Goal: Task Accomplishment & Management: Manage account settings

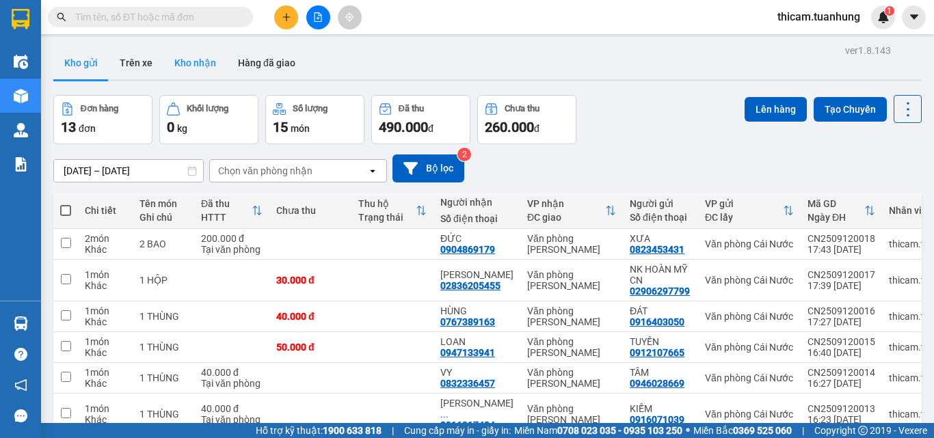
click at [193, 60] on button "Kho nhận" at bounding box center [195, 62] width 64 height 33
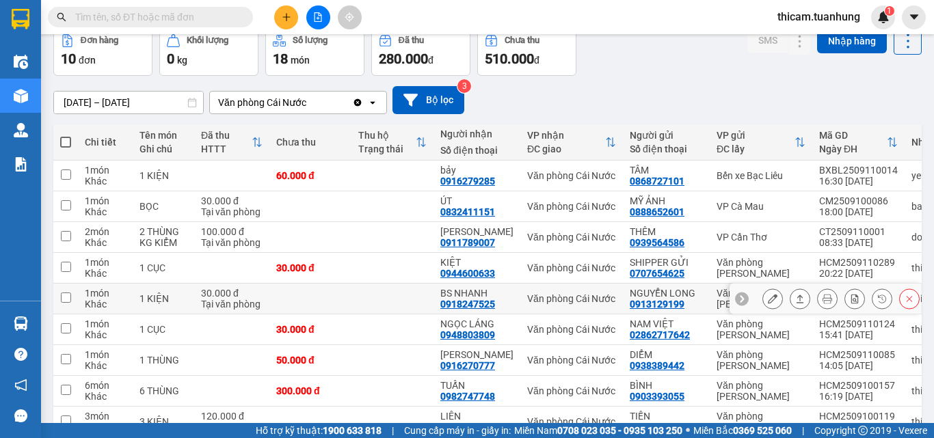
scroll to position [137, 0]
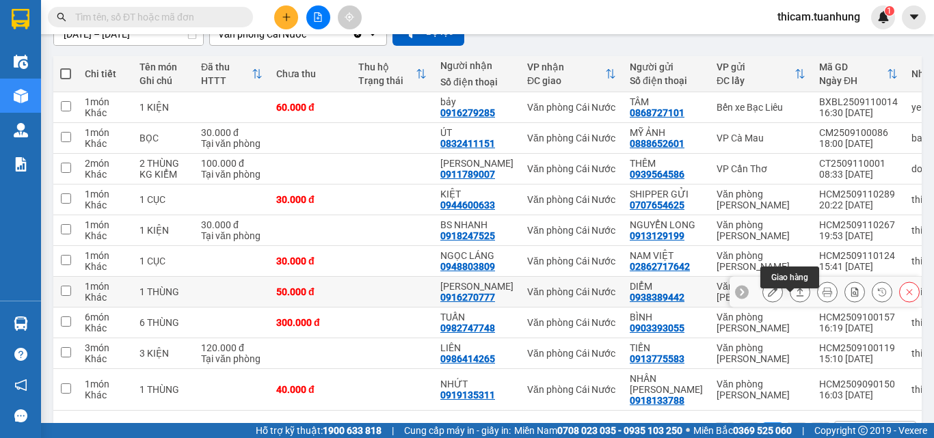
drag, startPoint x: 790, startPoint y: 304, endPoint x: 783, endPoint y: 303, distance: 7.6
click at [795, 297] on icon at bounding box center [800, 292] width 10 height 10
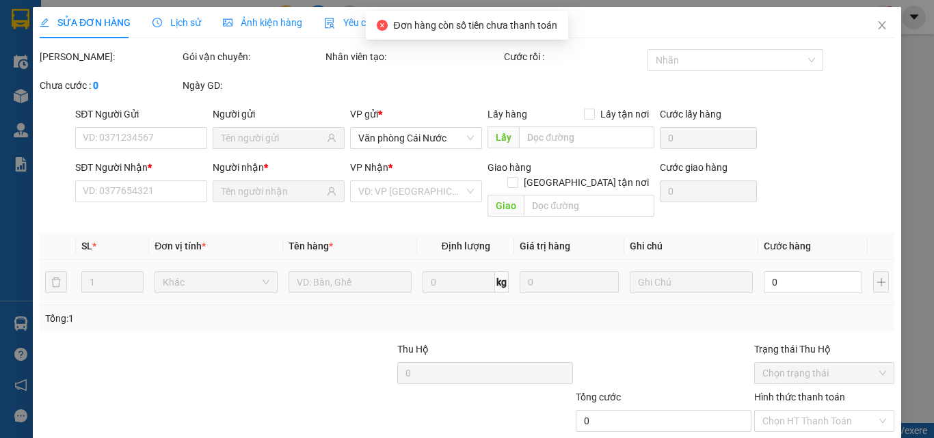
type input "0938389442"
type input "DIỂM"
type input "0916270777"
type input "[PERSON_NAME]"
type input "50.000"
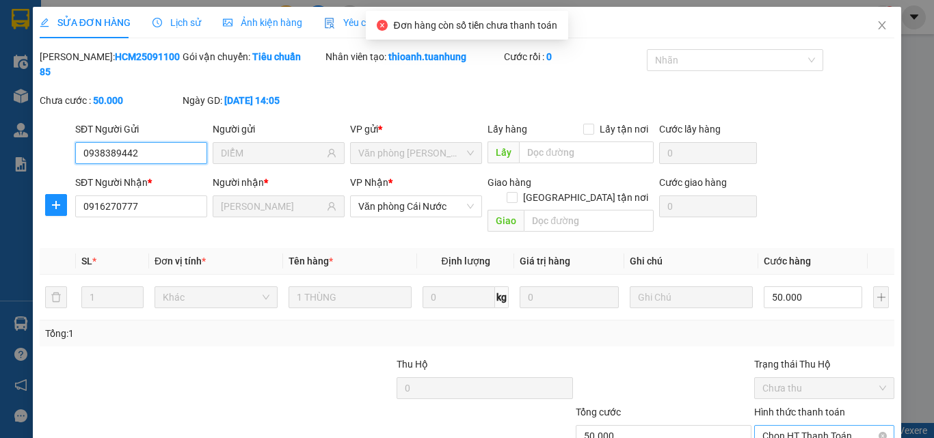
scroll to position [70, 0]
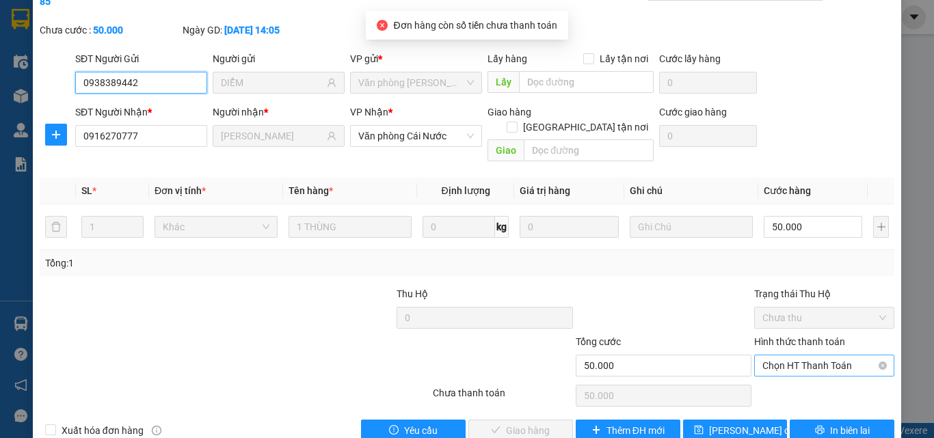
click at [809, 356] on span "Chọn HT Thanh Toán" at bounding box center [824, 366] width 124 height 21
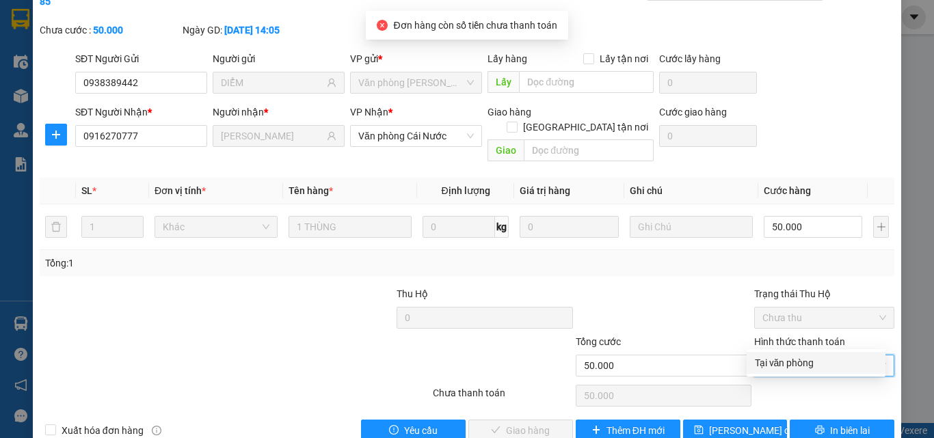
click at [798, 364] on div "Tại văn phòng" at bounding box center [816, 363] width 122 height 15
type input "0"
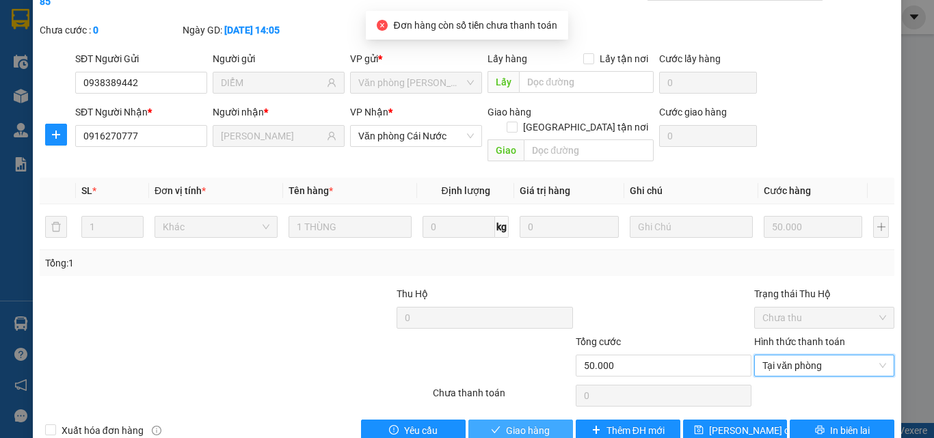
click at [533, 414] on span "Giao hàng" at bounding box center [528, 430] width 44 height 15
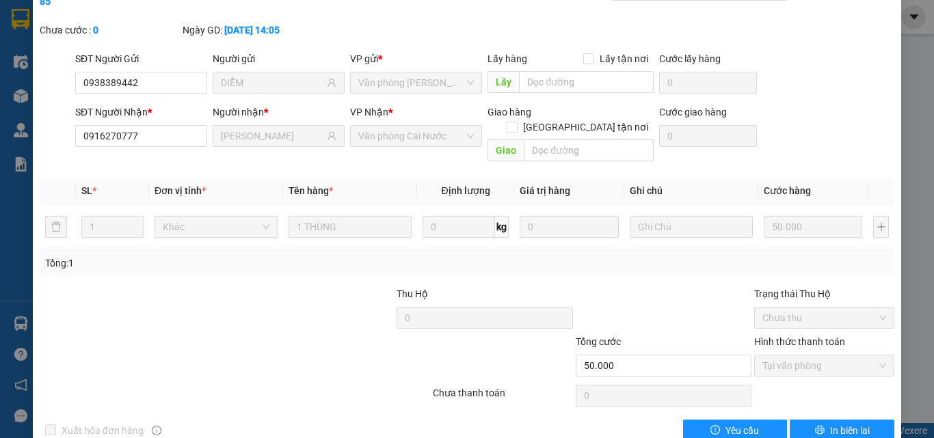
scroll to position [0, 0]
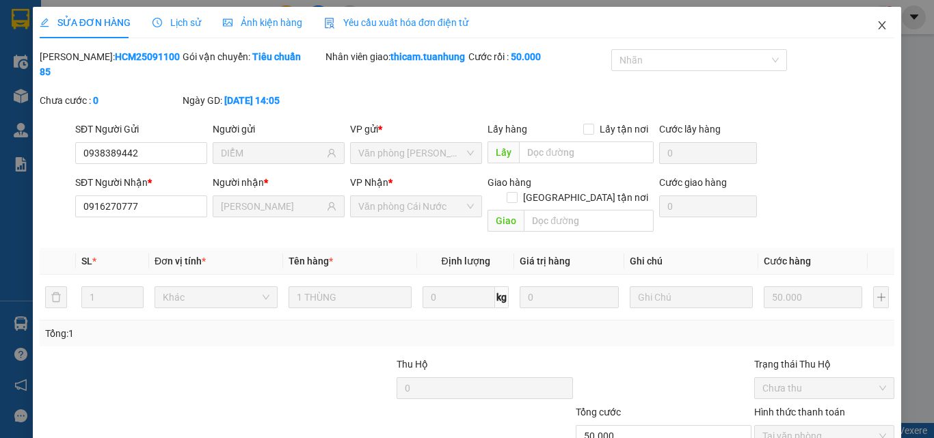
click at [876, 29] on icon "close" at bounding box center [881, 25] width 11 height 11
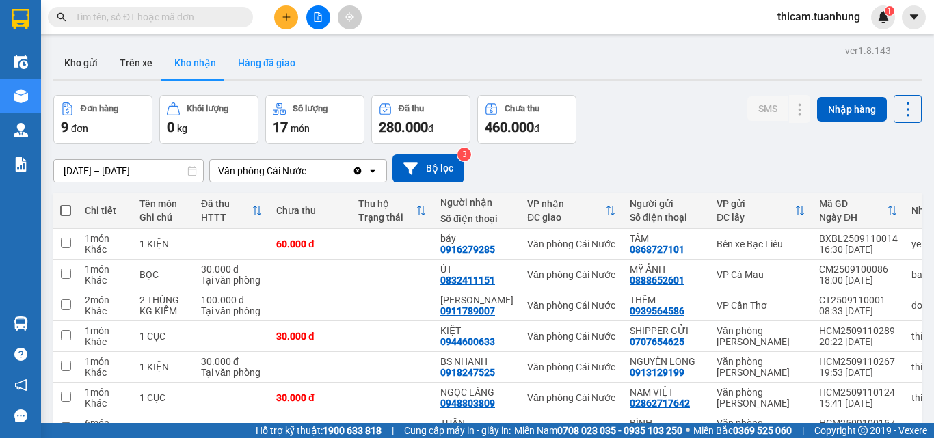
click at [247, 57] on button "Hàng đã giao" at bounding box center [266, 62] width 79 height 33
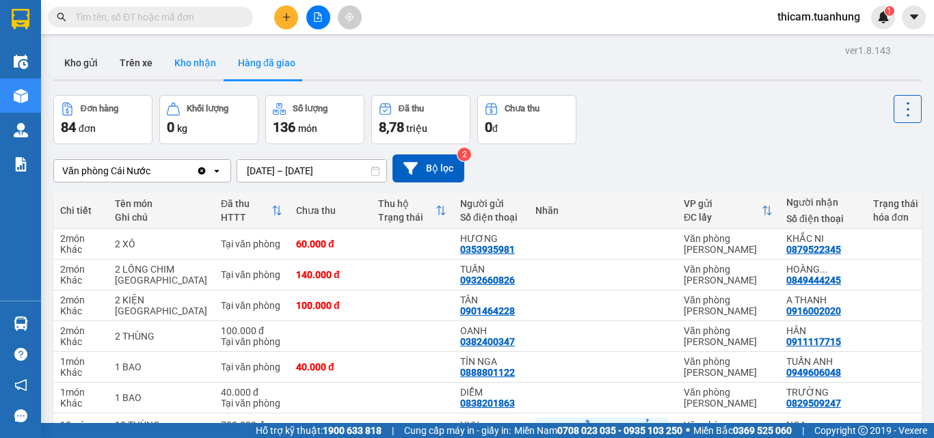
click at [179, 62] on button "Kho nhận" at bounding box center [195, 62] width 64 height 33
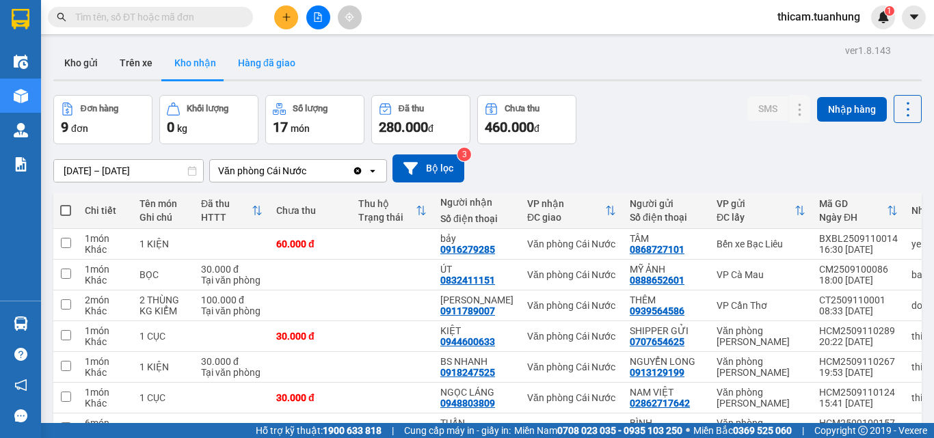
click at [256, 62] on button "Hàng đã giao" at bounding box center [266, 62] width 79 height 33
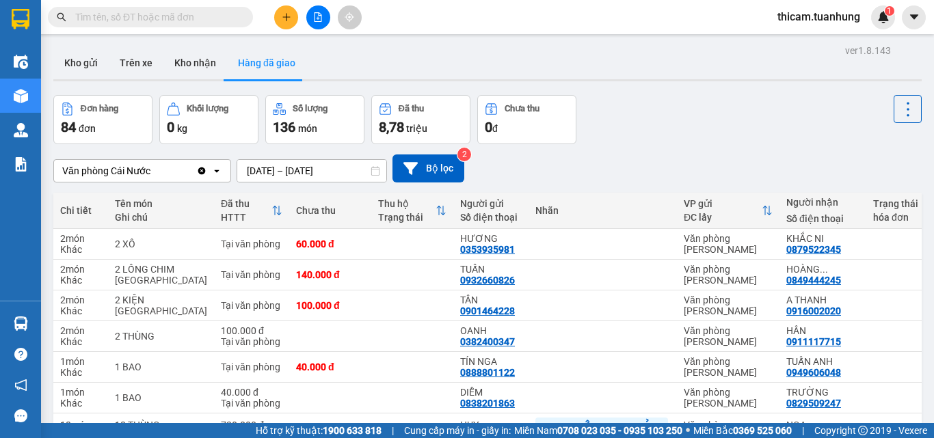
click at [164, 21] on input "text" at bounding box center [155, 17] width 161 height 15
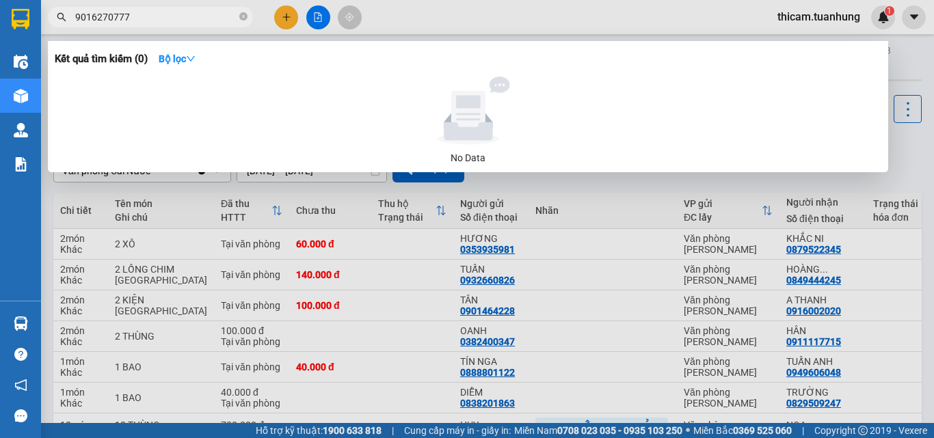
type input "9016270777"
click at [171, 5] on div at bounding box center [467, 219] width 934 height 438
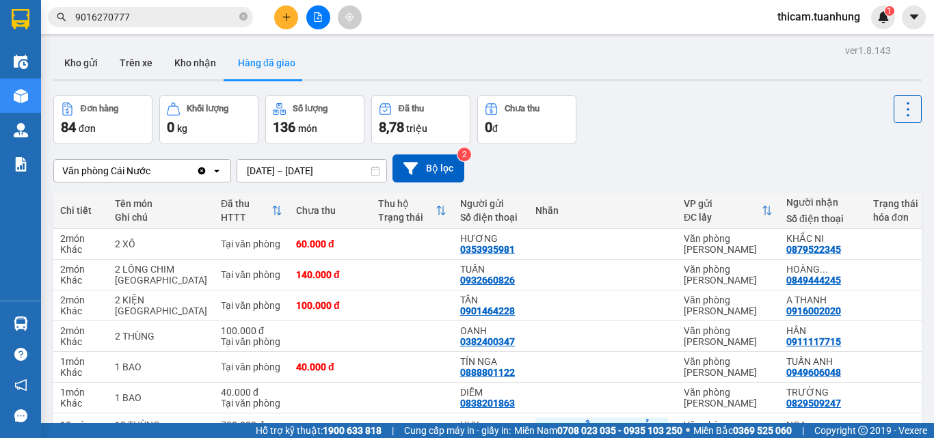
click at [156, 19] on input "9016270777" at bounding box center [155, 17] width 161 height 15
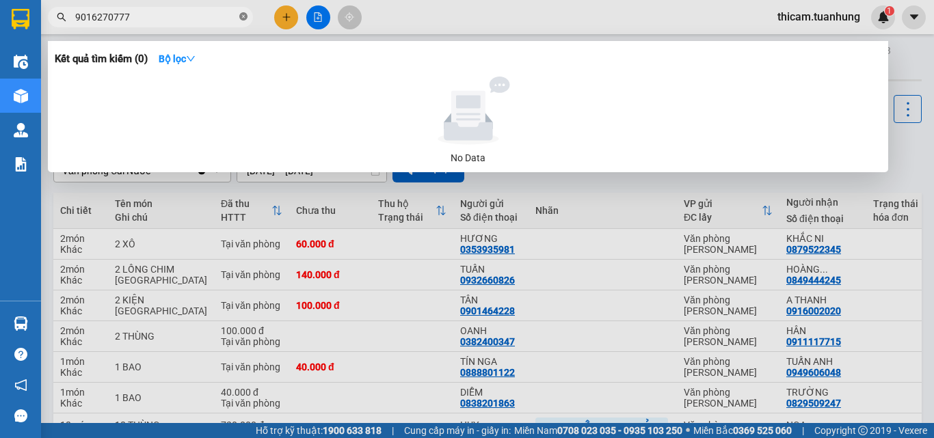
click at [245, 21] on icon "close-circle" at bounding box center [243, 16] width 8 height 8
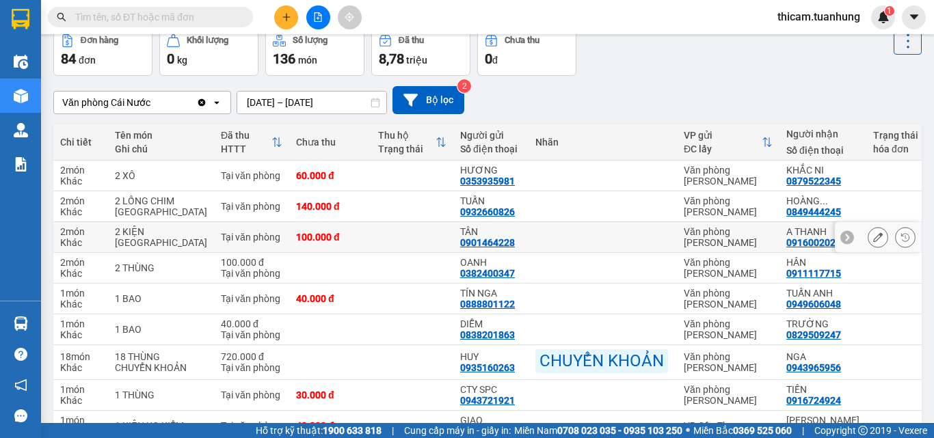
scroll to position [197, 0]
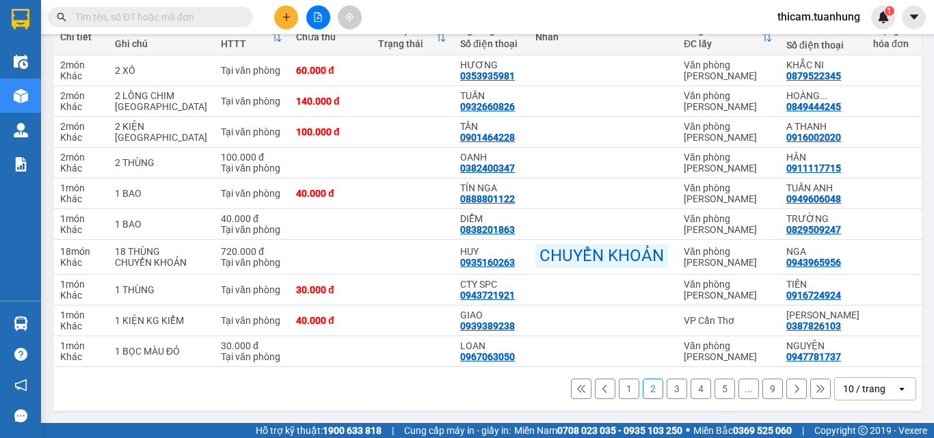
click at [619, 388] on button "1" at bounding box center [629, 389] width 21 height 21
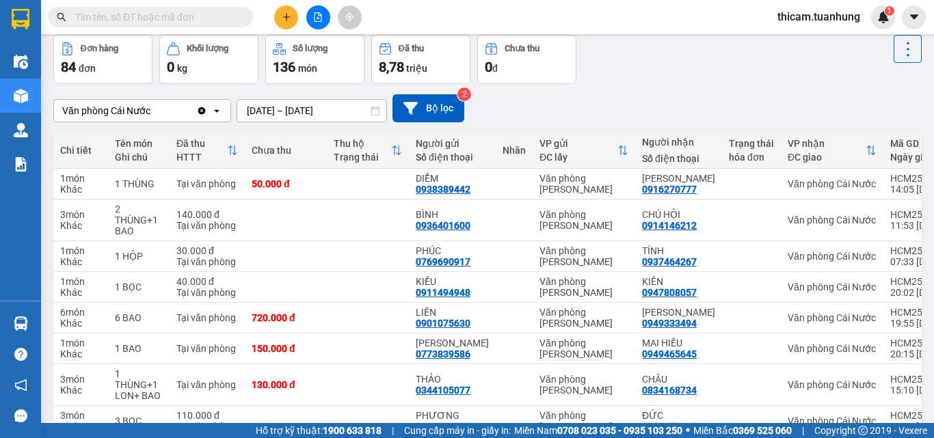
scroll to position [0, 0]
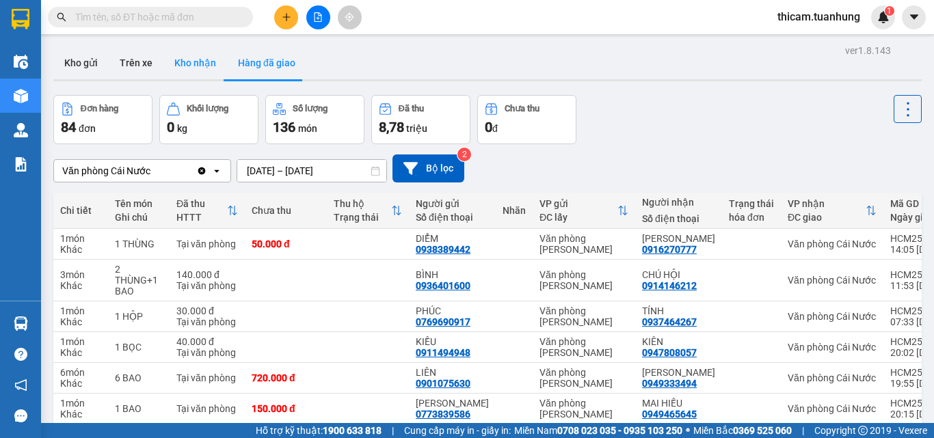
click at [178, 59] on button "Kho nhận" at bounding box center [195, 62] width 64 height 33
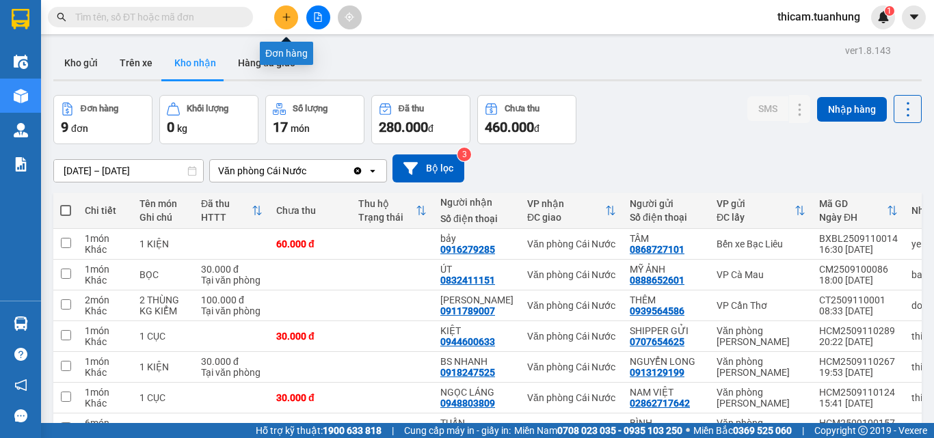
click at [282, 18] on icon "plus" at bounding box center [287, 17] width 10 height 10
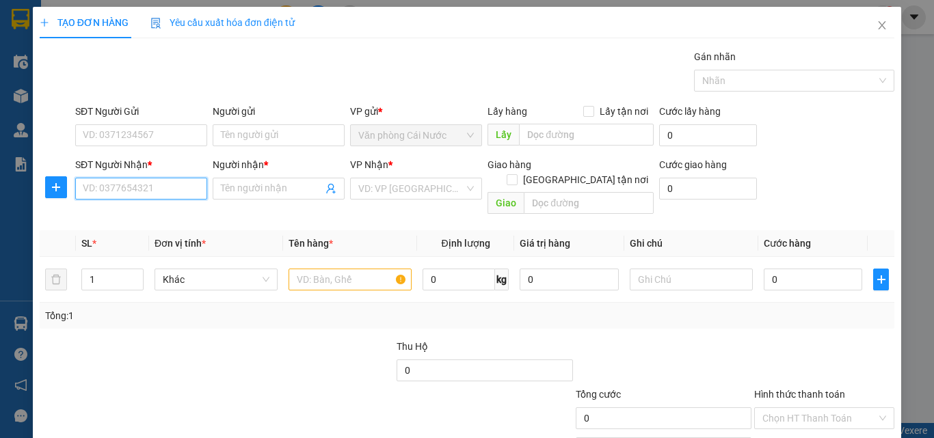
click at [160, 196] on input "SĐT Người Nhận *" at bounding box center [141, 189] width 132 height 22
type input "0854364677"
click at [148, 215] on div "0854364677 - KIÊN" at bounding box center [140, 216] width 114 height 15
type input "KIÊN"
type input "0854364677"
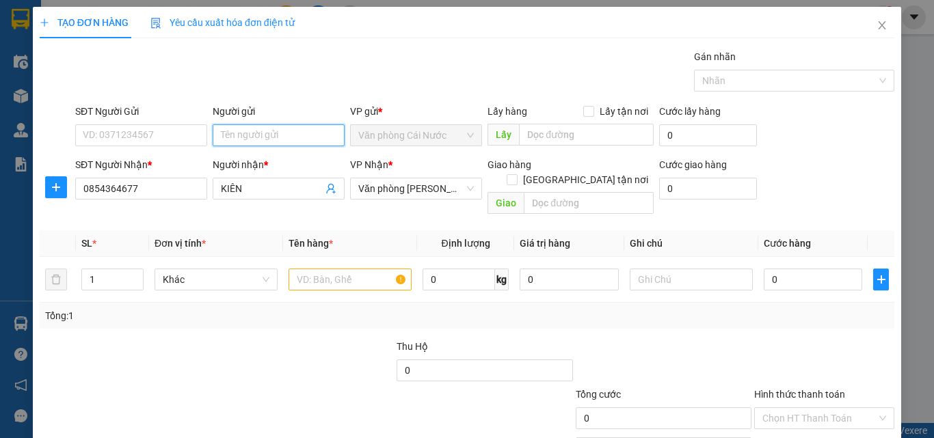
click at [269, 133] on input "Người gửi" at bounding box center [279, 135] width 132 height 22
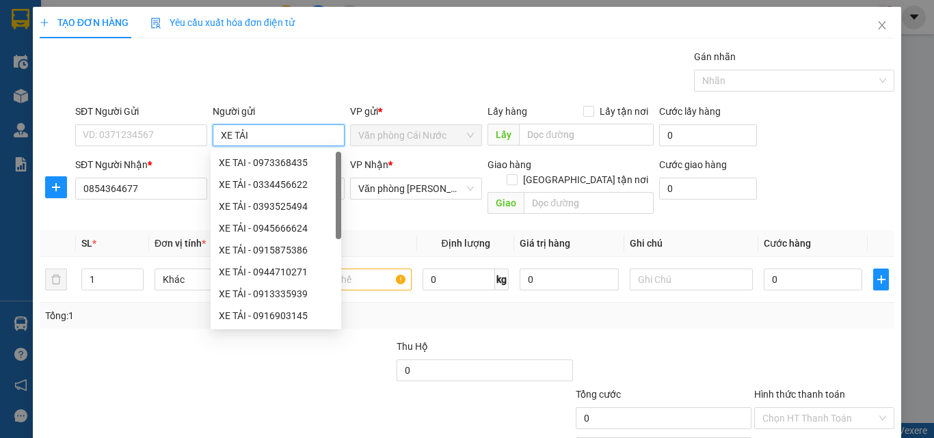
scroll to position [68, 0]
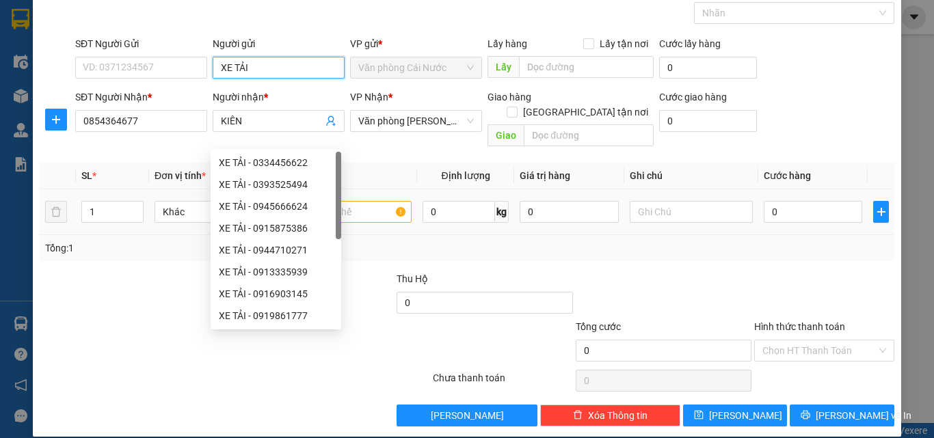
type input "XE TẢI"
click at [378, 201] on input "text" at bounding box center [350, 212] width 123 height 22
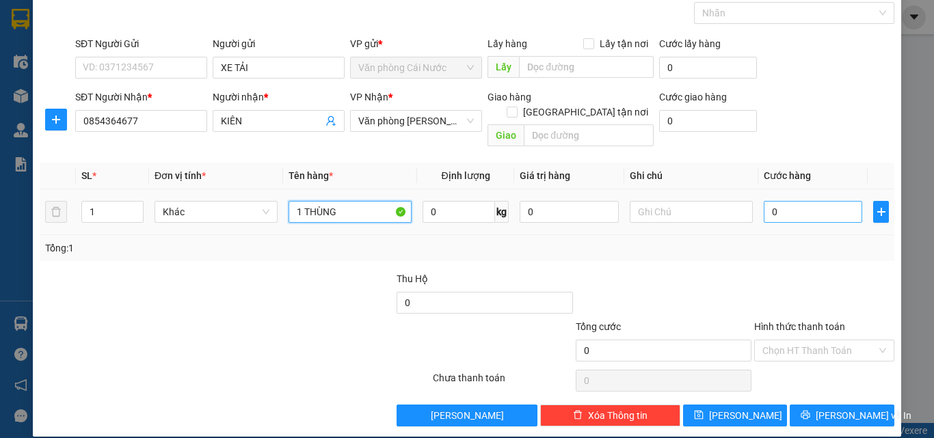
type input "1 THÙNG"
click at [806, 201] on input "0" at bounding box center [813, 212] width 98 height 22
type input "5"
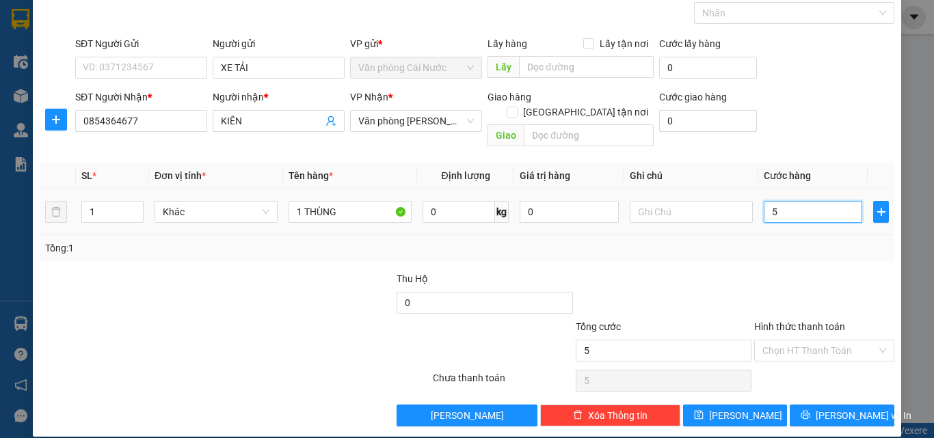
type input "50"
type input "50.000"
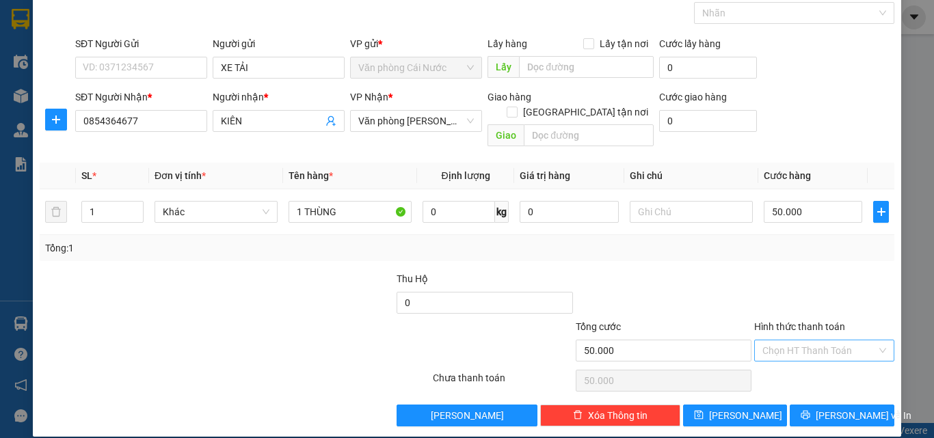
click at [797, 340] on input "Hình thức thanh toán" at bounding box center [819, 350] width 114 height 21
click at [800, 363] on div "Tại văn phòng" at bounding box center [816, 363] width 122 height 15
type input "0"
click at [803, 405] on button "[PERSON_NAME] và In" at bounding box center [842, 416] width 105 height 22
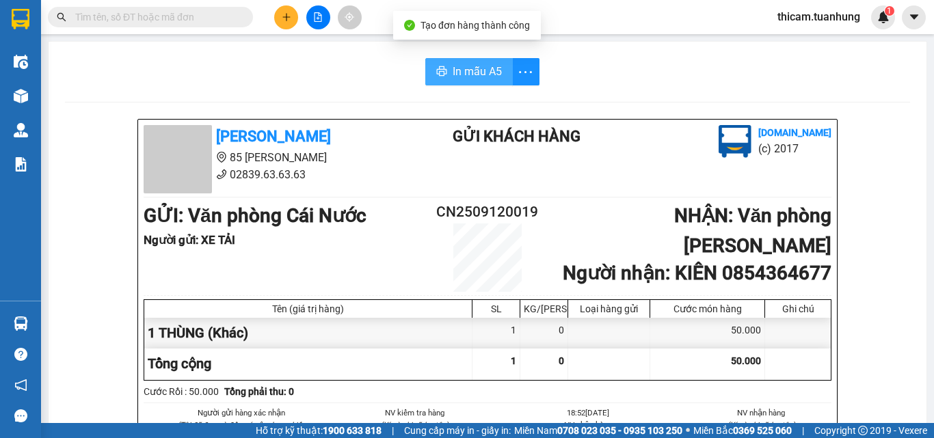
click at [485, 77] on span "In mẫu A5" at bounding box center [477, 71] width 49 height 17
click at [283, 15] on icon "plus" at bounding box center [287, 17] width 10 height 10
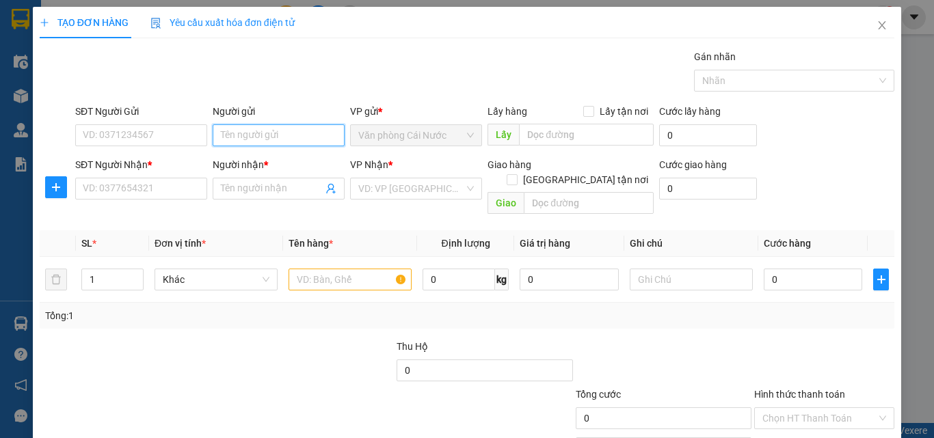
click at [267, 139] on input "Người gửi" at bounding box center [279, 135] width 132 height 22
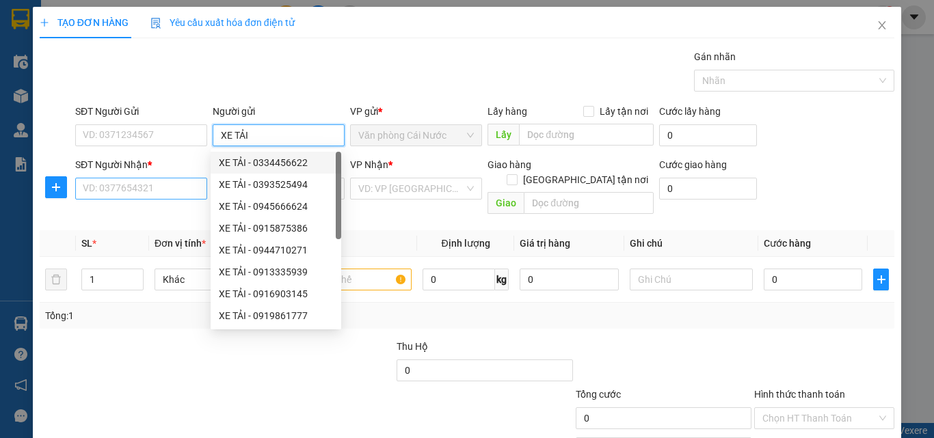
type input "XE TẢI"
click at [182, 198] on input "SĐT Người Nhận *" at bounding box center [141, 189] width 132 height 22
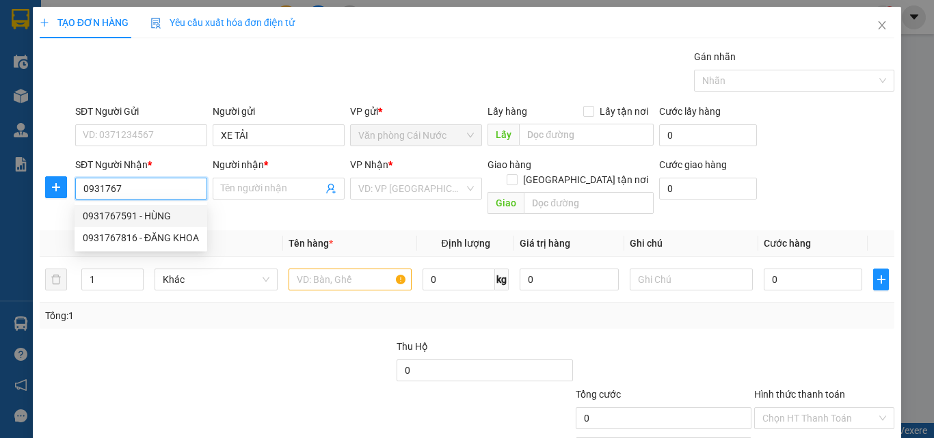
click at [147, 213] on div "0931767591 - HÙNG" at bounding box center [141, 216] width 116 height 15
type input "0931767591"
type input "HÙNG"
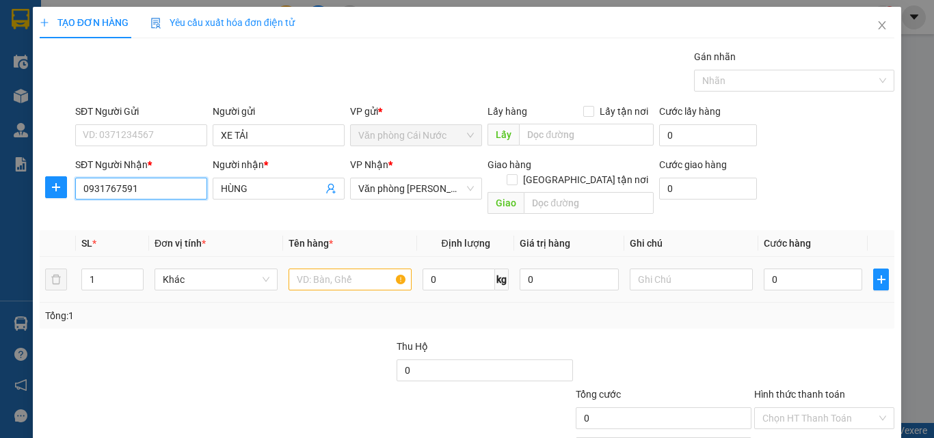
type input "0931767591"
click at [353, 269] on input "text" at bounding box center [350, 280] width 123 height 22
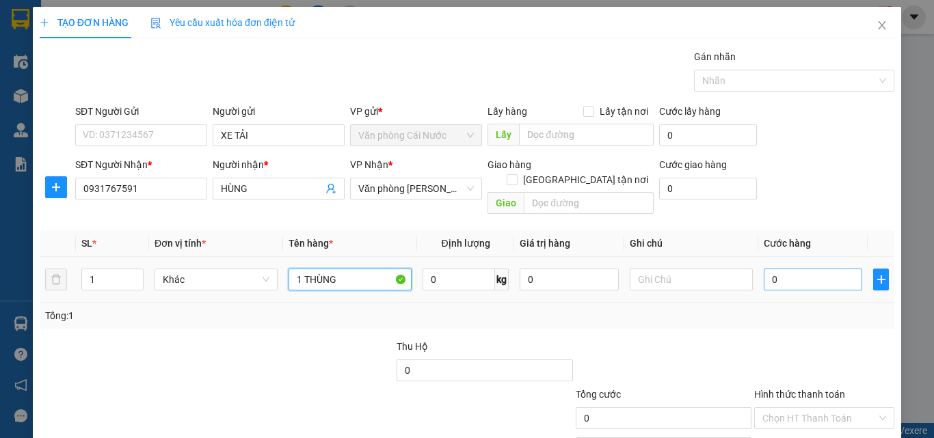
type input "1 THÙNG"
click at [806, 269] on input "0" at bounding box center [813, 280] width 98 height 22
type input "7"
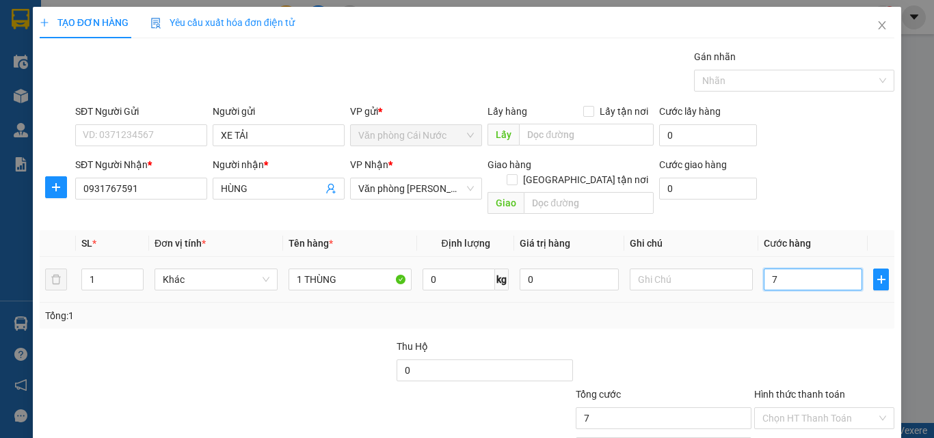
type input "70"
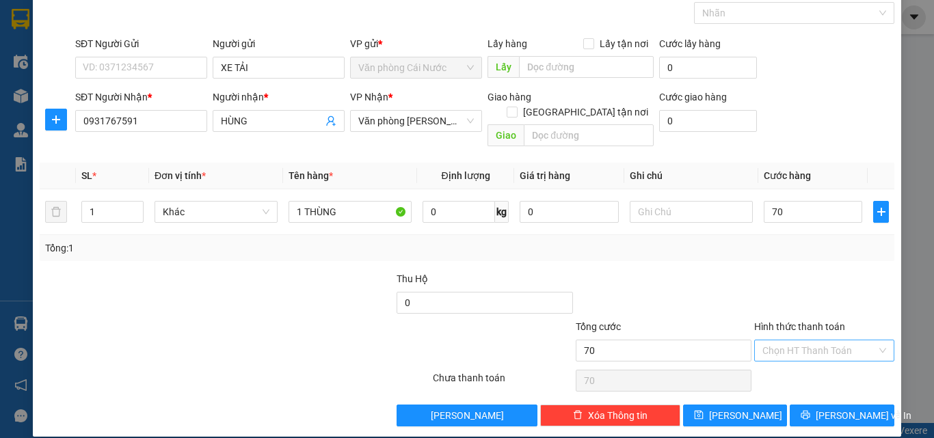
type input "70.000"
click at [786, 340] on input "Hình thức thanh toán" at bounding box center [819, 350] width 114 height 21
click at [788, 358] on div "Tại văn phòng" at bounding box center [816, 363] width 122 height 15
type input "0"
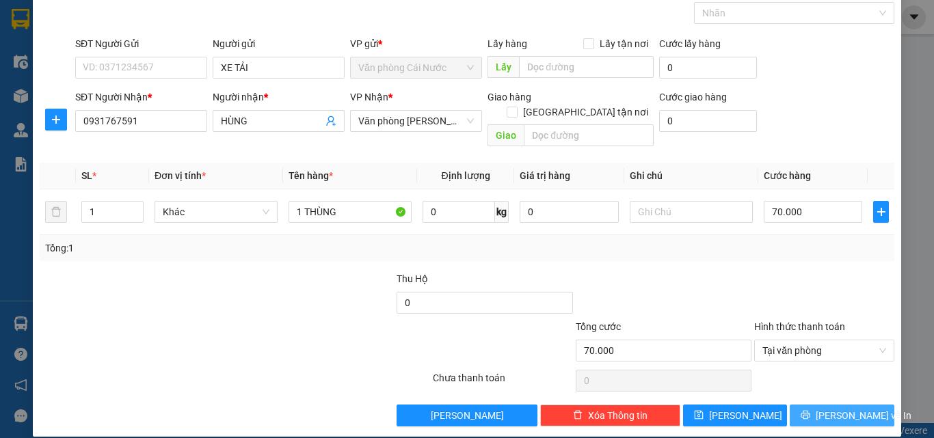
drag, startPoint x: 796, startPoint y: 399, endPoint x: 712, endPoint y: 382, distance: 85.8
click at [794, 405] on button "[PERSON_NAME] và In" at bounding box center [842, 416] width 105 height 22
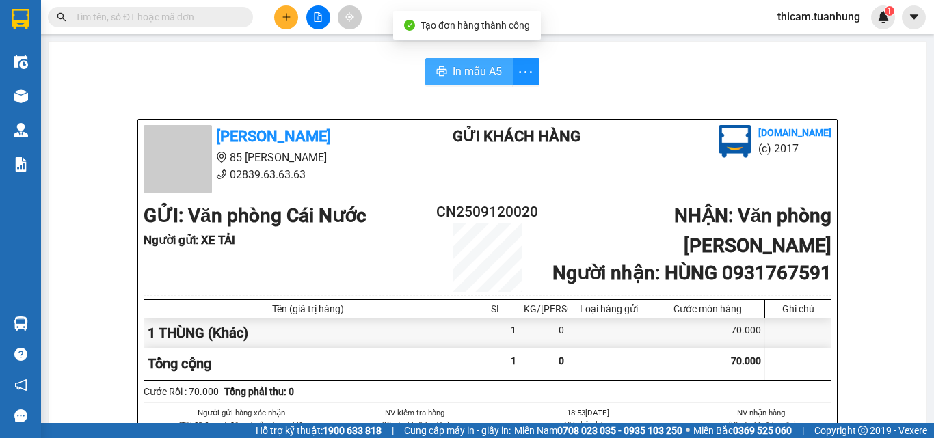
click at [480, 76] on span "In mẫu A5" at bounding box center [477, 71] width 49 height 17
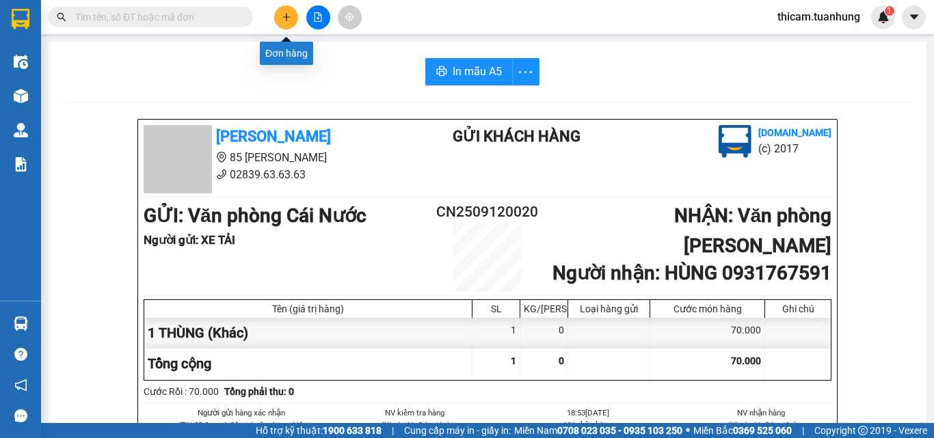
click at [282, 18] on icon "plus" at bounding box center [287, 17] width 10 height 10
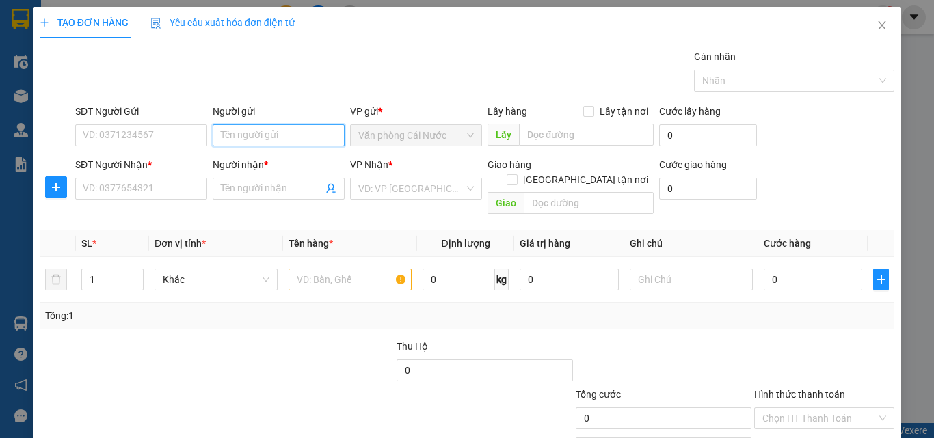
click at [274, 130] on input "Người gửi" at bounding box center [279, 135] width 132 height 22
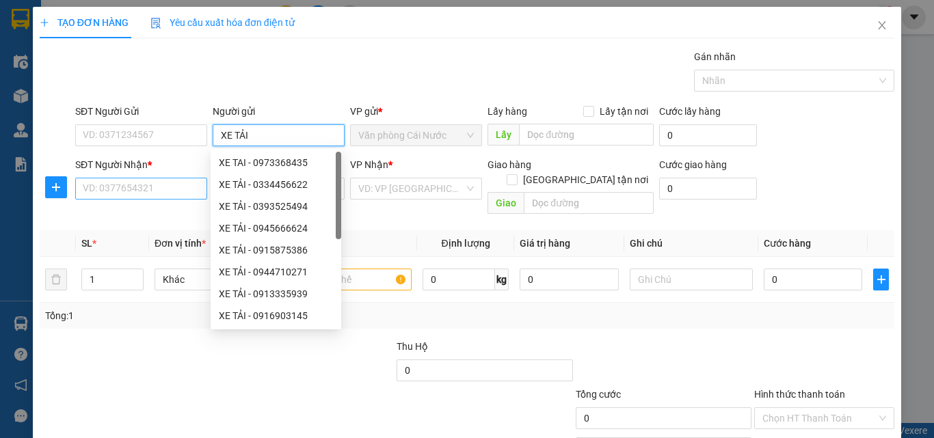
type input "XE TẢI"
click at [187, 180] on input "SĐT Người Nhận *" at bounding box center [141, 189] width 132 height 22
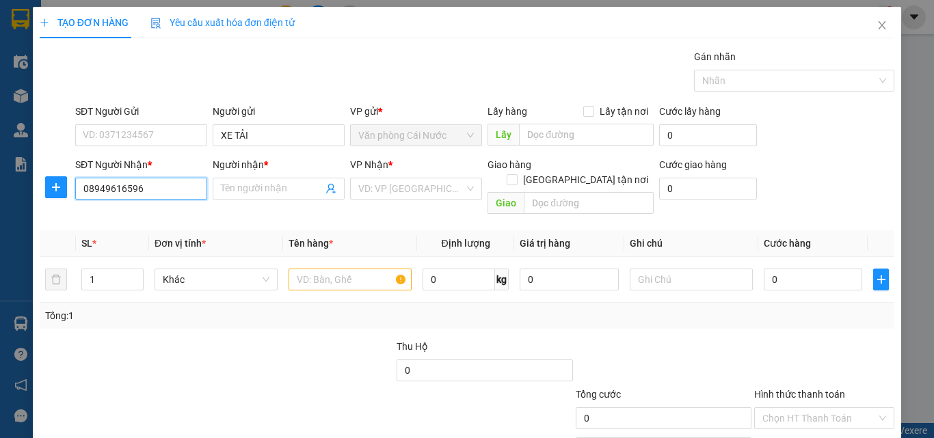
click at [92, 185] on input "08949616596" at bounding box center [141, 189] width 132 height 22
type input "0949616596"
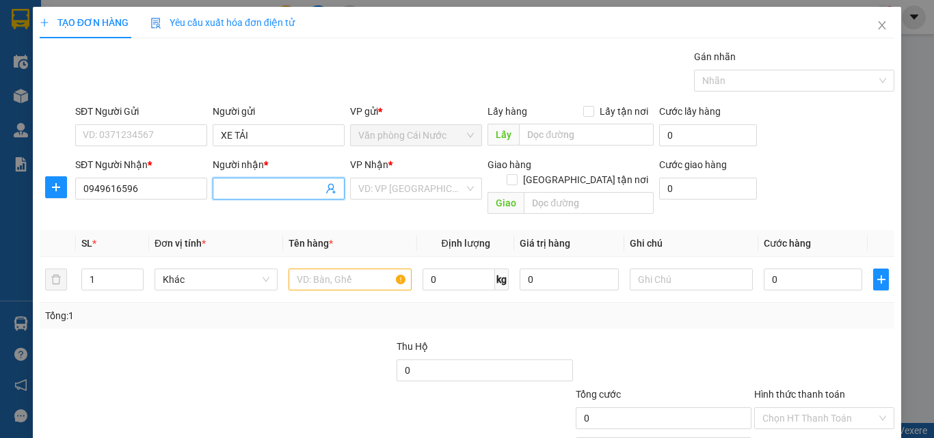
click at [267, 191] on input "Người nhận *" at bounding box center [272, 188] width 102 height 15
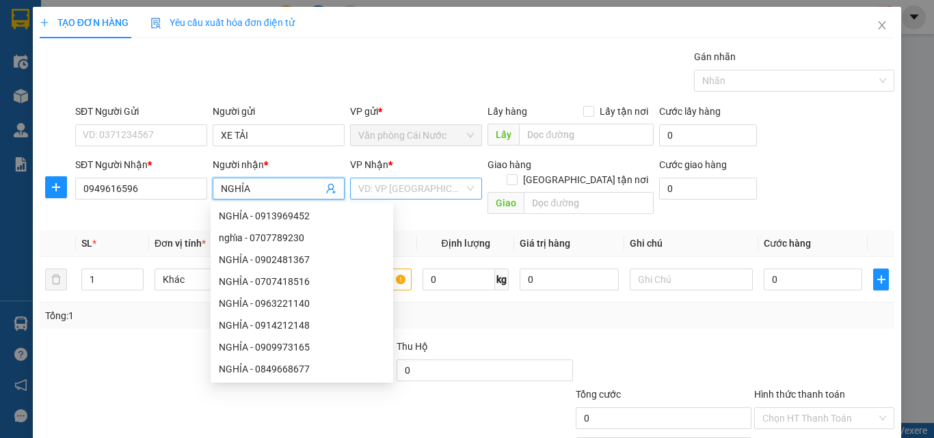
click at [468, 189] on div "VD: VP [GEOGRAPHIC_DATA]" at bounding box center [416, 189] width 132 height 22
type input "NGHỈA"
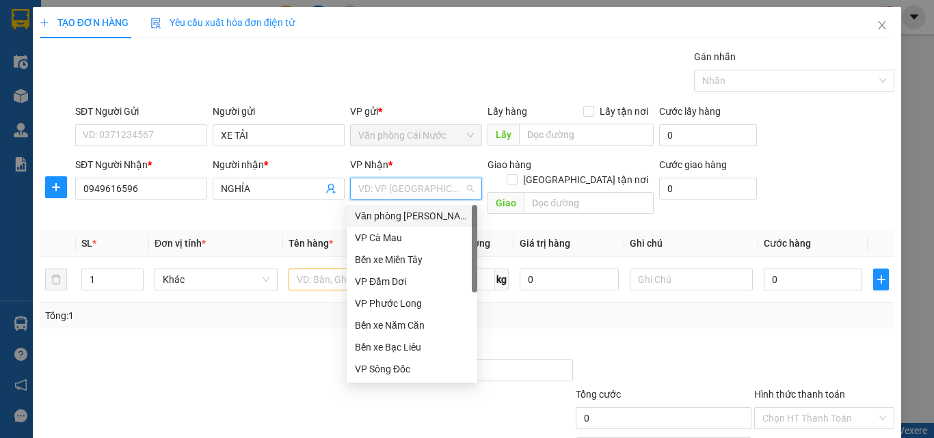
click at [432, 215] on div "Văn phòng [PERSON_NAME]" at bounding box center [412, 216] width 114 height 15
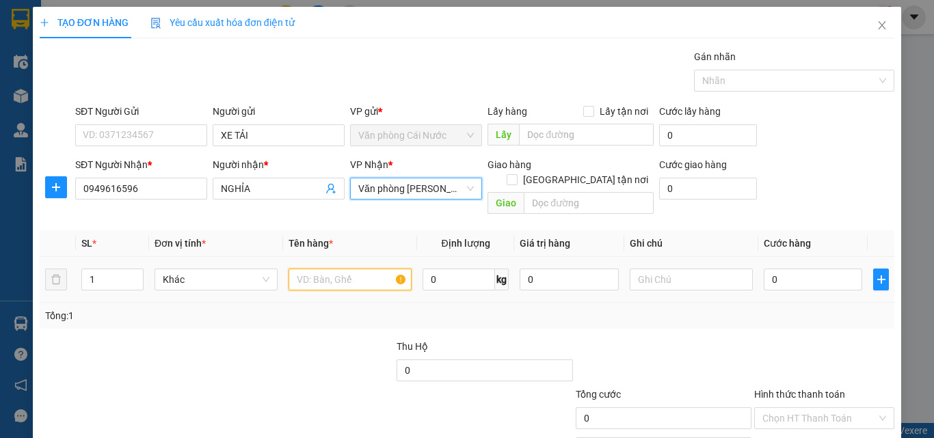
click at [347, 269] on input "text" at bounding box center [350, 280] width 123 height 22
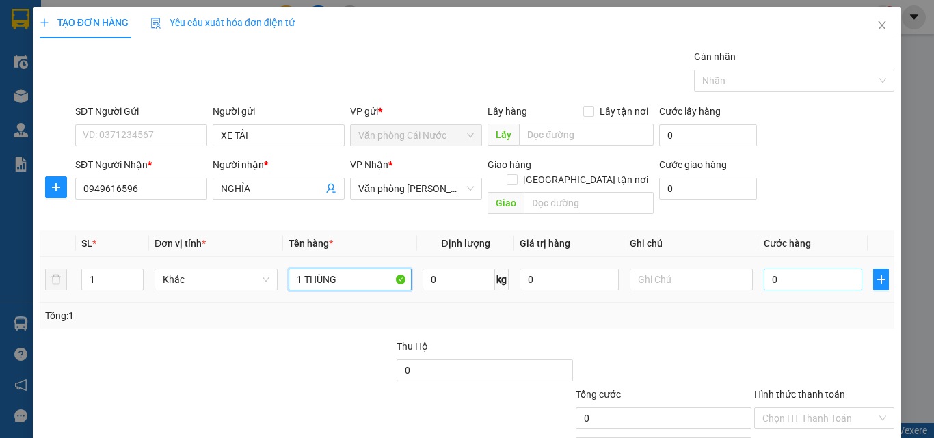
type input "1 THÙNG"
click at [822, 269] on input "0" at bounding box center [813, 280] width 98 height 22
type input "7"
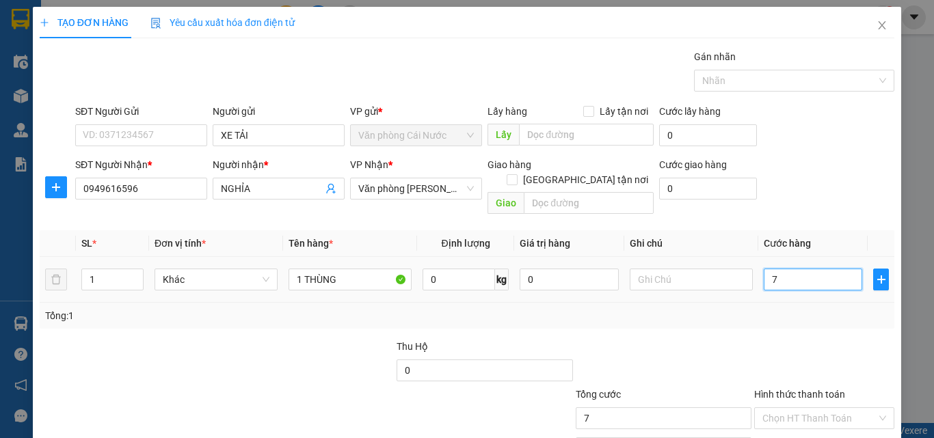
type input "70"
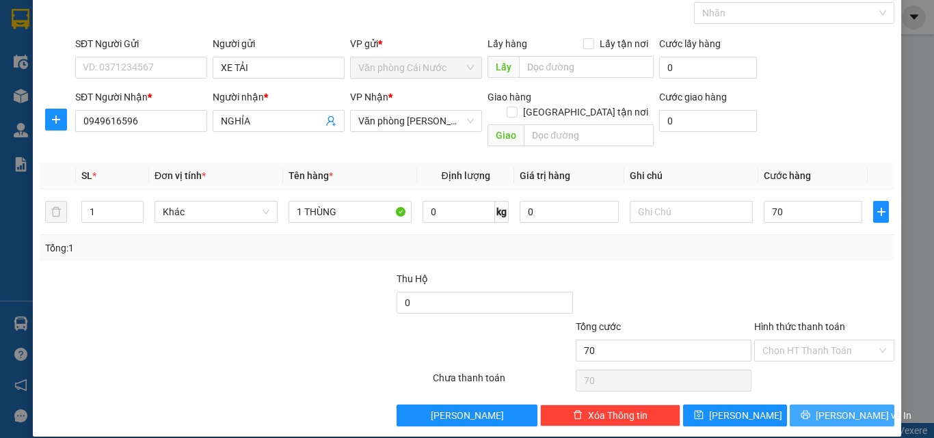
type input "70.000"
click at [801, 405] on button "[PERSON_NAME] và In" at bounding box center [842, 416] width 105 height 22
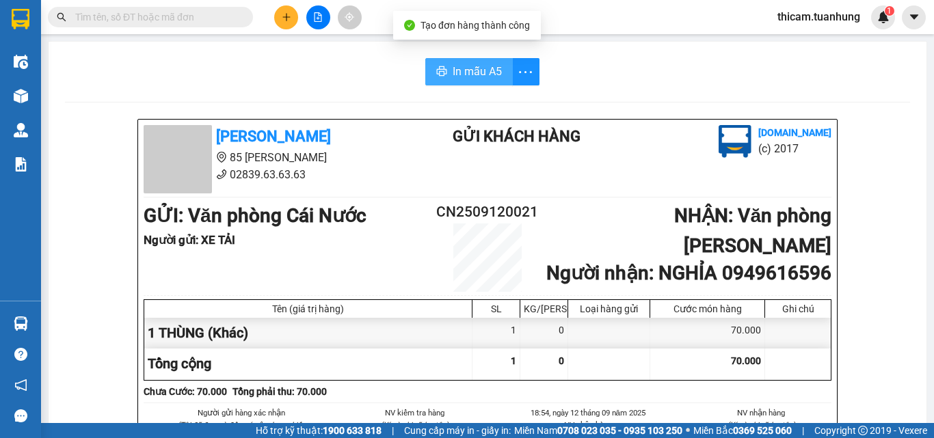
click at [462, 70] on span "In mẫu A5" at bounding box center [477, 71] width 49 height 17
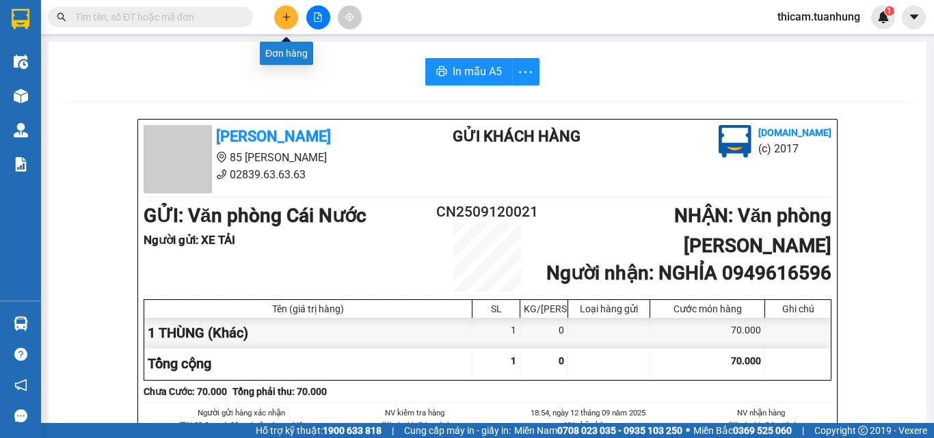
click at [286, 14] on icon "plus" at bounding box center [287, 17] width 10 height 10
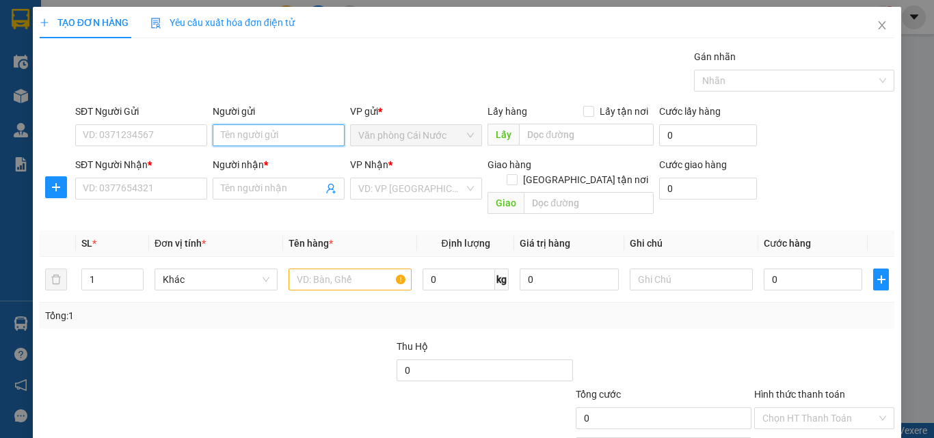
click at [304, 128] on input "Người gửi" at bounding box center [279, 135] width 132 height 22
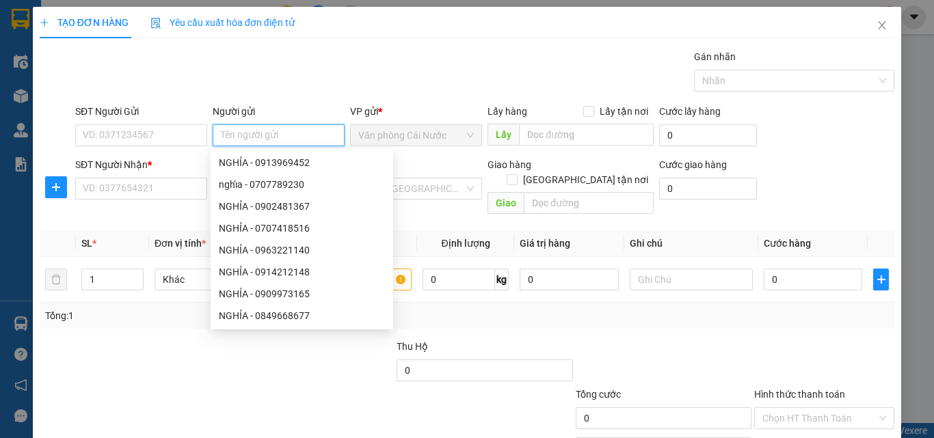
click at [304, 128] on input "Người gửi" at bounding box center [279, 135] width 132 height 22
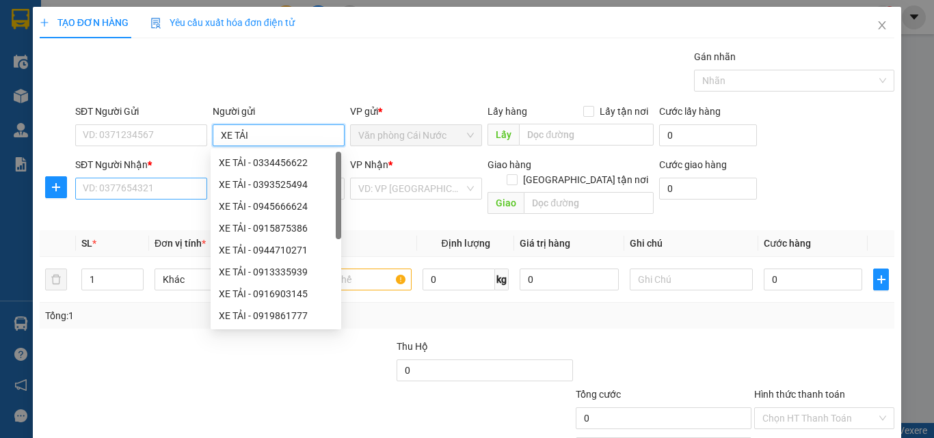
type input "XE TẢI"
click at [146, 187] on input "SĐT Người Nhận *" at bounding box center [141, 189] width 132 height 22
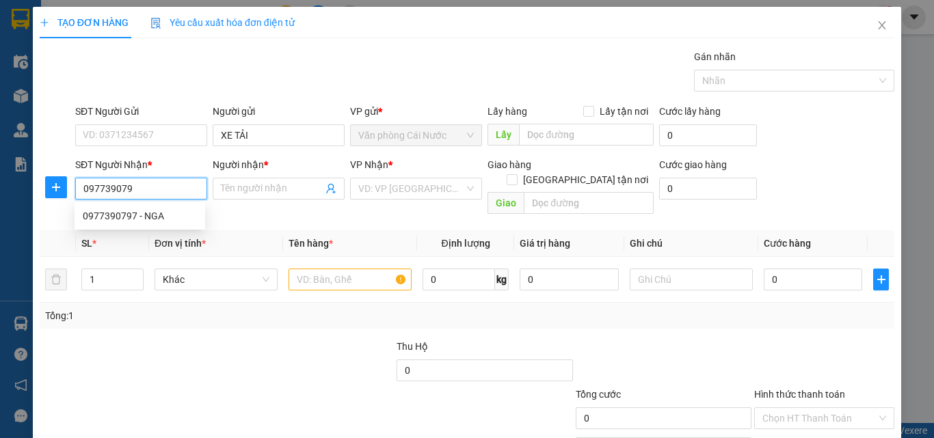
type input "0977390797"
drag, startPoint x: 143, startPoint y: 211, endPoint x: 381, endPoint y: 274, distance: 246.1
click at [144, 211] on div "0977390797 - NGA" at bounding box center [140, 216] width 114 height 15
type input "NGA"
type input "0977390797"
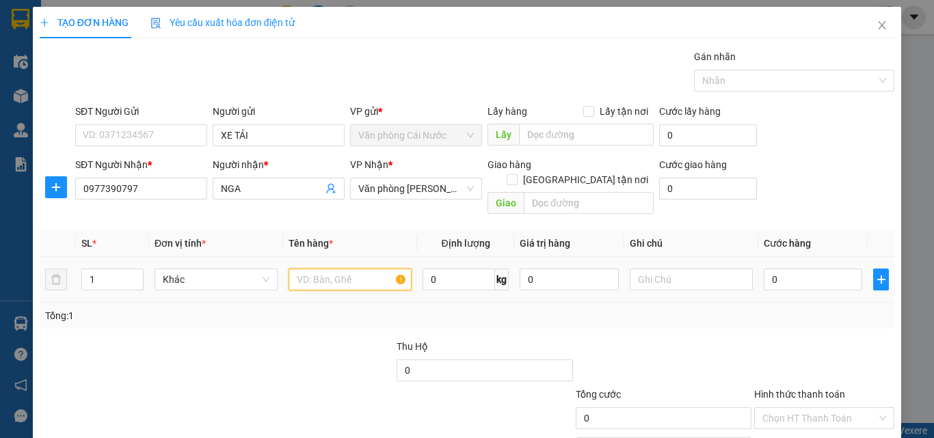
click at [367, 269] on input "text" at bounding box center [350, 280] width 123 height 22
type input "1 THÙNG"
click at [825, 269] on input "0" at bounding box center [813, 280] width 98 height 22
type input "4"
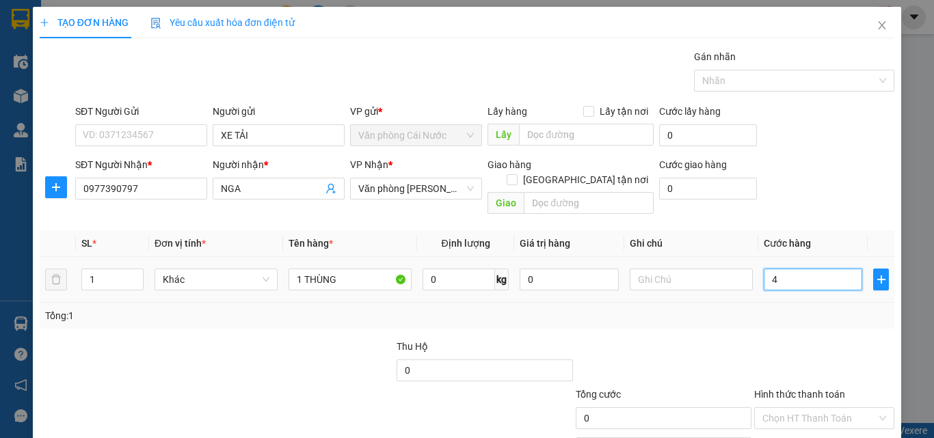
type input "4"
type input "40"
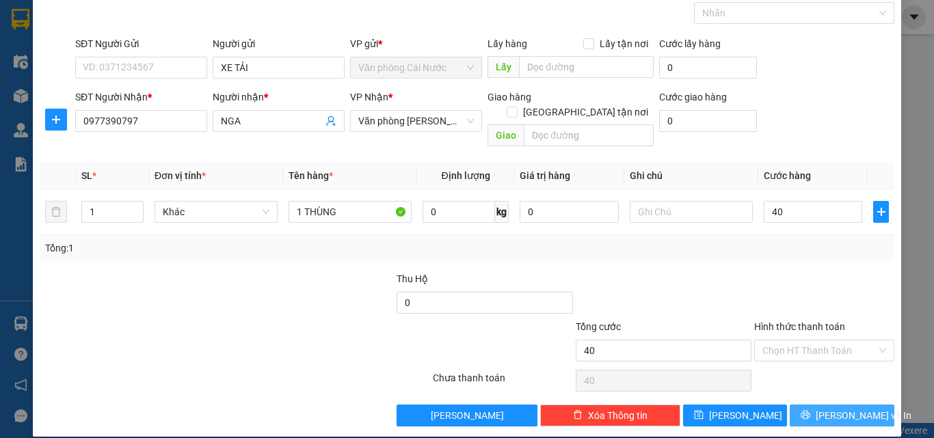
type input "40.000"
click at [790, 405] on button "[PERSON_NAME] và In" at bounding box center [842, 416] width 105 height 22
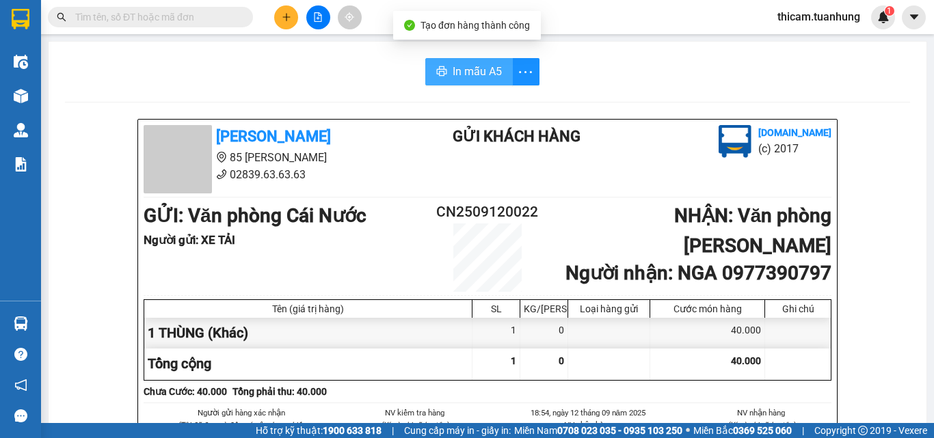
click at [494, 76] on span "In mẫu A5" at bounding box center [477, 71] width 49 height 17
click at [277, 12] on button at bounding box center [286, 17] width 24 height 24
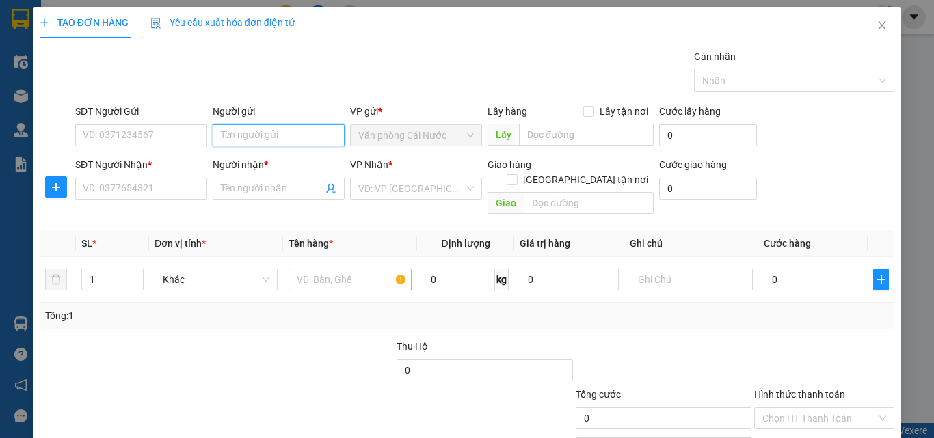
click at [284, 137] on input "Người gửi" at bounding box center [279, 135] width 132 height 22
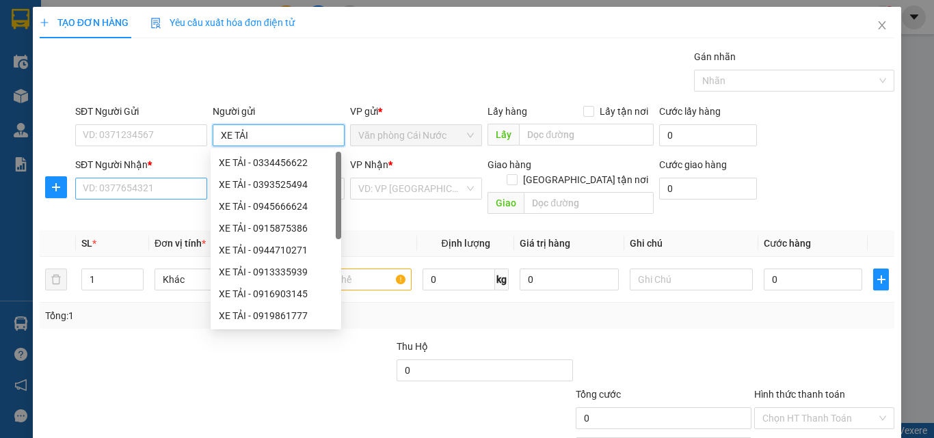
type input "XE TẢI"
click at [155, 198] on input "SĐT Người Nhận *" at bounding box center [141, 189] width 132 height 22
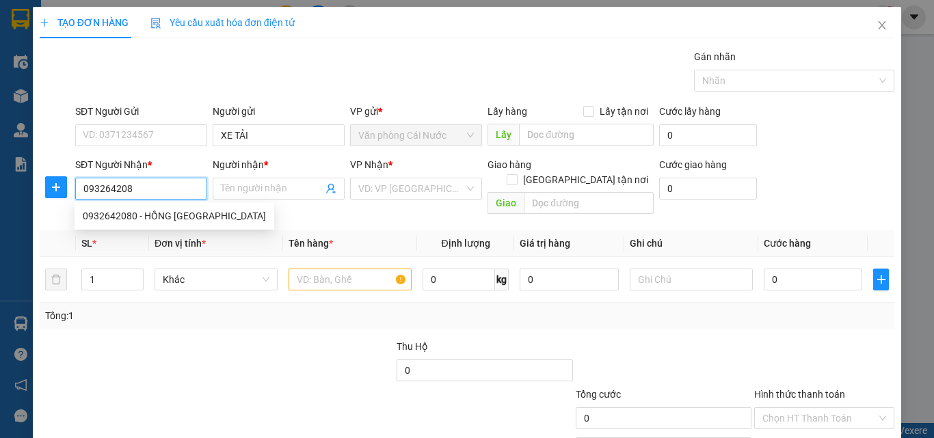
type input "0932642080"
drag, startPoint x: 152, startPoint y: 212, endPoint x: 186, endPoint y: 200, distance: 35.7
click at [156, 213] on div "0932642080 - HỒNG [GEOGRAPHIC_DATA]" at bounding box center [174, 216] width 183 height 15
type input "HỒNG NGA"
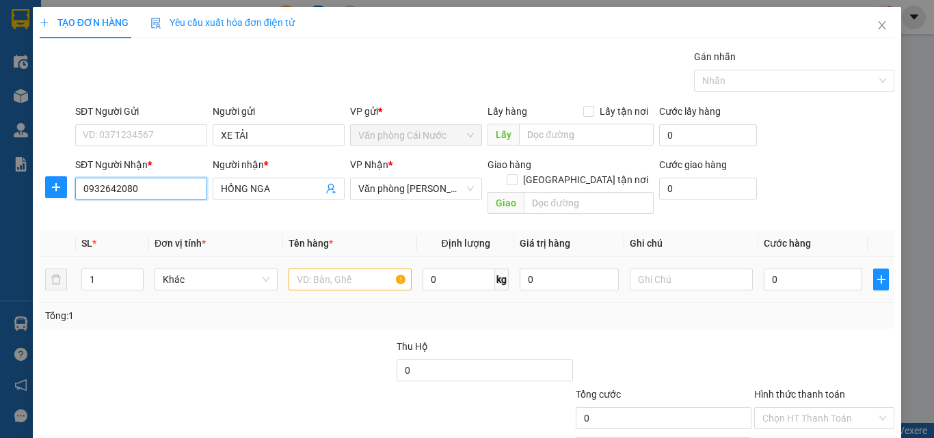
type input "0932642080"
click at [367, 269] on input "text" at bounding box center [350, 280] width 123 height 22
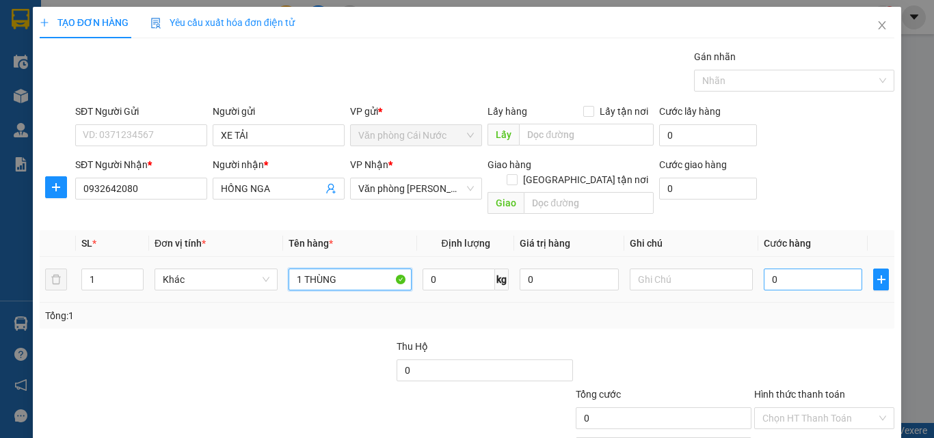
type input "1 THÙNG"
click at [794, 270] on input "0" at bounding box center [813, 280] width 98 height 22
type input "5"
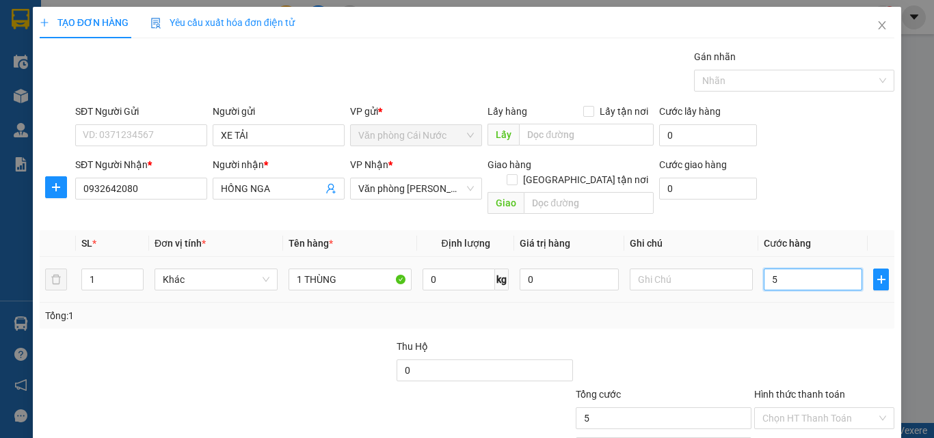
type input "50"
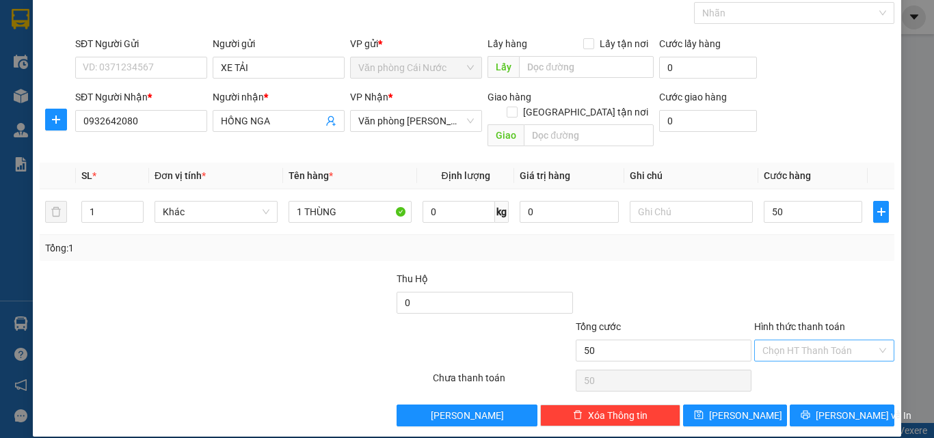
type input "50.000"
click at [794, 340] on input "Hình thức thanh toán" at bounding box center [819, 350] width 114 height 21
click at [789, 356] on div "Tại văn phòng" at bounding box center [816, 363] width 122 height 15
type input "0"
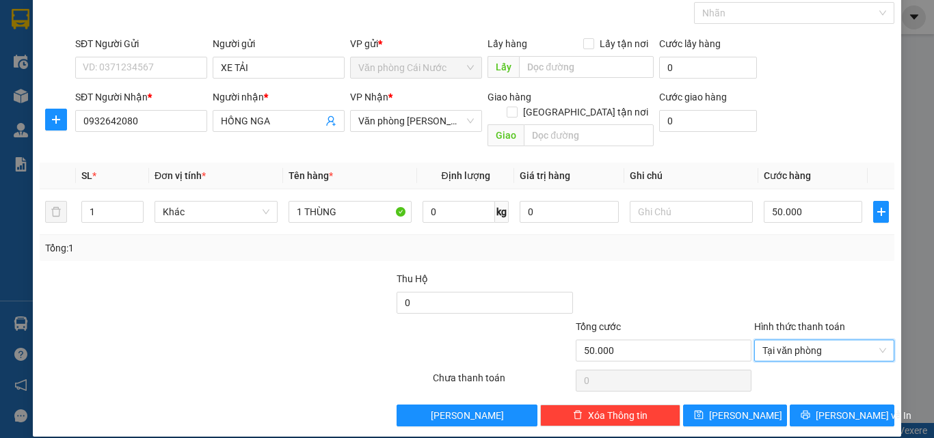
click at [789, 367] on div at bounding box center [824, 380] width 143 height 27
click at [808, 340] on span "Tại văn phòng" at bounding box center [824, 350] width 124 height 21
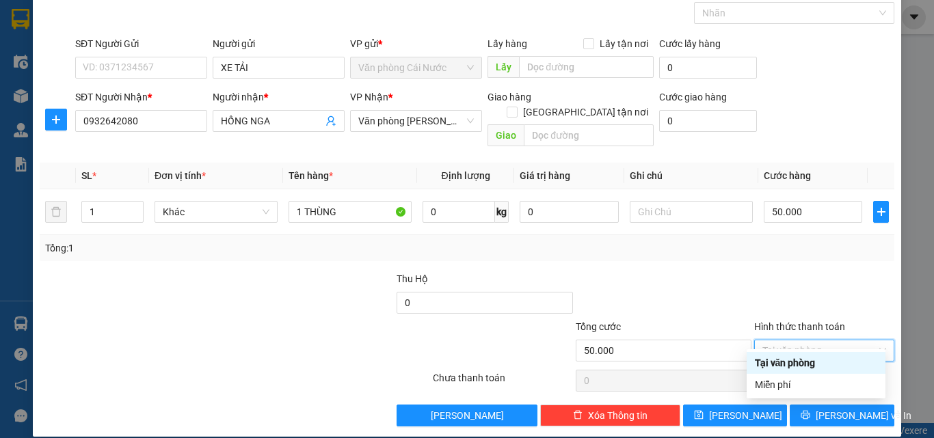
click at [794, 362] on div "Tại văn phòng" at bounding box center [816, 363] width 122 height 15
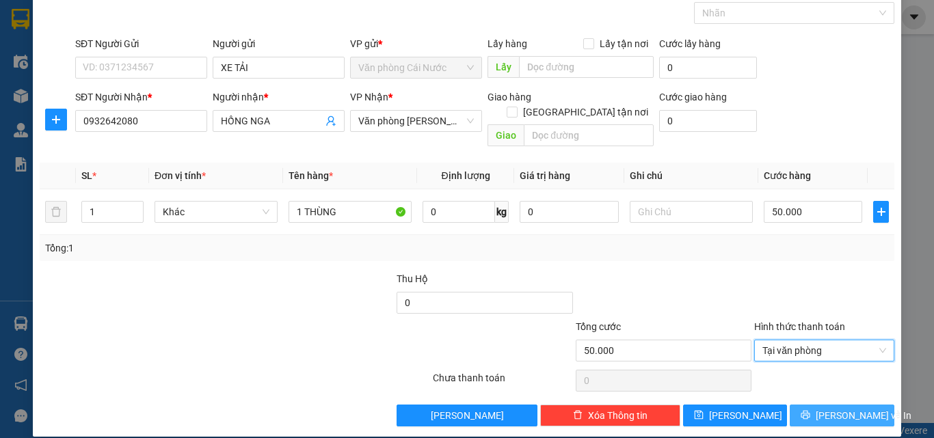
click at [793, 405] on button "[PERSON_NAME] và In" at bounding box center [842, 416] width 105 height 22
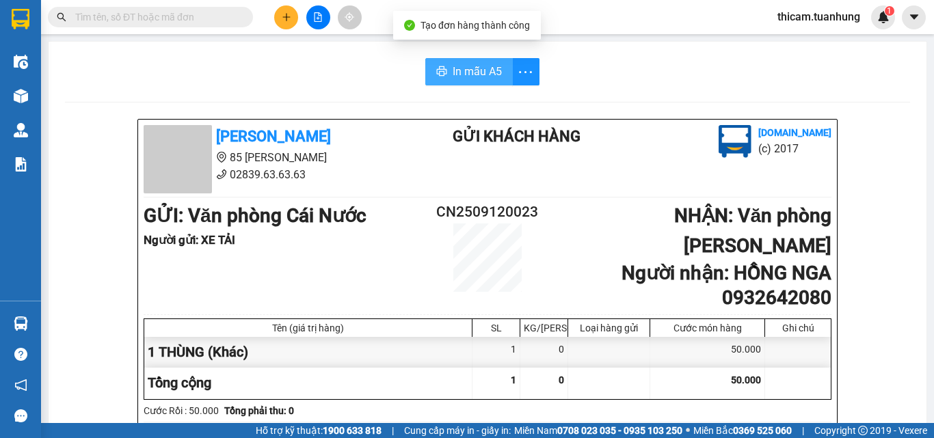
click at [482, 79] on span "In mẫu A5" at bounding box center [477, 71] width 49 height 17
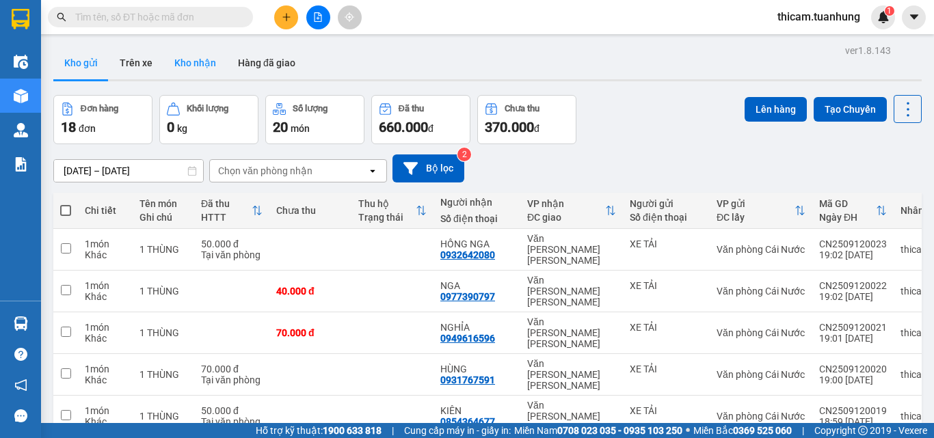
click at [196, 61] on button "Kho nhận" at bounding box center [195, 62] width 64 height 33
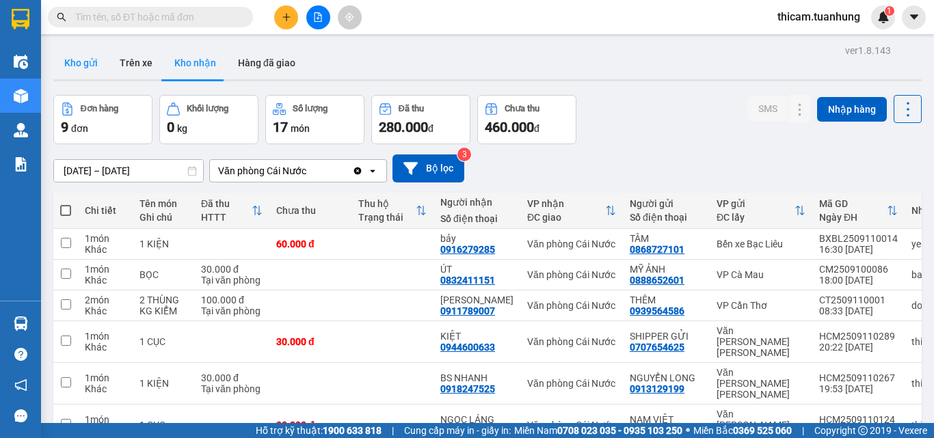
click at [74, 65] on button "Kho gửi" at bounding box center [80, 62] width 55 height 33
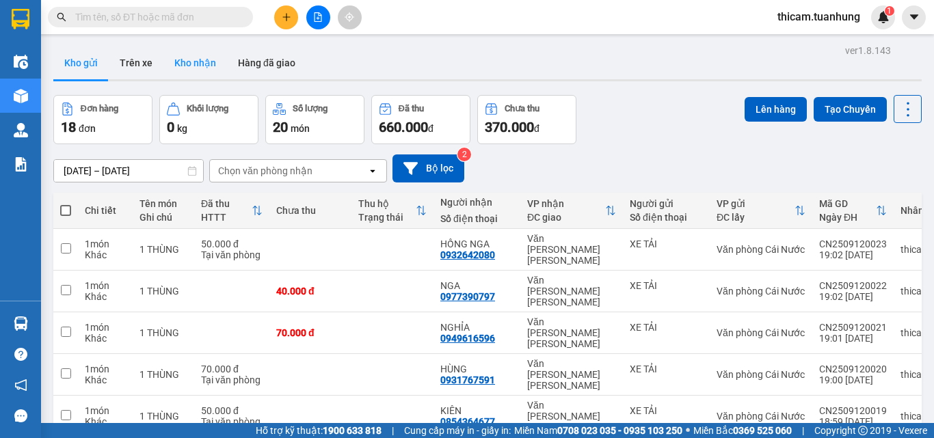
click at [205, 64] on button "Kho nhận" at bounding box center [195, 62] width 64 height 33
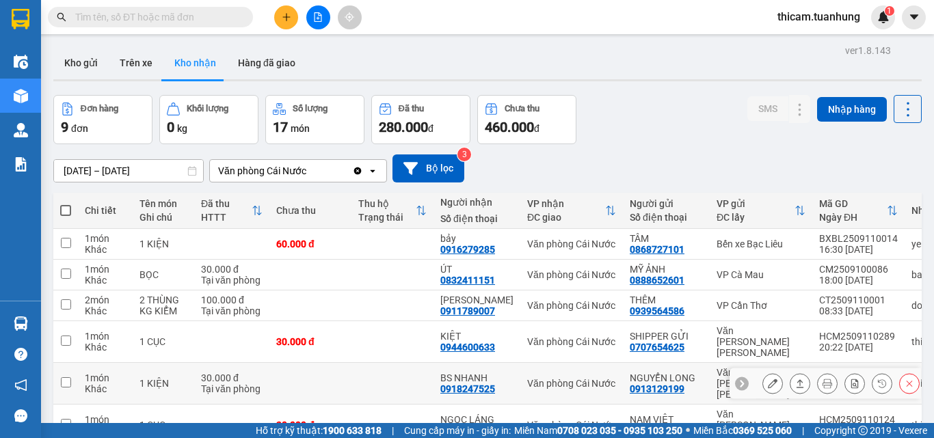
scroll to position [155, 0]
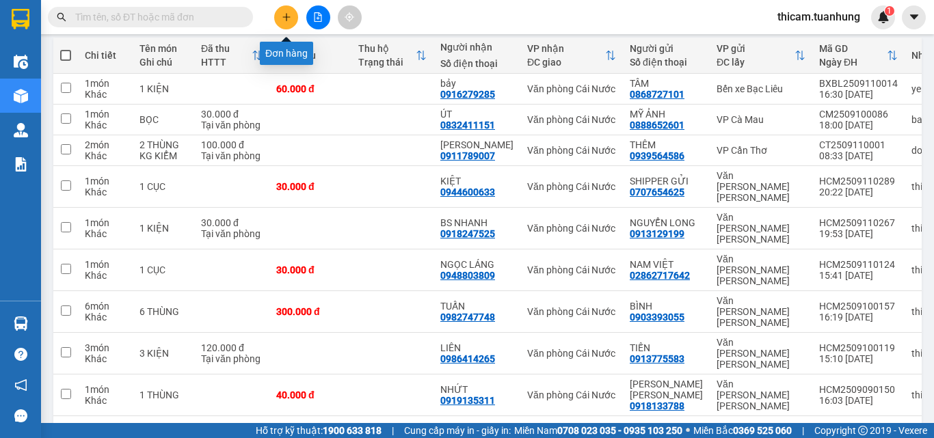
click at [289, 24] on button at bounding box center [286, 17] width 24 height 24
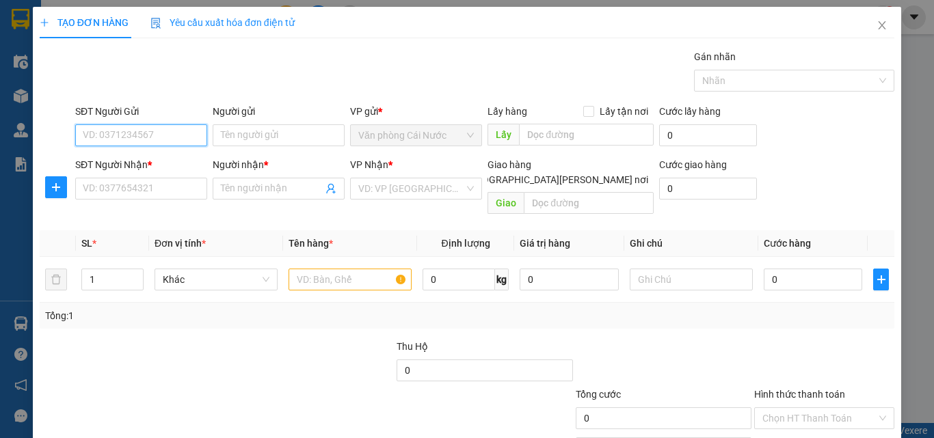
click at [187, 135] on input "SĐT Người Gửi" at bounding box center [141, 135] width 132 height 22
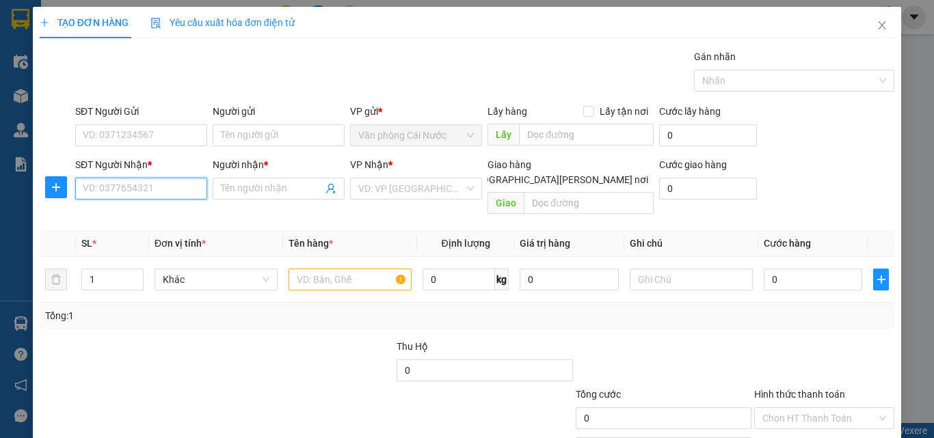
click at [176, 190] on input "SĐT Người Nhận *" at bounding box center [141, 189] width 132 height 22
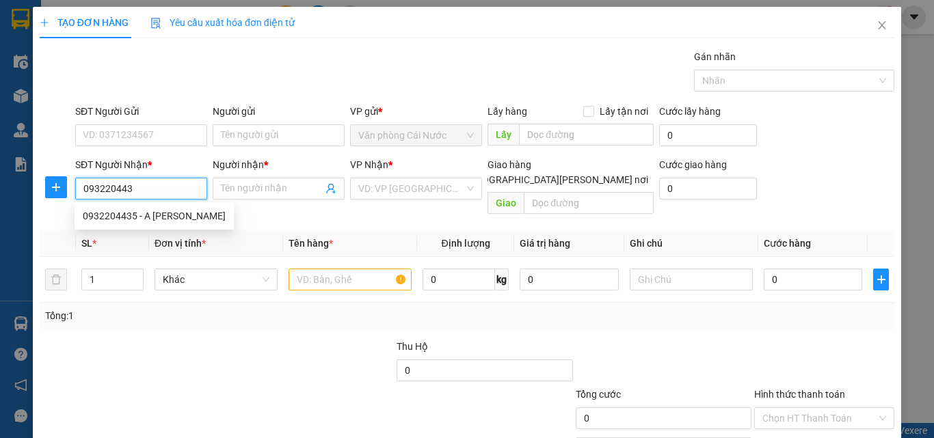
type input "0932204435"
click at [162, 217] on div "0932204435 - A TUẤN" at bounding box center [154, 216] width 143 height 15
type input "A TUẤN"
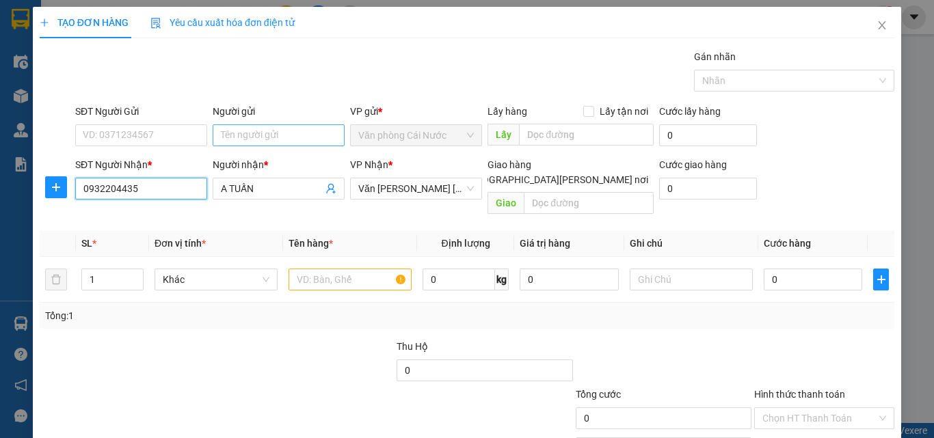
type input "0932204435"
click at [285, 138] on input "Người gửi" at bounding box center [279, 135] width 132 height 22
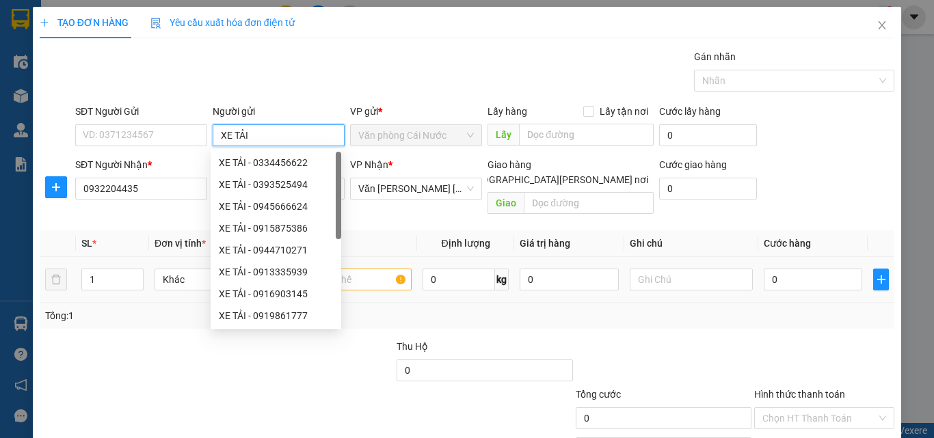
type input "XE TẢI"
click at [365, 269] on input "text" at bounding box center [350, 280] width 123 height 22
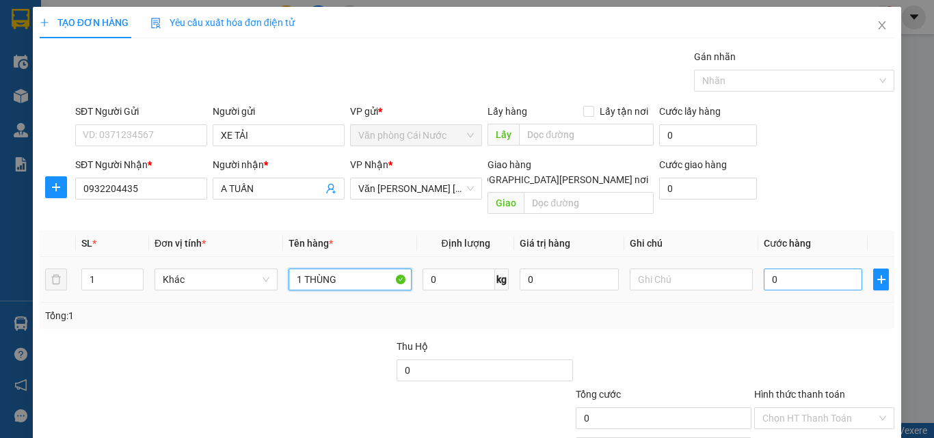
type input "1 THÙNG"
click at [807, 269] on input "0" at bounding box center [813, 280] width 98 height 22
type input "7"
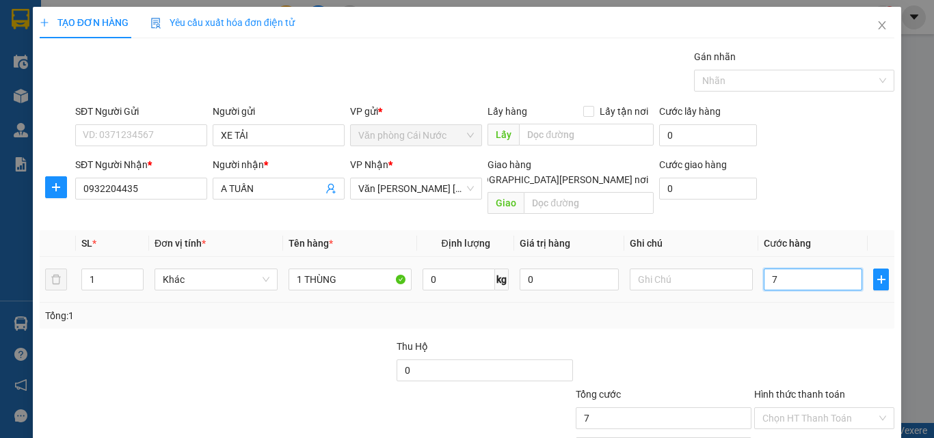
type input "70"
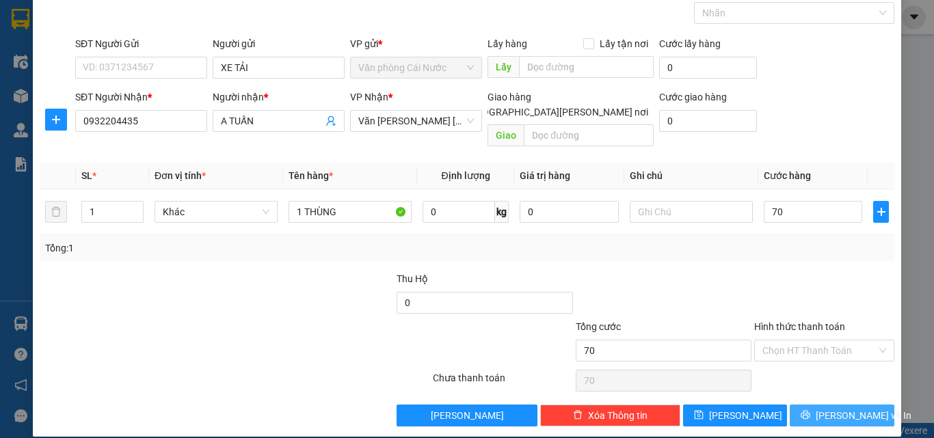
type input "70.000"
click at [799, 405] on button "[PERSON_NAME] và In" at bounding box center [842, 416] width 105 height 22
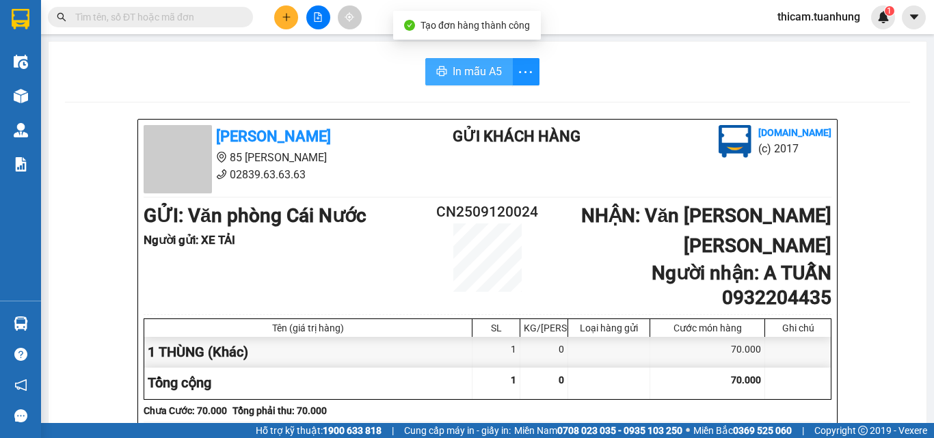
click at [474, 78] on span "In mẫu A5" at bounding box center [477, 71] width 49 height 17
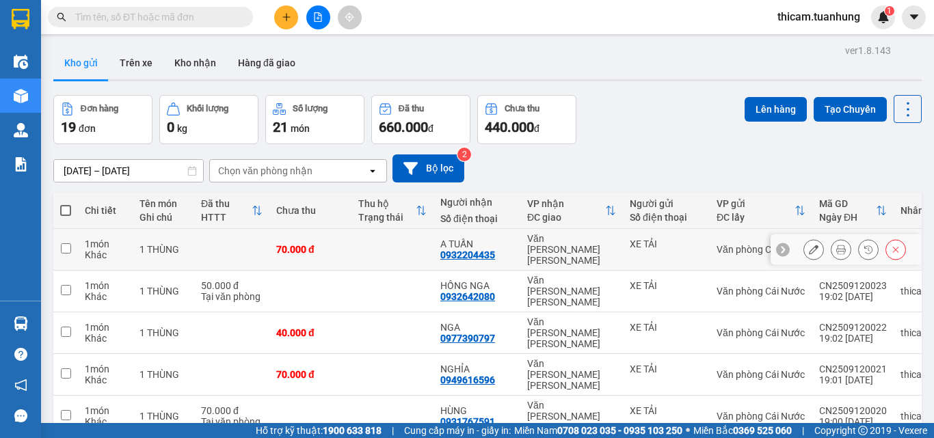
scroll to position [186, 0]
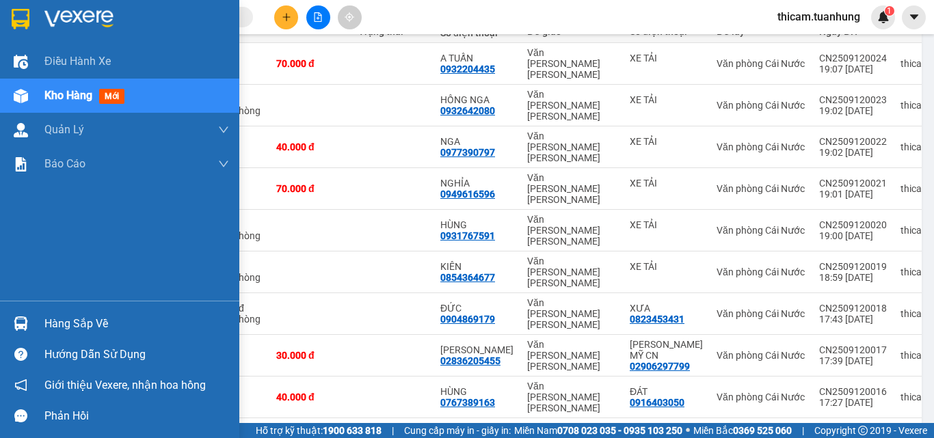
click at [59, 327] on div "Hàng sắp về" at bounding box center [136, 324] width 185 height 21
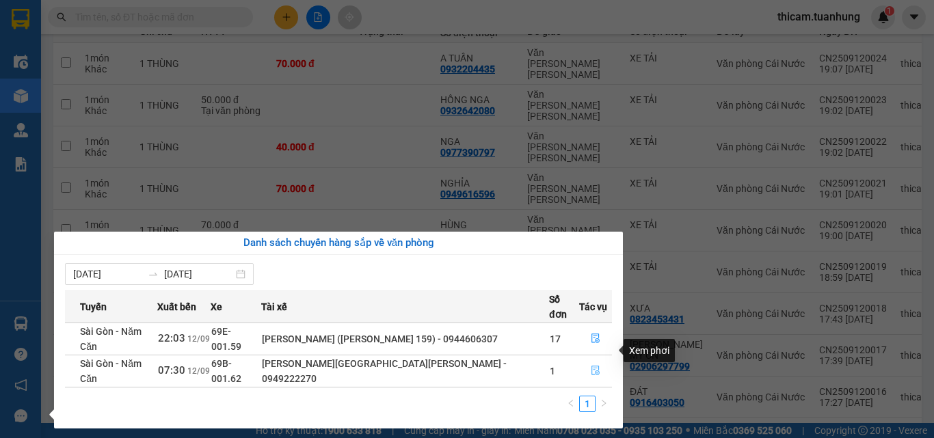
click at [592, 366] on icon "file-done" at bounding box center [596, 371] width 10 height 10
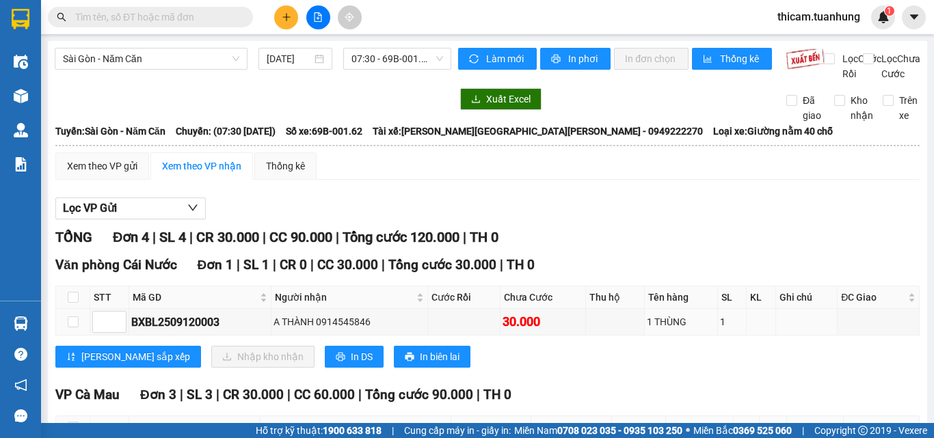
scroll to position [68, 0]
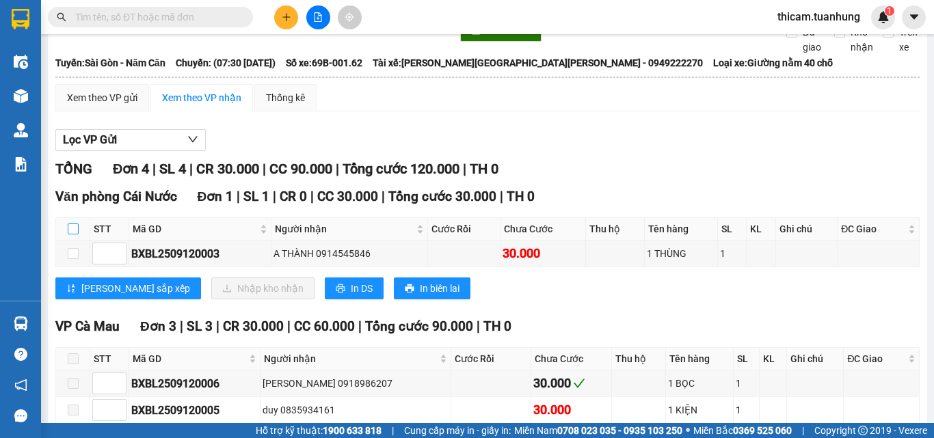
click at [73, 235] on input "checkbox" at bounding box center [73, 229] width 11 height 11
checkbox input "true"
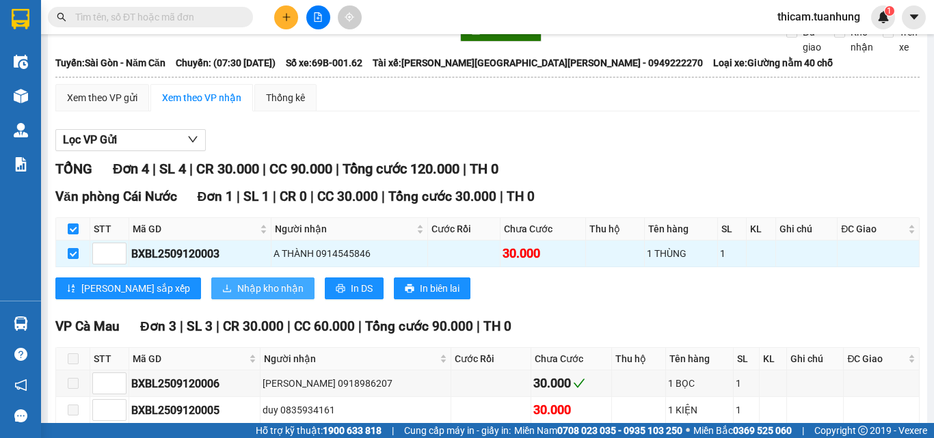
click at [237, 296] on span "Nhập kho nhận" at bounding box center [270, 288] width 66 height 15
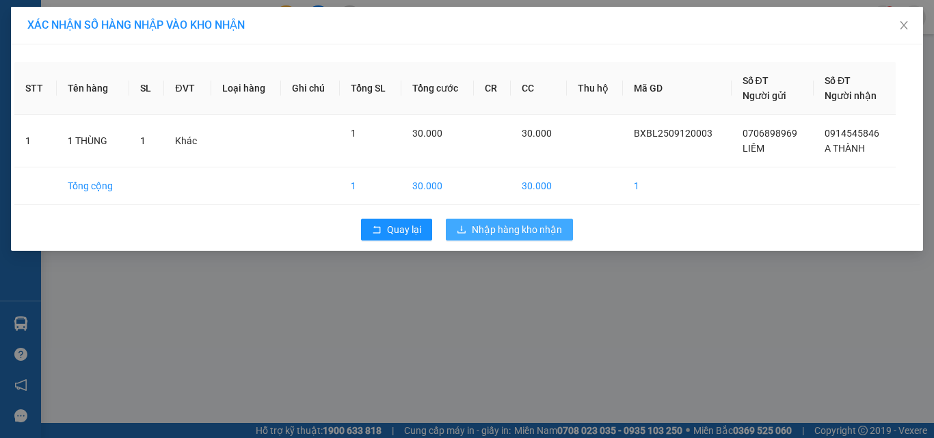
click at [515, 235] on span "Nhập hàng kho nhận" at bounding box center [517, 229] width 90 height 15
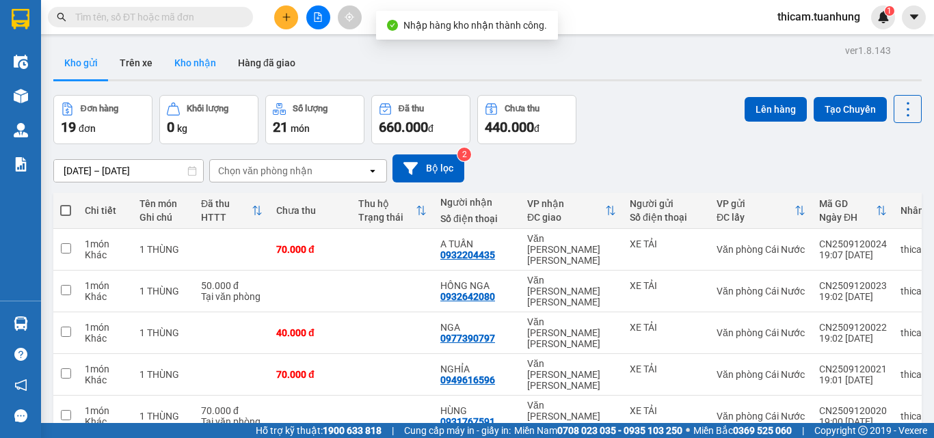
click at [202, 62] on button "Kho nhận" at bounding box center [195, 62] width 64 height 33
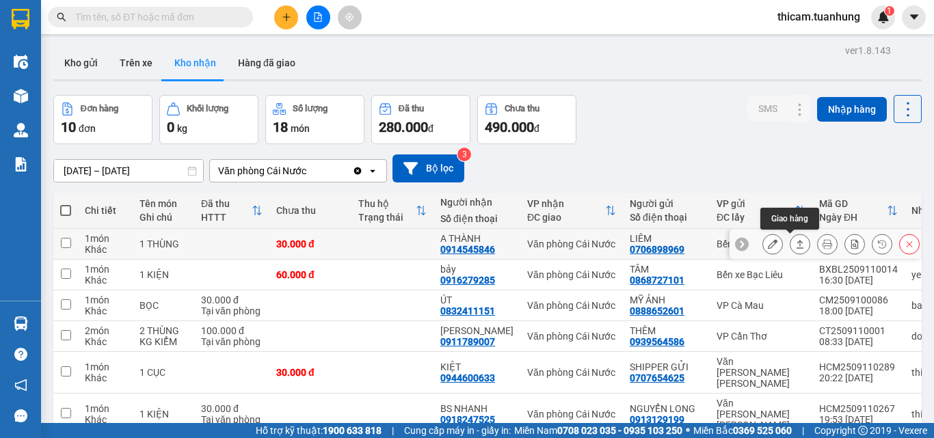
click at [797, 241] on icon at bounding box center [801, 244] width 8 height 8
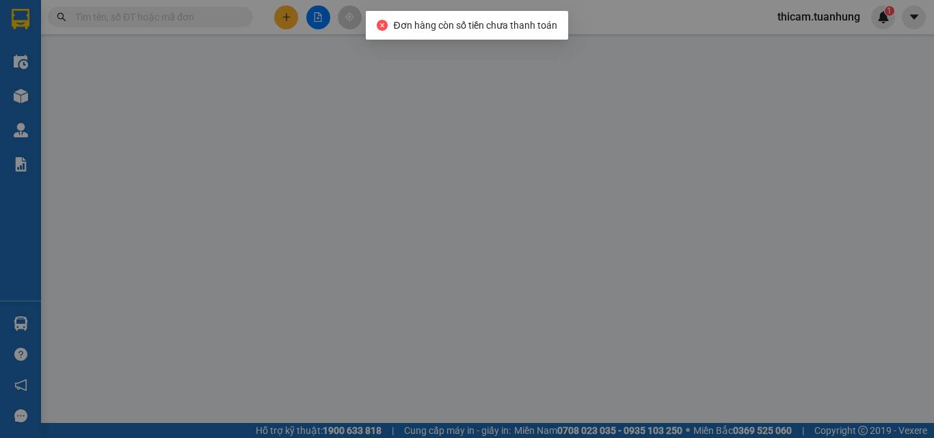
type input "0706898969"
type input "LIÊM"
type input "0914545846"
type input "A THÀNH"
type input "30.000"
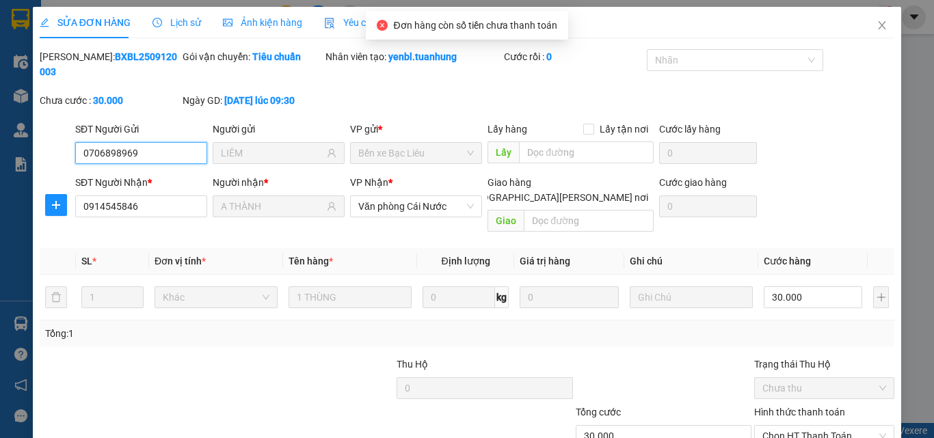
scroll to position [70, 0]
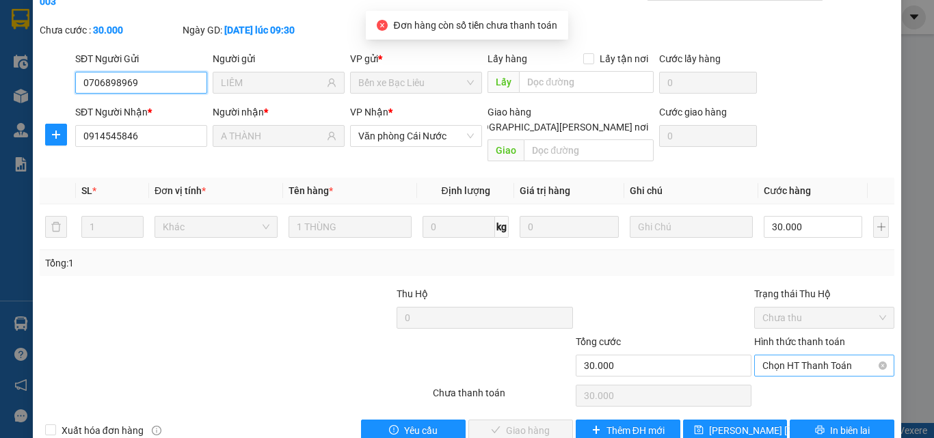
click at [792, 356] on span "Chọn HT Thanh Toán" at bounding box center [824, 366] width 124 height 21
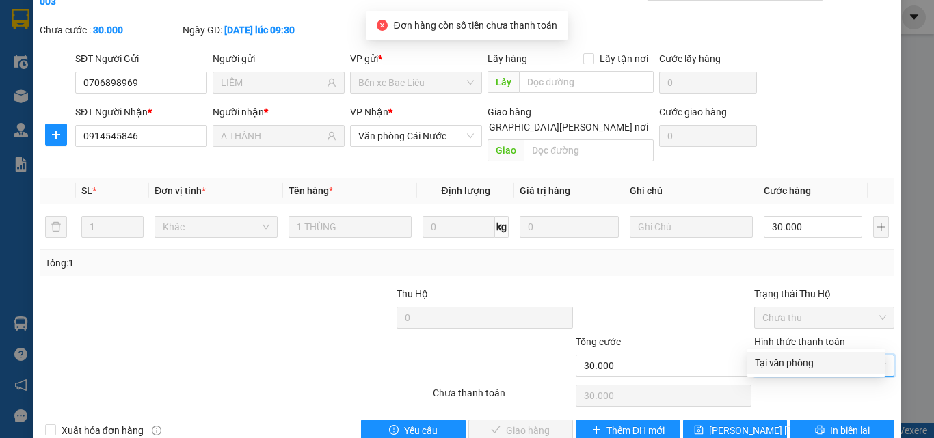
click at [784, 355] on div "Tại văn phòng" at bounding box center [816, 363] width 139 height 22
type input "0"
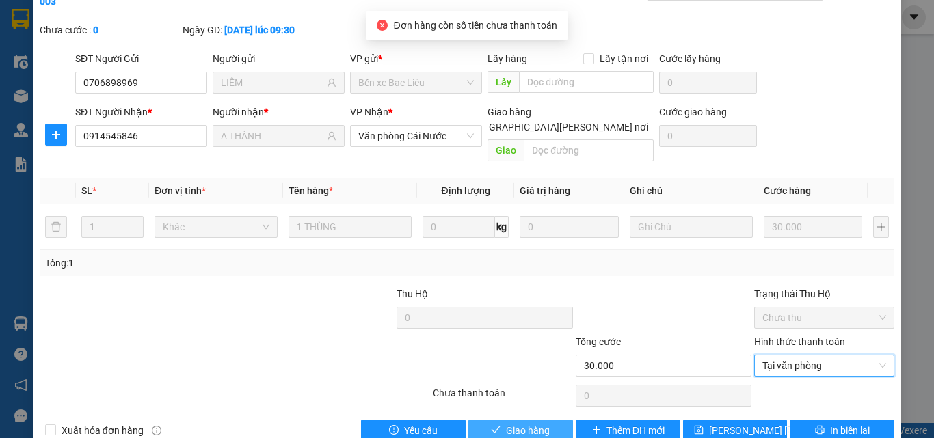
click at [524, 414] on span "Giao hàng" at bounding box center [528, 430] width 44 height 15
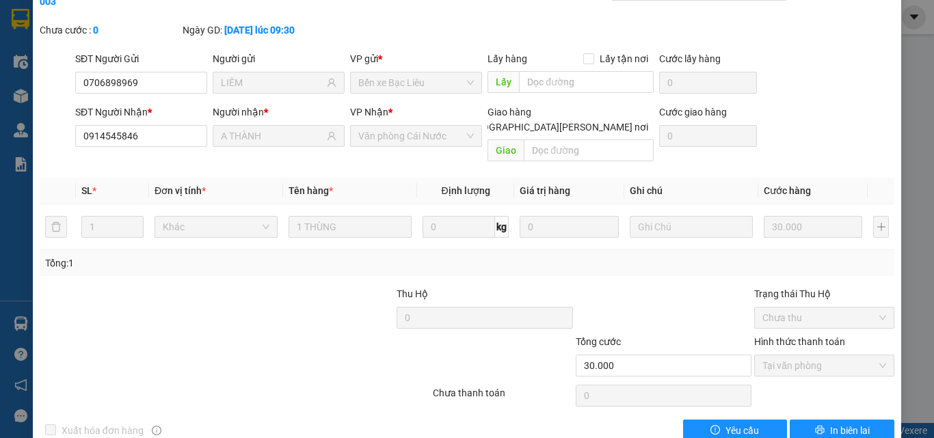
scroll to position [0, 0]
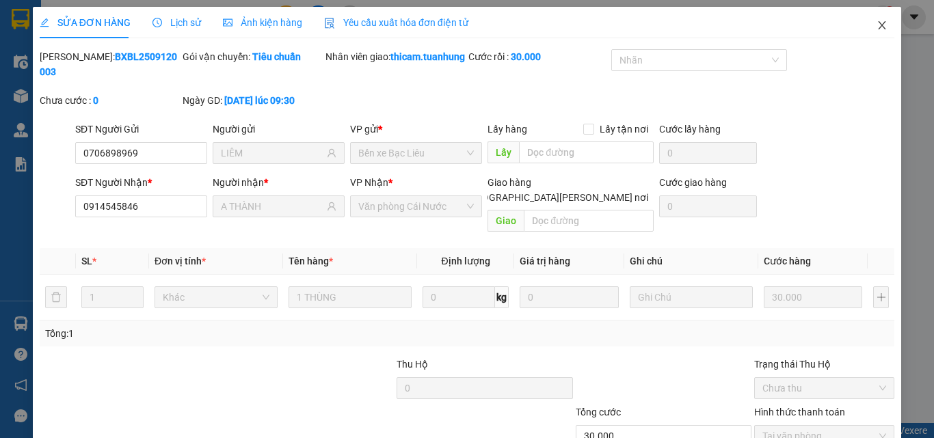
click at [876, 23] on icon "close" at bounding box center [881, 25] width 11 height 11
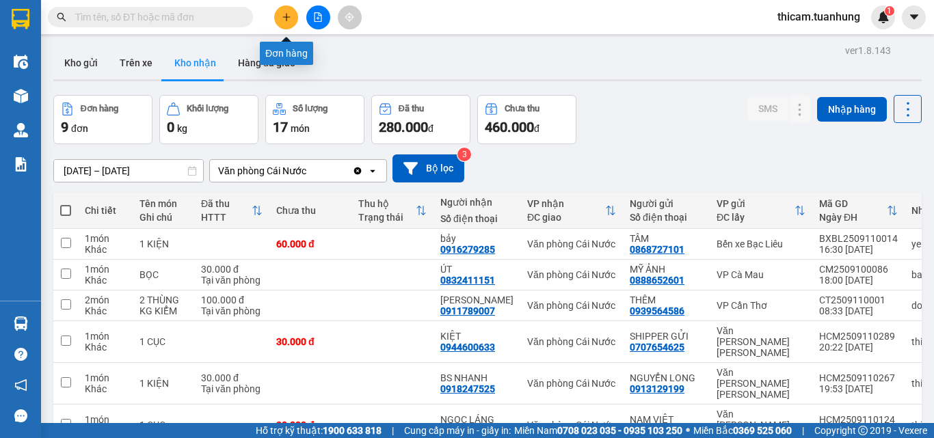
click at [278, 18] on button at bounding box center [286, 17] width 24 height 24
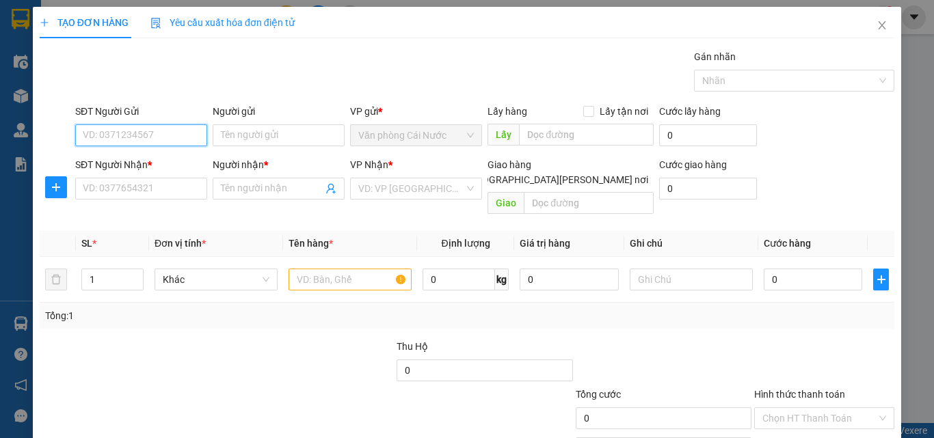
click at [178, 137] on input "SĐT Người Gửi" at bounding box center [141, 135] width 132 height 22
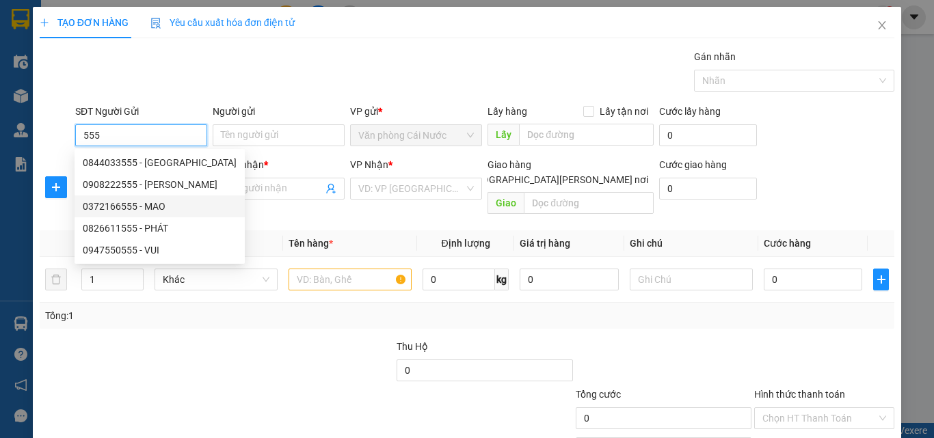
click at [133, 201] on div "0372166555 - MAO" at bounding box center [160, 206] width 154 height 15
type input "0372166555"
type input "MAO"
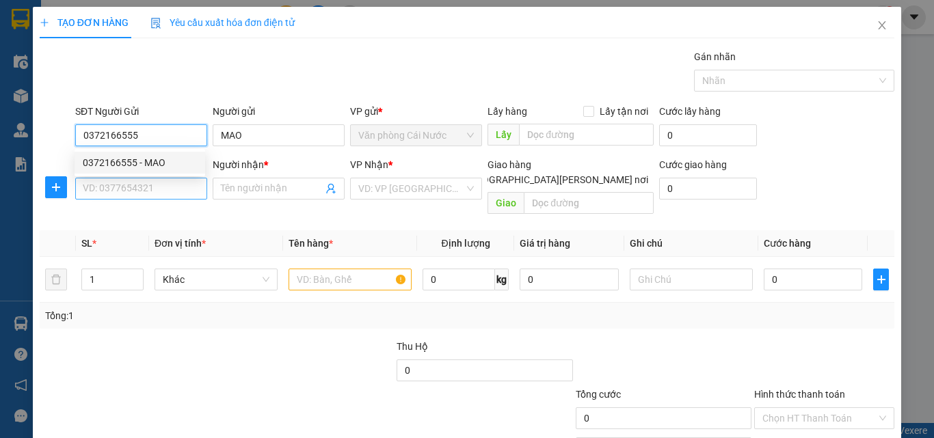
type input "0372166555"
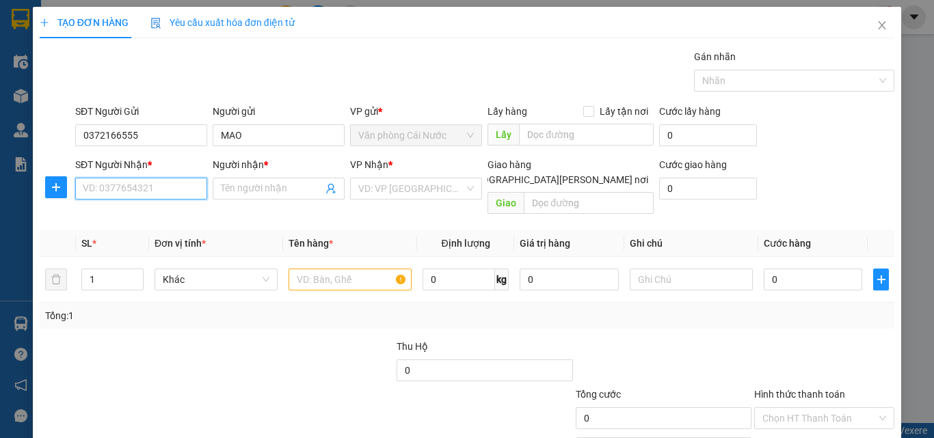
click at [135, 186] on input "SĐT Người Nhận *" at bounding box center [141, 189] width 132 height 22
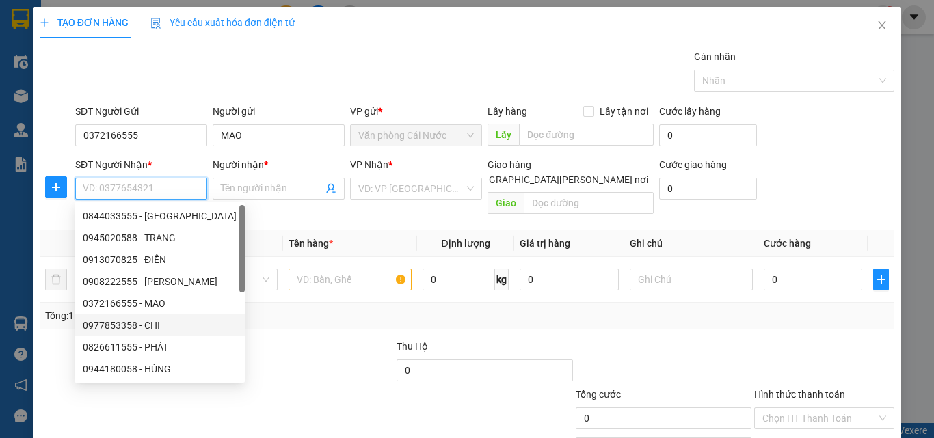
click at [127, 328] on div "0977853358 - CHI" at bounding box center [160, 325] width 154 height 15
type input "0977853358"
type input "CHI"
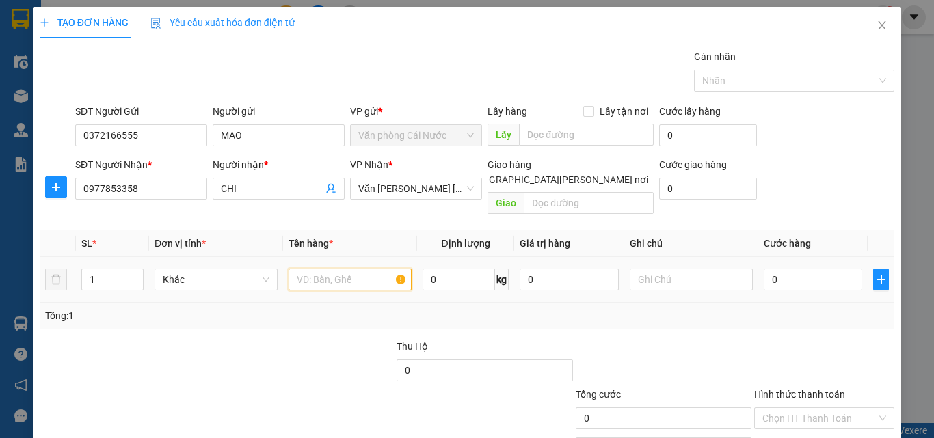
click at [334, 269] on input "text" at bounding box center [350, 280] width 123 height 22
type input "1 BAO"
click at [827, 273] on input "0" at bounding box center [813, 280] width 98 height 22
type input "6"
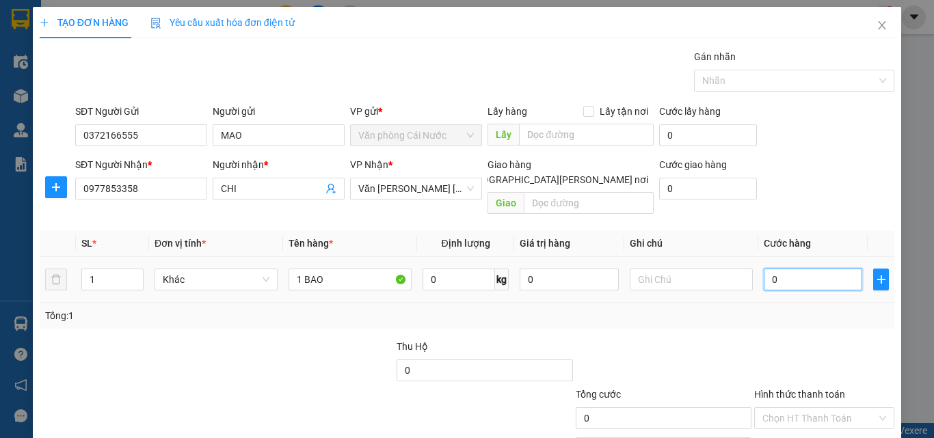
type input "6"
type input "60"
type input "60.000"
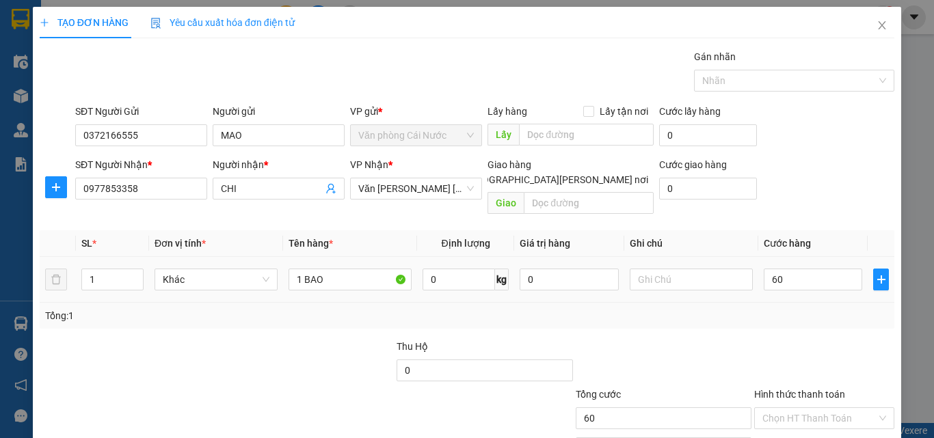
type input "60.000"
click at [825, 285] on td "60.000" at bounding box center [812, 280] width 109 height 46
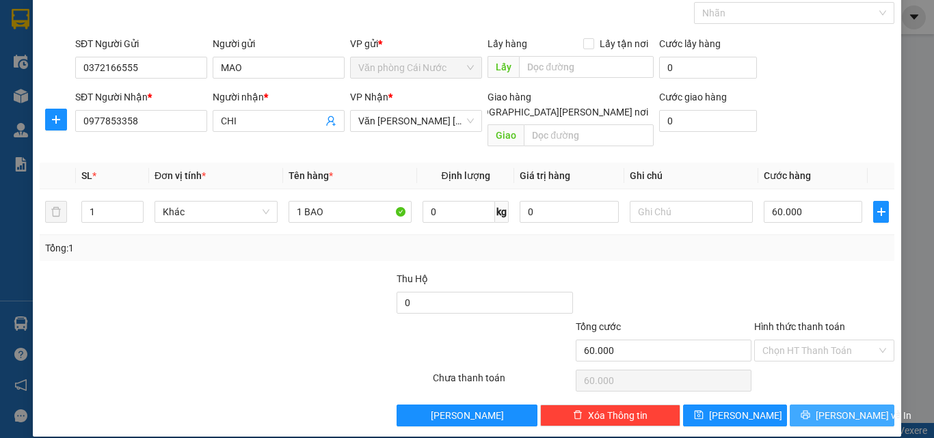
click at [835, 408] on span "[PERSON_NAME] và In" at bounding box center [864, 415] width 96 height 15
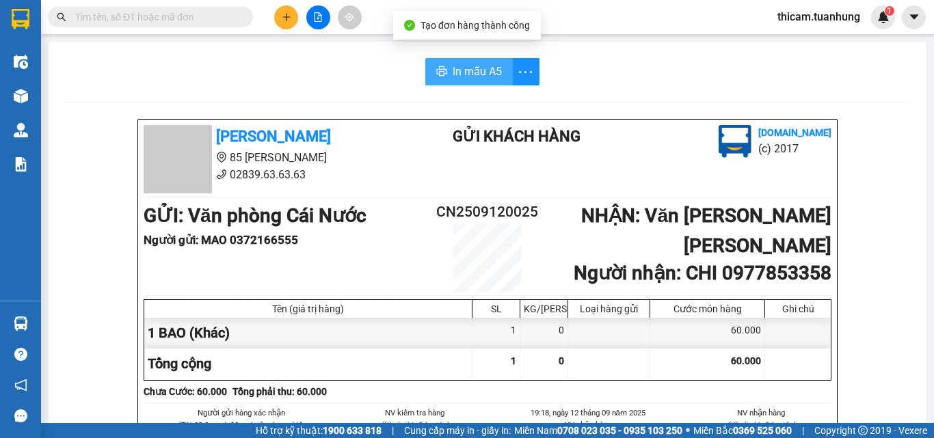
click at [467, 71] on span "In mẫu A5" at bounding box center [477, 71] width 49 height 17
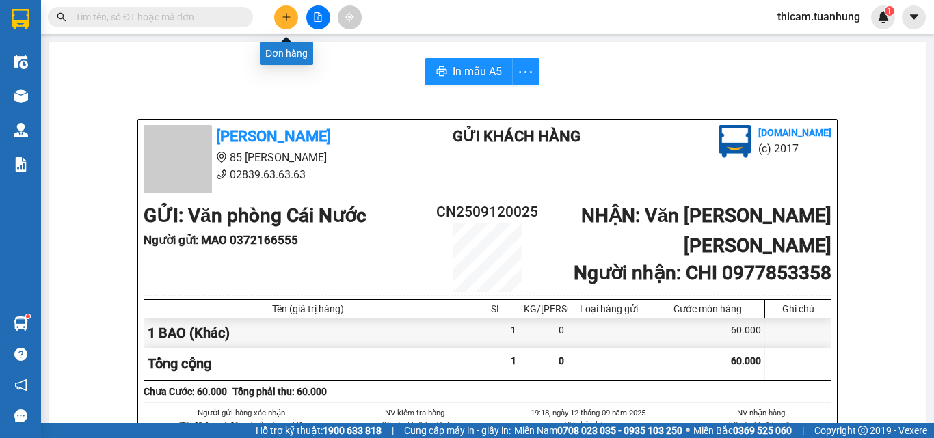
click at [286, 8] on button at bounding box center [286, 17] width 24 height 24
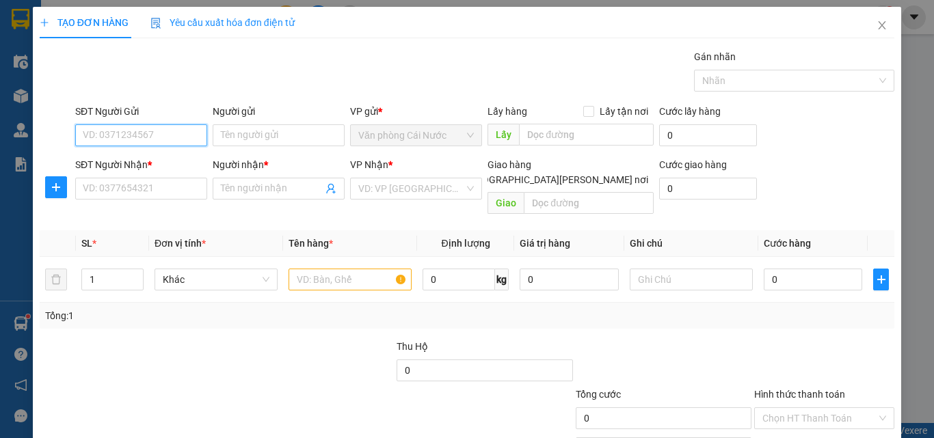
click at [172, 138] on input "SĐT Người Gửi" at bounding box center [141, 135] width 132 height 22
click at [124, 133] on input "0913285287" at bounding box center [141, 135] width 132 height 22
type input "0913285087"
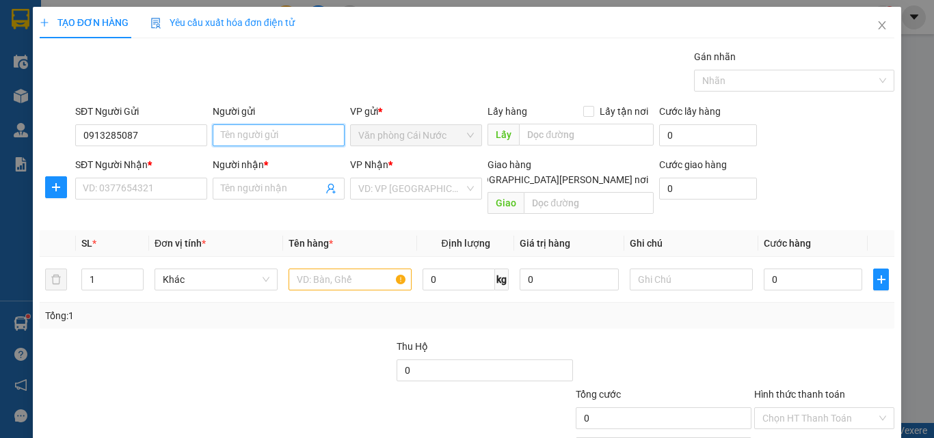
click at [228, 137] on input "Người gửi" at bounding box center [279, 135] width 132 height 22
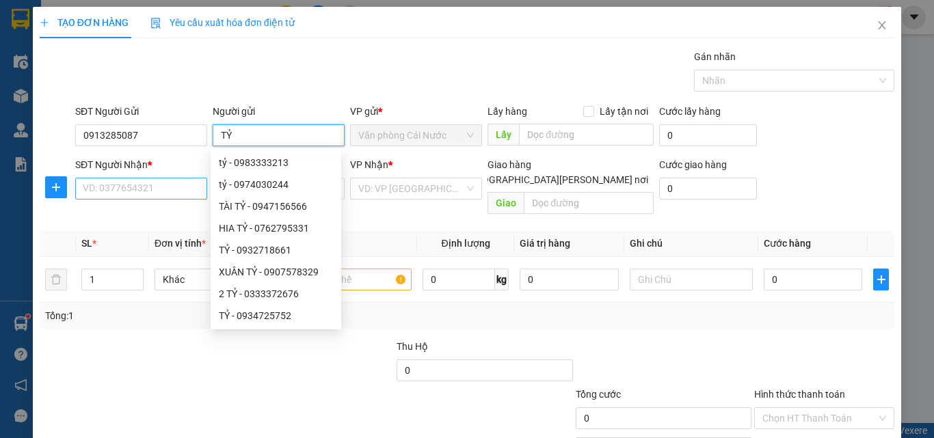
type input "TỶ"
click at [126, 189] on input "SĐT Người Nhận *" at bounding box center [141, 189] width 132 height 22
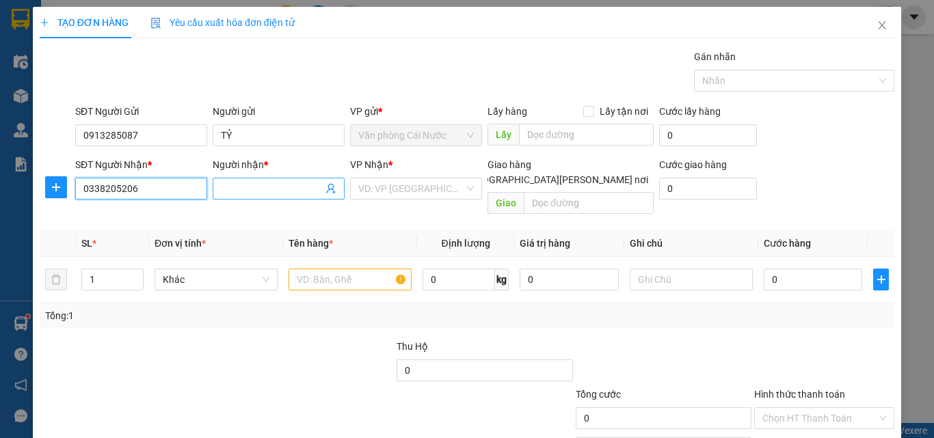
type input "0338205206"
click at [239, 185] on input "Người nhận *" at bounding box center [272, 188] width 102 height 15
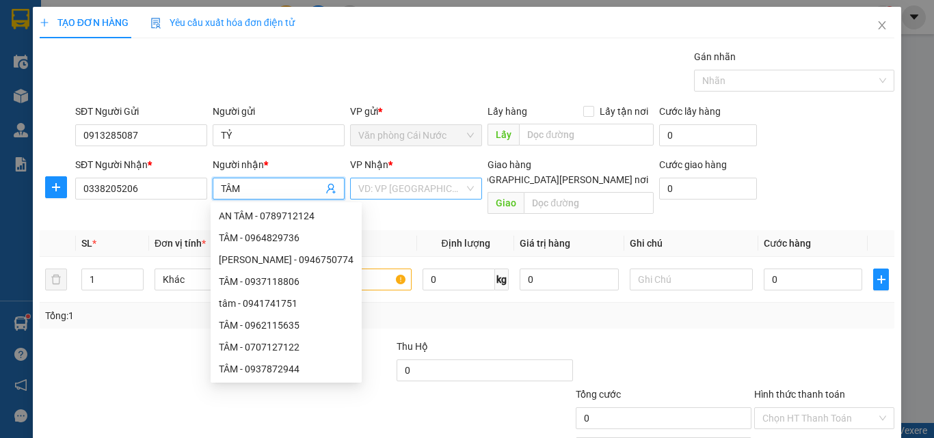
type input "TÂM"
click at [433, 193] on input "search" at bounding box center [411, 188] width 106 height 21
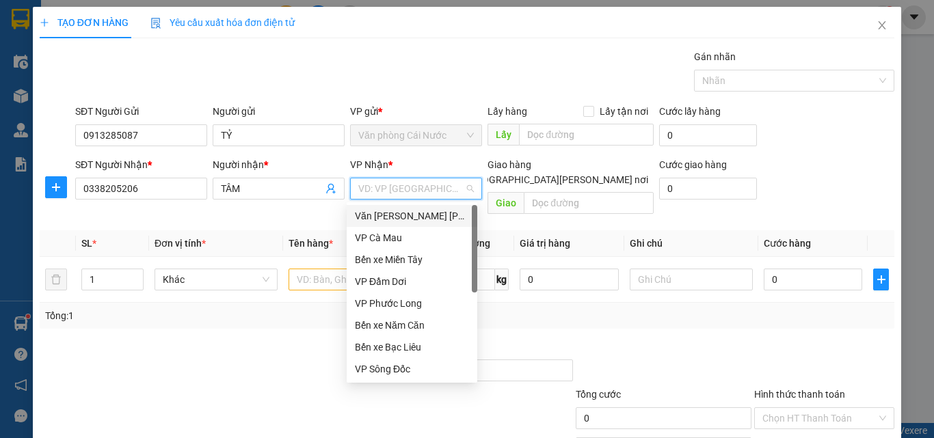
click at [432, 217] on div "Văn phòng [PERSON_NAME]" at bounding box center [412, 216] width 114 height 15
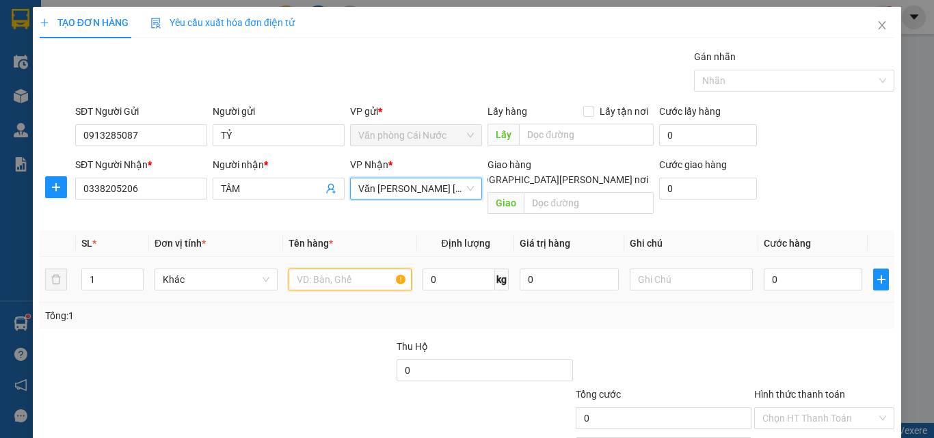
click at [331, 269] on input "text" at bounding box center [350, 280] width 123 height 22
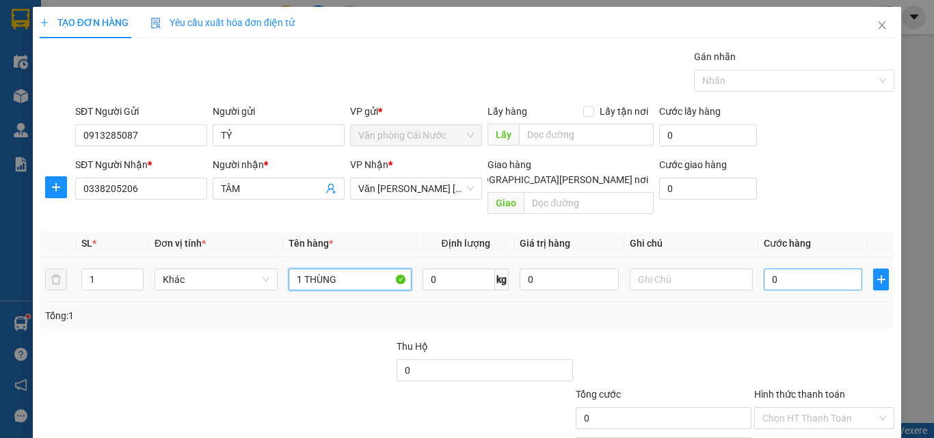
type input "1 THÙNG"
click at [840, 269] on input "0" at bounding box center [813, 280] width 98 height 22
type input "4"
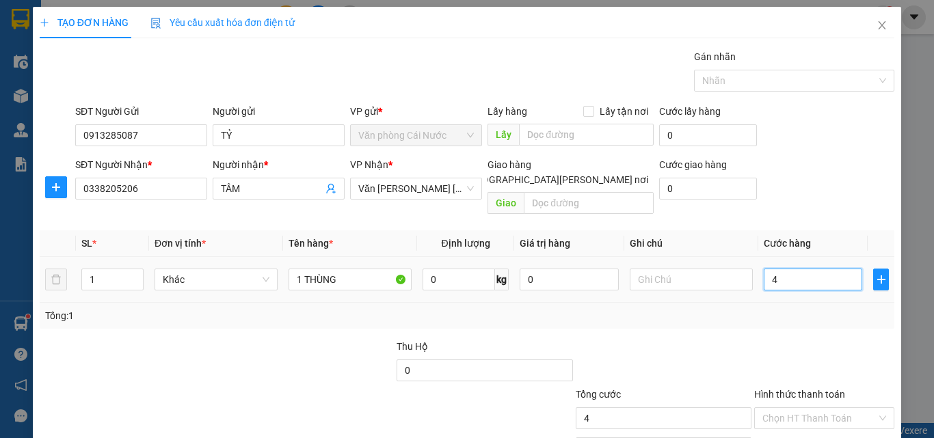
type input "40"
type input "40.000"
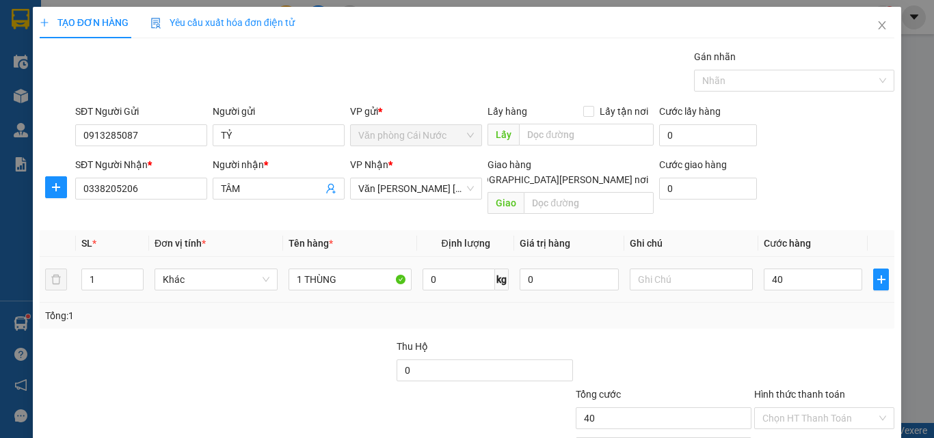
type input "40.000"
click at [829, 310] on div "Tổng: 1" at bounding box center [467, 316] width 855 height 26
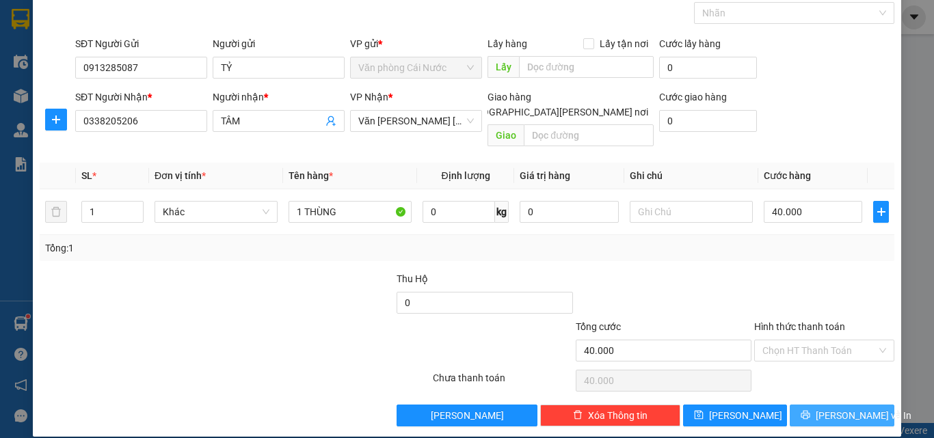
click at [827, 408] on span "[PERSON_NAME] và In" at bounding box center [864, 415] width 96 height 15
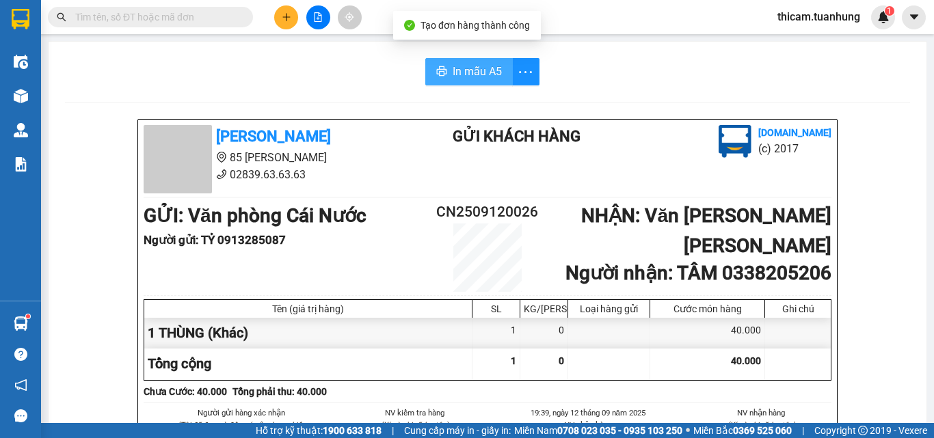
click at [470, 70] on span "In mẫu A5" at bounding box center [477, 71] width 49 height 17
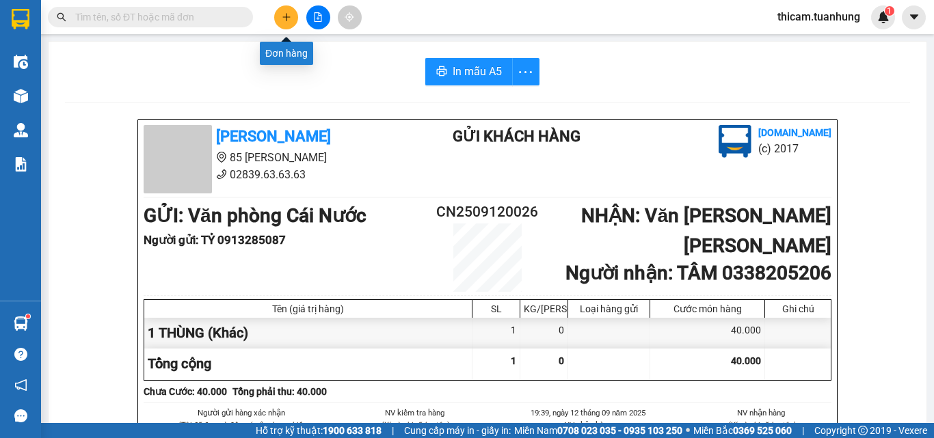
click at [287, 21] on icon "plus" at bounding box center [287, 17] width 10 height 10
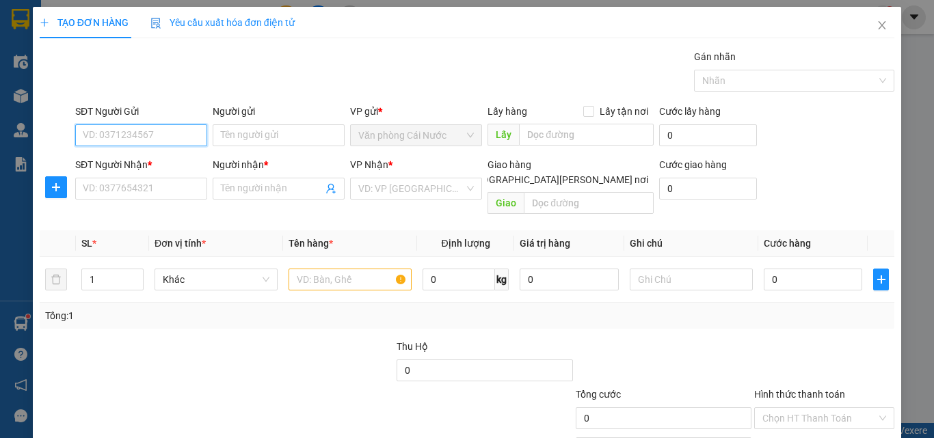
click at [192, 142] on input "SĐT Người Gửi" at bounding box center [141, 135] width 132 height 22
type input "0919904106"
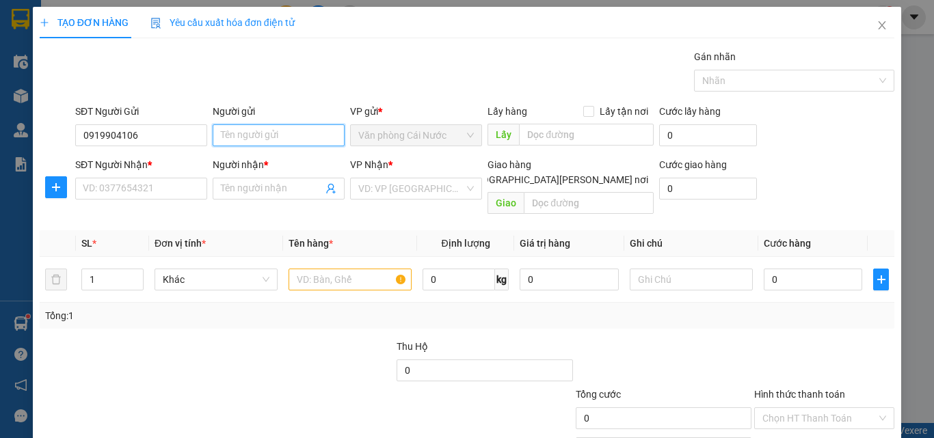
click at [263, 128] on input "Người gửi" at bounding box center [279, 135] width 132 height 22
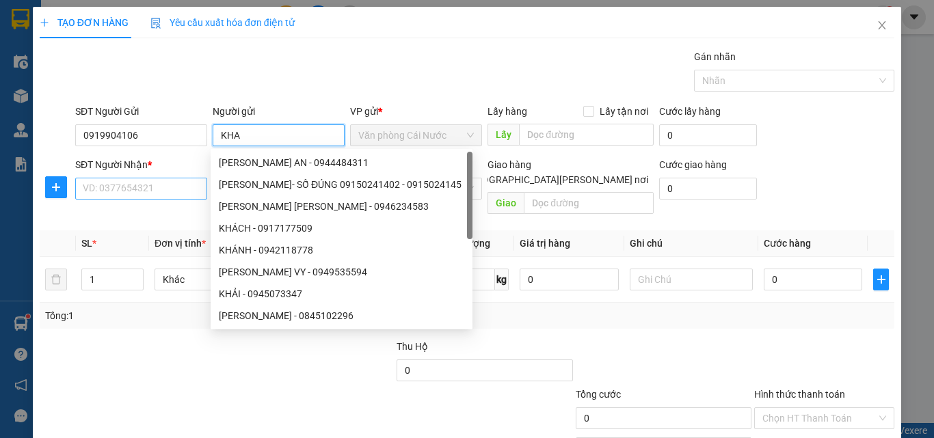
type input "KHA"
click at [118, 190] on input "SĐT Người Nhận *" at bounding box center [141, 189] width 132 height 22
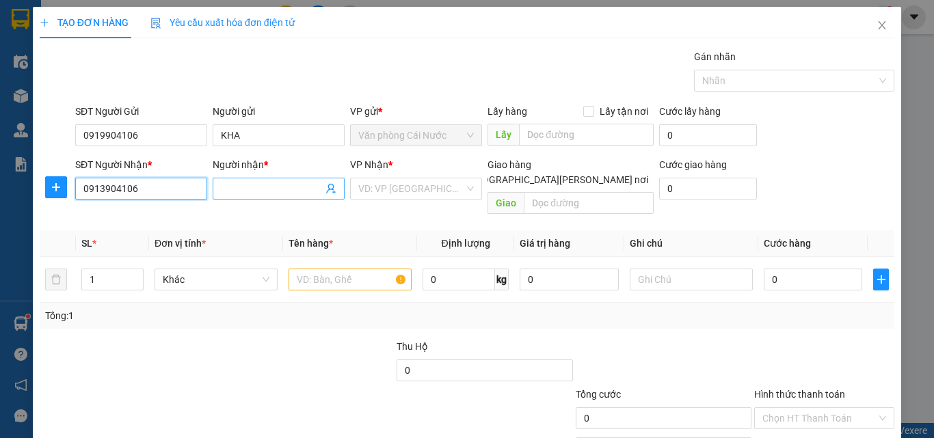
type input "0913904106"
click at [255, 187] on input "Người nhận *" at bounding box center [272, 188] width 102 height 15
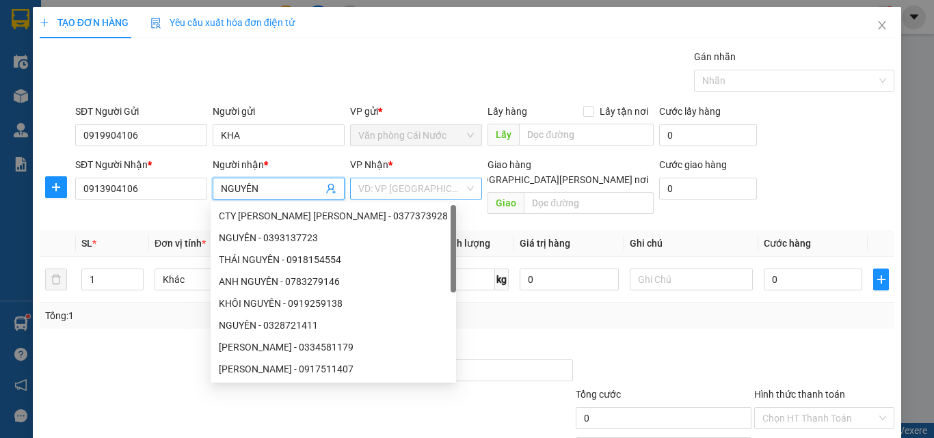
type input "NGUYÊN"
click at [419, 192] on input "search" at bounding box center [411, 188] width 106 height 21
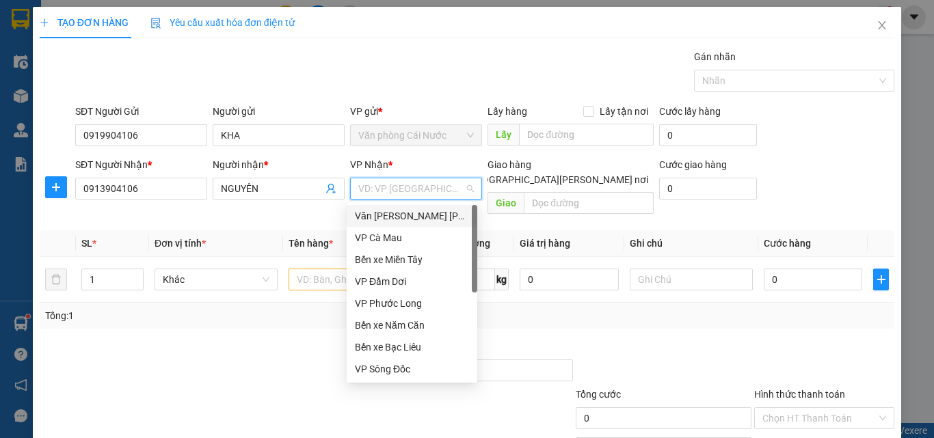
click at [423, 217] on div "Văn phòng [PERSON_NAME]" at bounding box center [412, 216] width 114 height 15
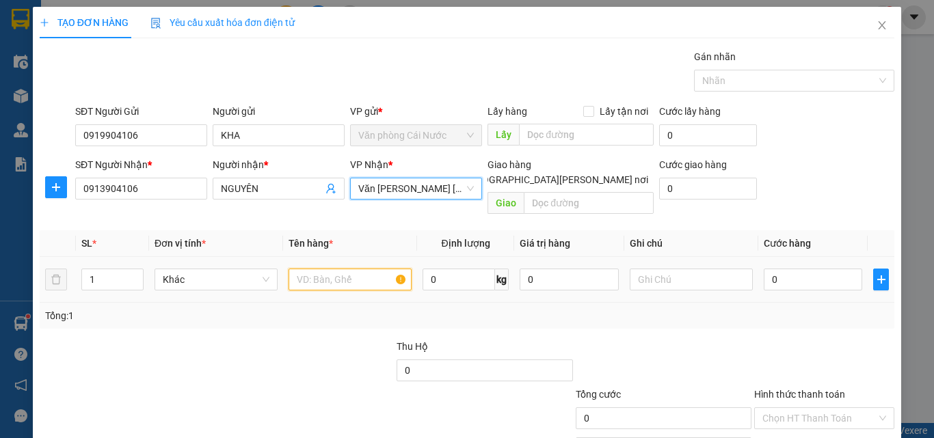
click at [325, 269] on input "text" at bounding box center [350, 280] width 123 height 22
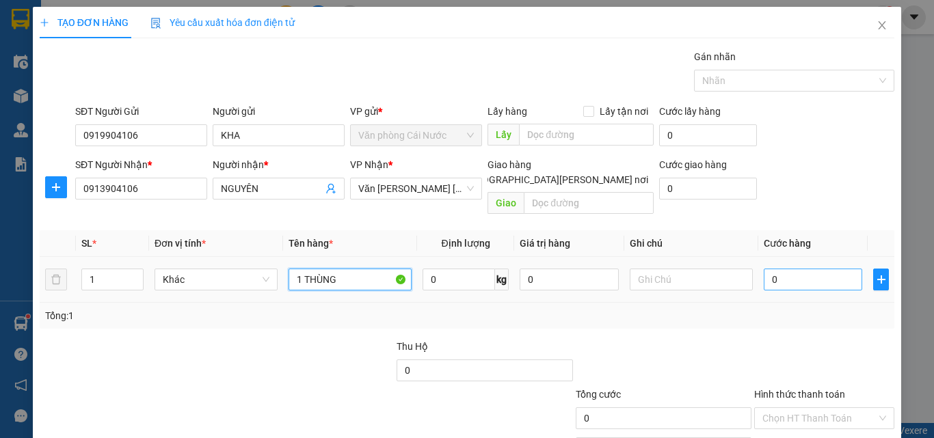
type input "1 THÙNG"
click at [801, 269] on input "0" at bounding box center [813, 280] width 98 height 22
type input "7"
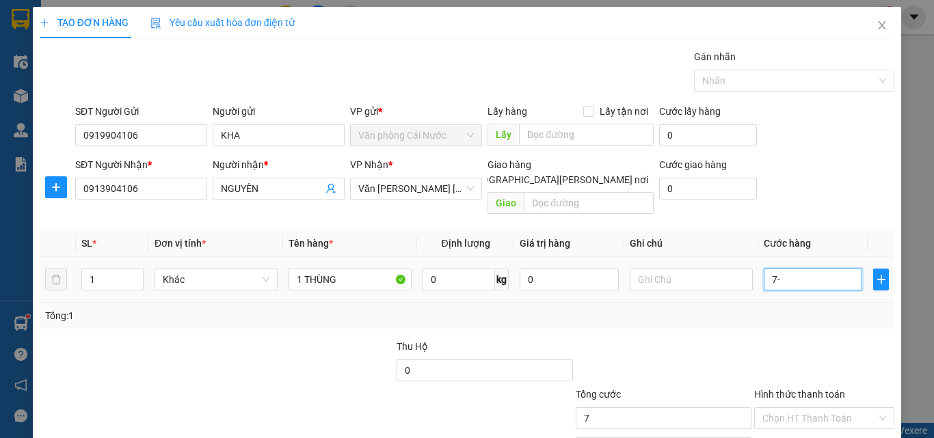
type input "7-0"
type input "0"
type input "7"
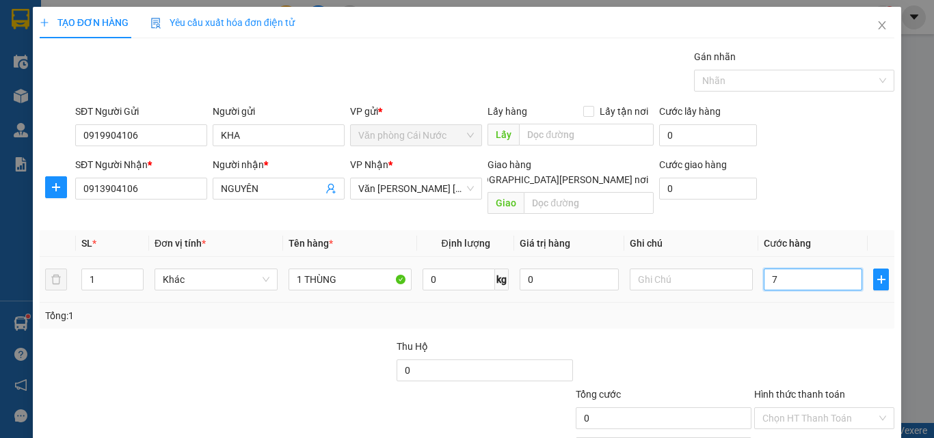
type input "7"
type input "70"
type input "70.000"
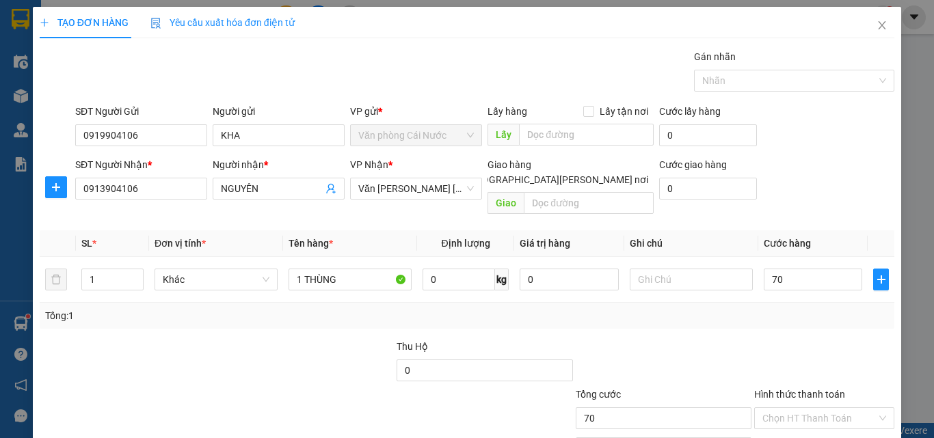
type input "70.000"
click at [820, 308] on div "Tổng: 1" at bounding box center [467, 315] width 844 height 15
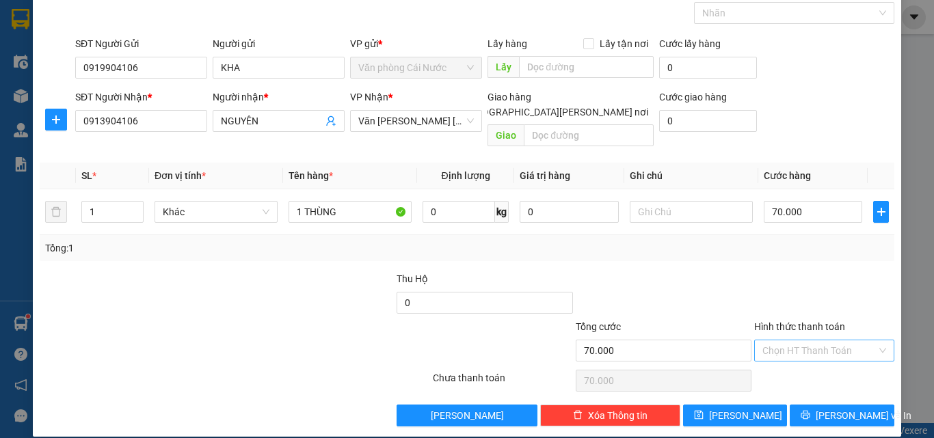
click at [829, 340] on input "Hình thức thanh toán" at bounding box center [819, 350] width 114 height 21
click at [792, 369] on div "Tại văn phòng" at bounding box center [816, 363] width 122 height 15
type input "0"
click at [831, 408] on span "[PERSON_NAME] và In" at bounding box center [864, 415] width 96 height 15
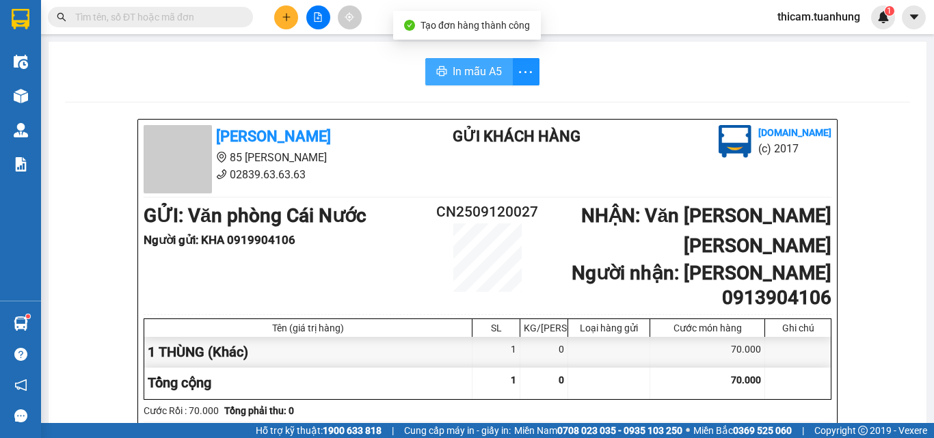
click at [466, 74] on span "In mẫu A5" at bounding box center [477, 71] width 49 height 17
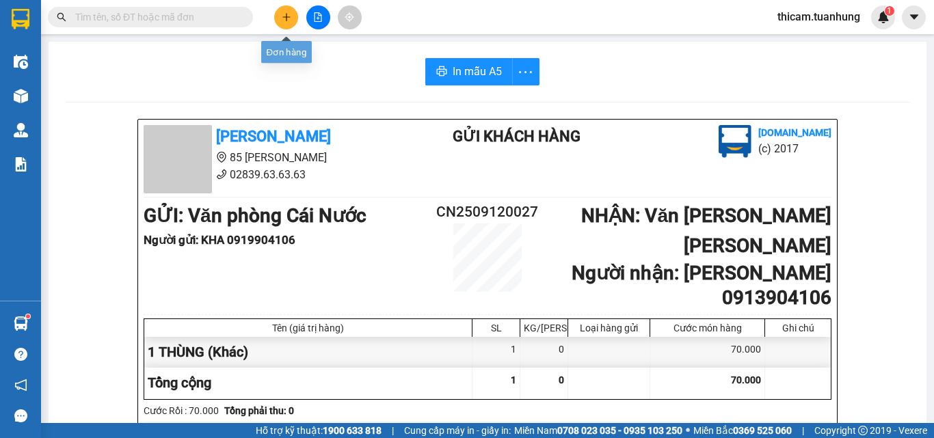
click at [285, 23] on button at bounding box center [286, 17] width 24 height 24
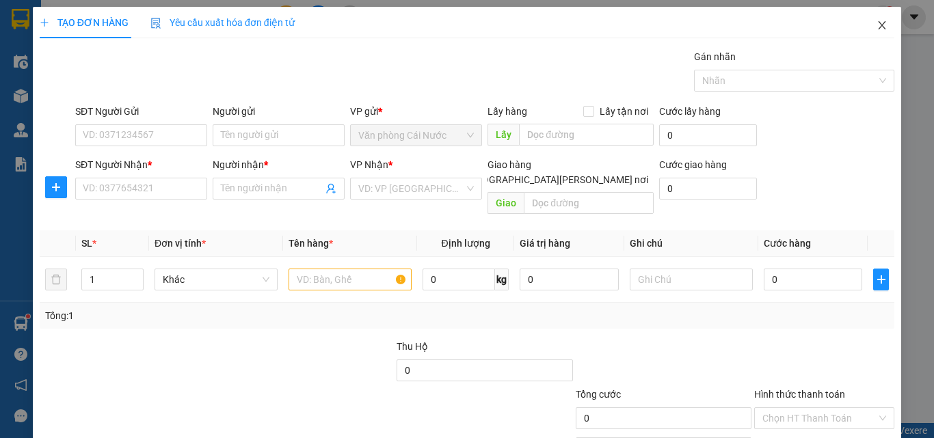
click at [876, 29] on icon "close" at bounding box center [881, 25] width 11 height 11
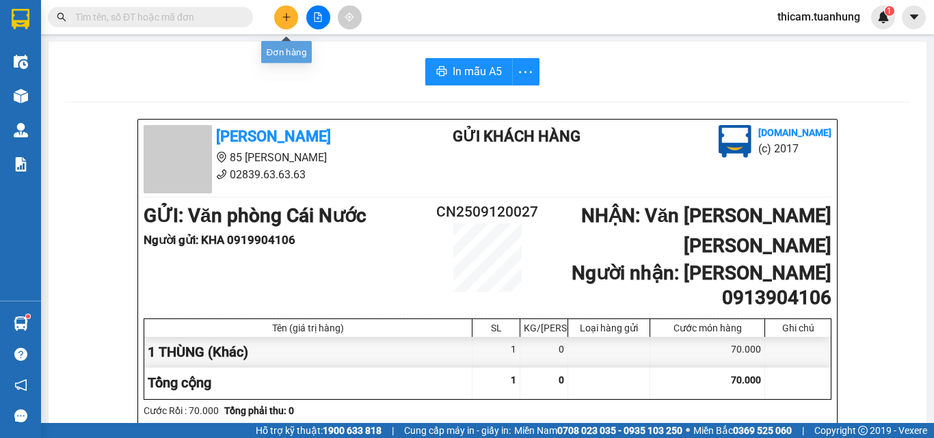
click at [283, 13] on icon "plus" at bounding box center [287, 17] width 10 height 10
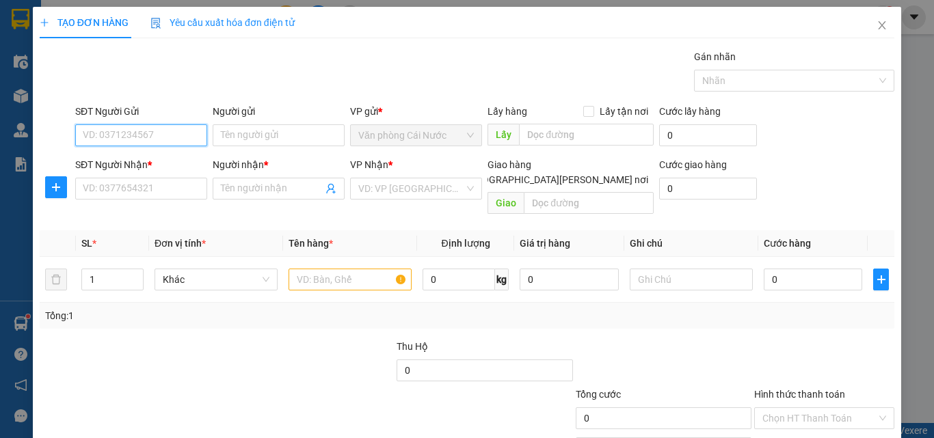
click at [154, 133] on input "SĐT Người Gửi" at bounding box center [141, 135] width 132 height 22
type input "0395988308"
click at [138, 163] on div "0395988308 - HOÀNG" at bounding box center [150, 162] width 135 height 15
type input "HOÀNG"
type input "0395988308"
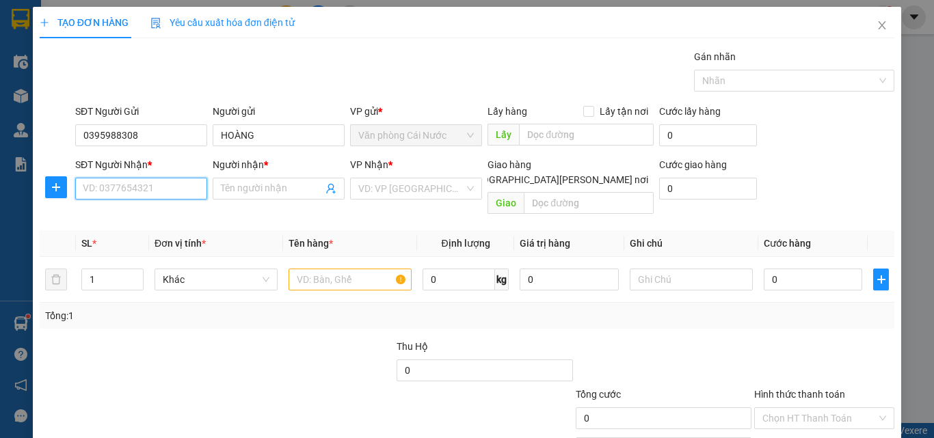
click at [144, 188] on input "SĐT Người Nhận *" at bounding box center [141, 189] width 132 height 22
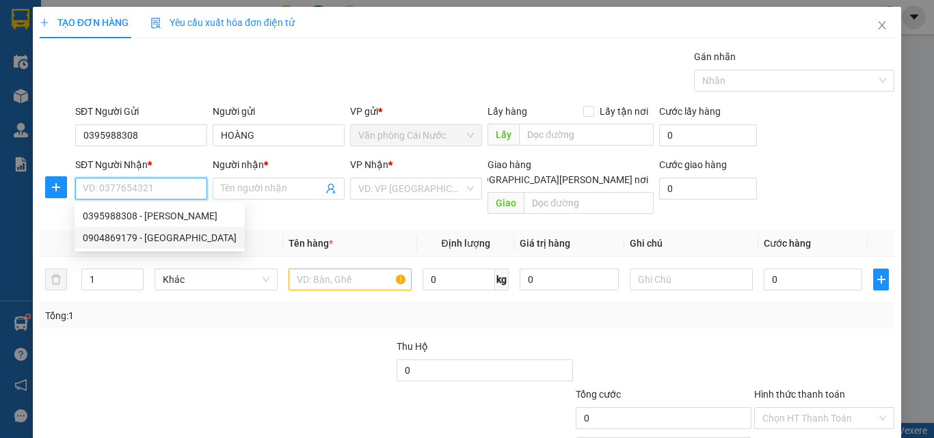
click at [141, 238] on div "0904869179 - ĐỨC" at bounding box center [160, 237] width 154 height 15
type input "0904869179"
type input "ĐỨC"
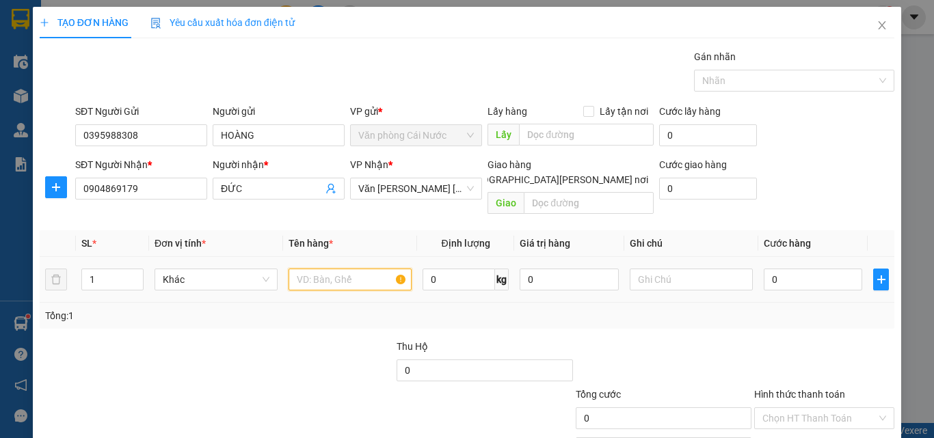
click at [306, 269] on input "text" at bounding box center [350, 280] width 123 height 22
type input "1 BAO"
click at [816, 269] on input "0" at bounding box center [813, 280] width 98 height 22
type input "1"
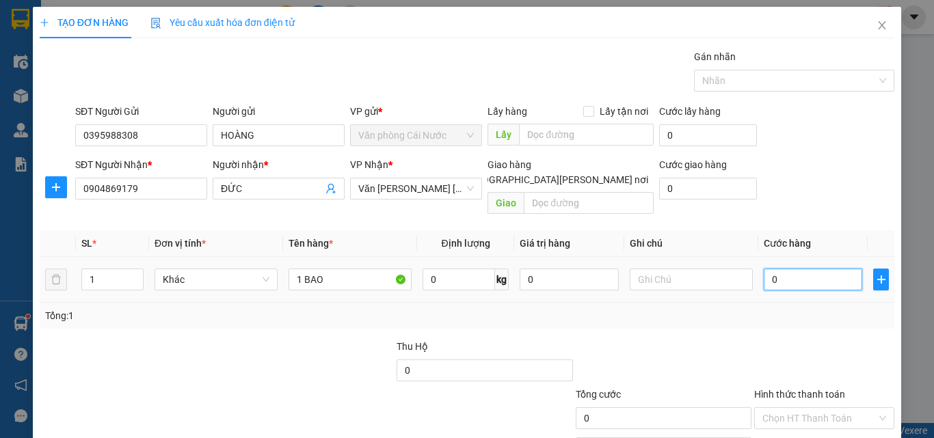
type input "1"
type input "12"
type input "120"
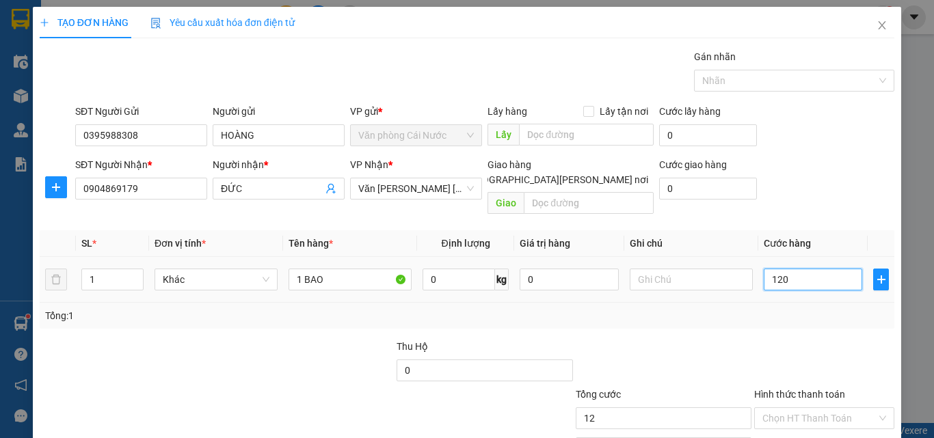
type input "120"
type input "120.000"
click at [807, 308] on div "Tổng: 1" at bounding box center [467, 315] width 844 height 15
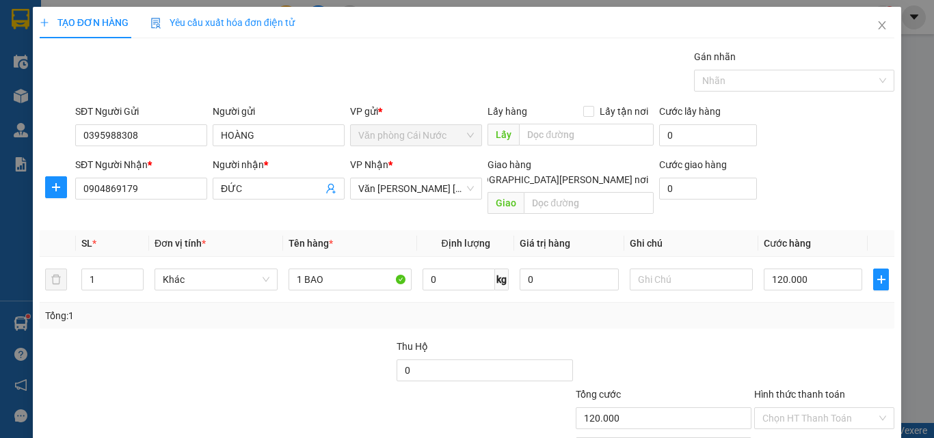
scroll to position [68, 0]
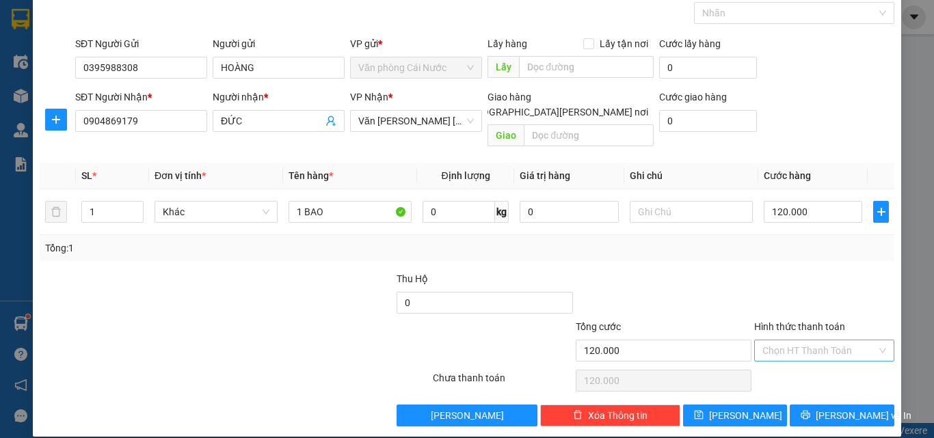
click at [806, 340] on input "Hình thức thanh toán" at bounding box center [819, 350] width 114 height 21
click at [803, 359] on div "Tại văn phòng" at bounding box center [816, 363] width 122 height 15
type input "0"
click at [823, 408] on span "[PERSON_NAME] và In" at bounding box center [864, 415] width 96 height 15
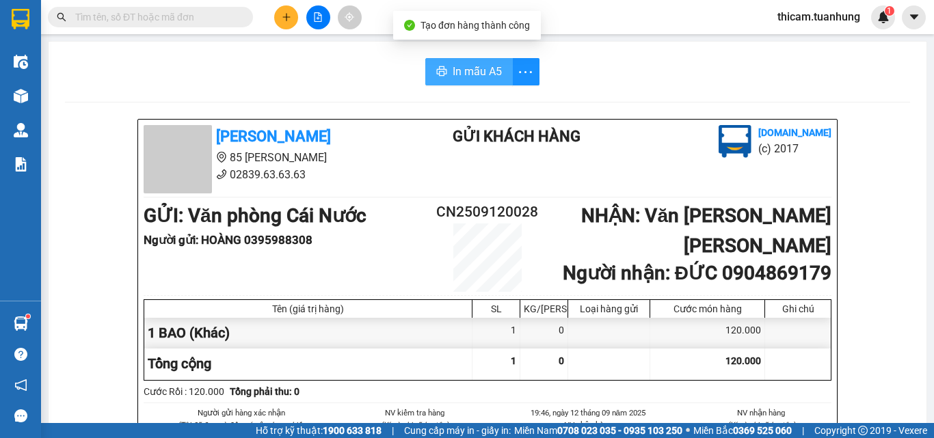
click at [468, 64] on span "In mẫu A5" at bounding box center [477, 71] width 49 height 17
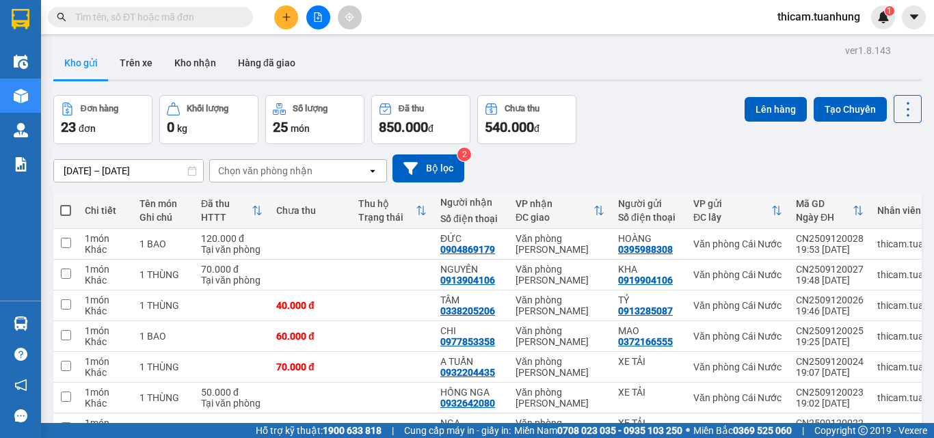
click at [65, 208] on span at bounding box center [65, 210] width 11 height 11
click at [66, 204] on input "checkbox" at bounding box center [66, 204] width 0 height 0
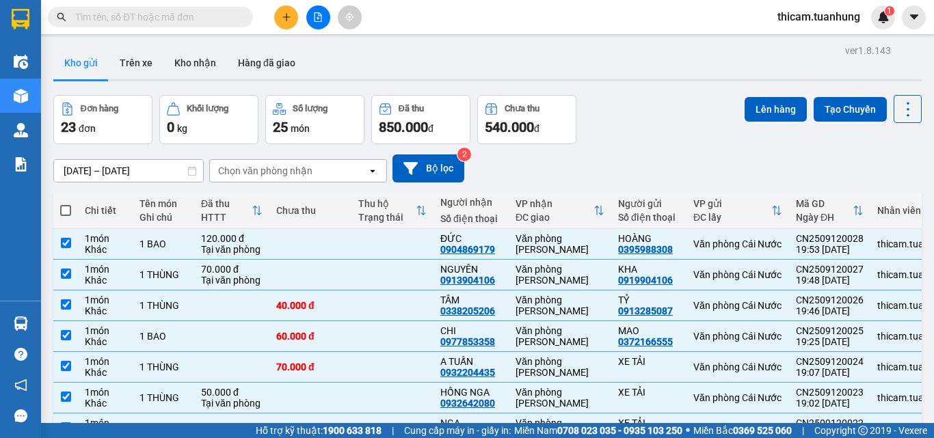
checkbox input "true"
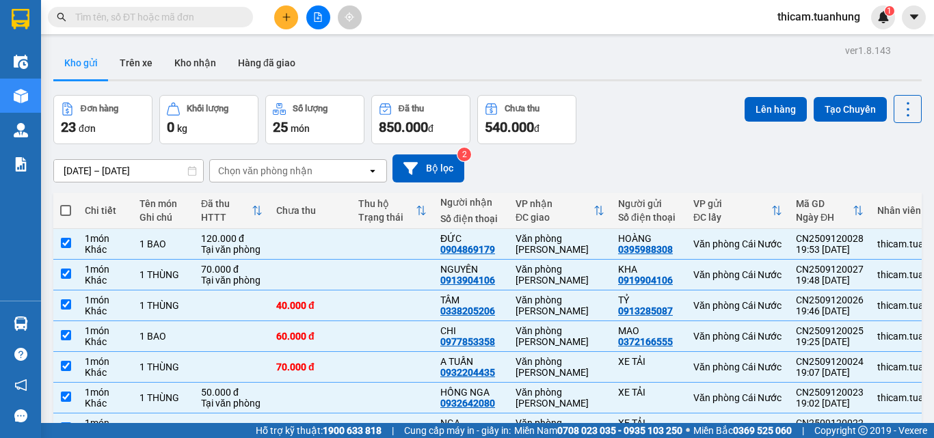
checkbox input "true"
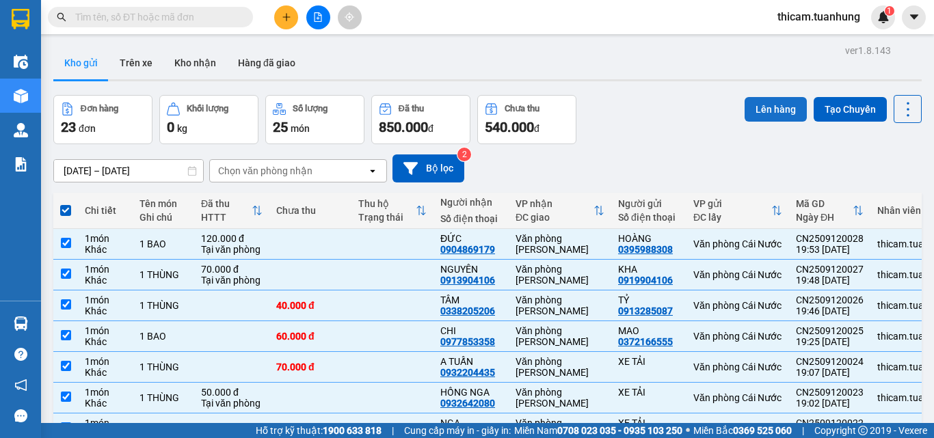
click at [769, 113] on button "Lên hàng" at bounding box center [776, 109] width 62 height 25
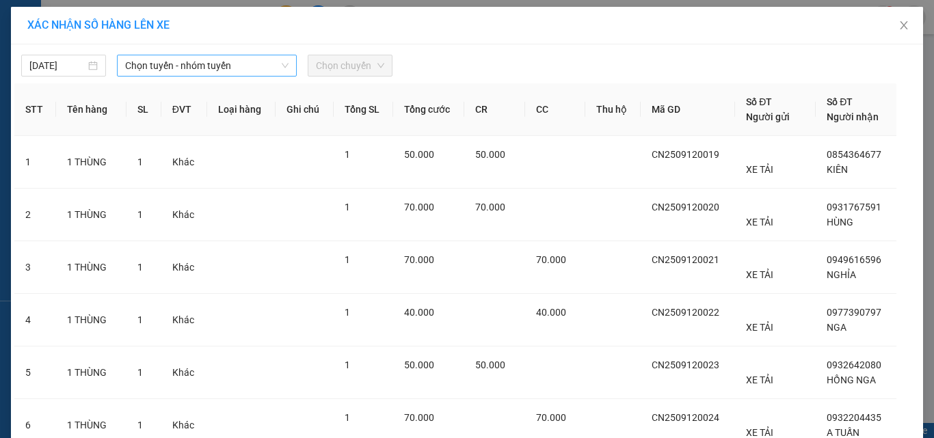
click at [267, 68] on span "Chọn tuyến - nhóm tuyến" at bounding box center [206, 65] width 163 height 21
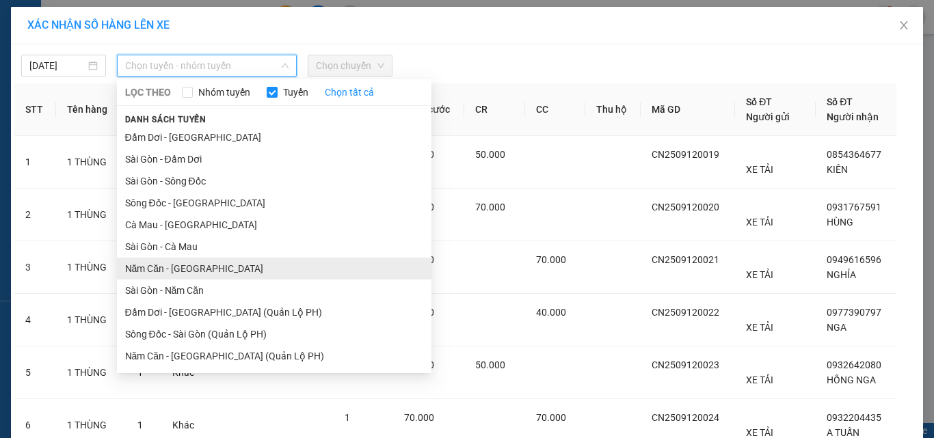
click at [170, 263] on li "Năm Căn - Sài Gòn" at bounding box center [274, 269] width 314 height 22
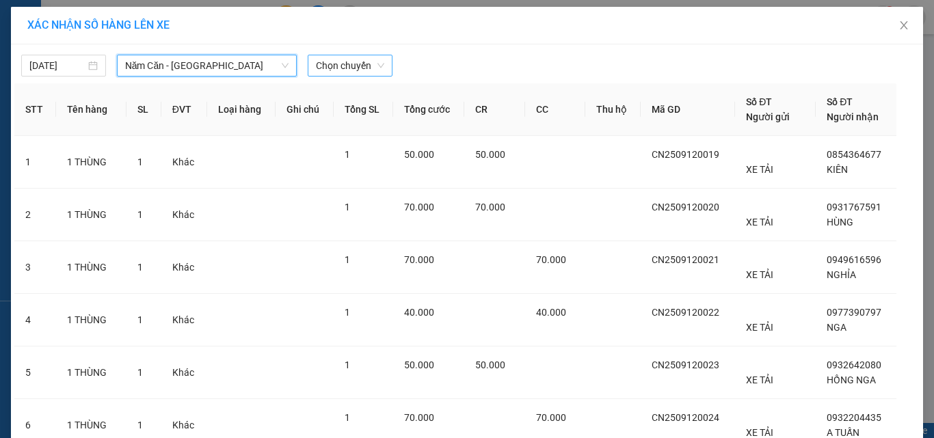
click at [381, 70] on div "Chọn chuyến" at bounding box center [350, 66] width 85 height 22
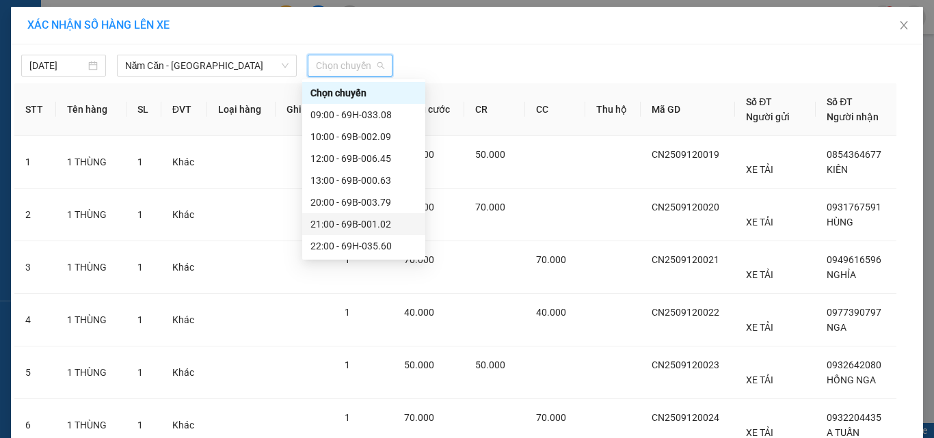
click at [362, 220] on div "21:00 - 69B-001.02" at bounding box center [363, 224] width 107 height 15
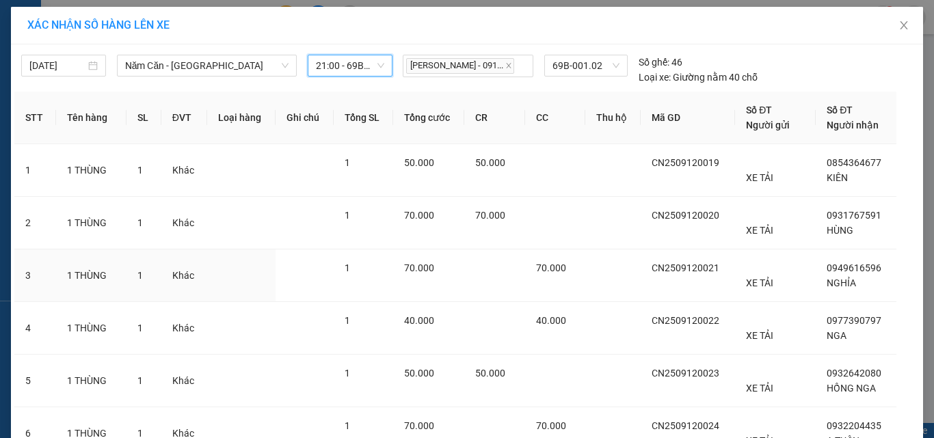
scroll to position [332, 0]
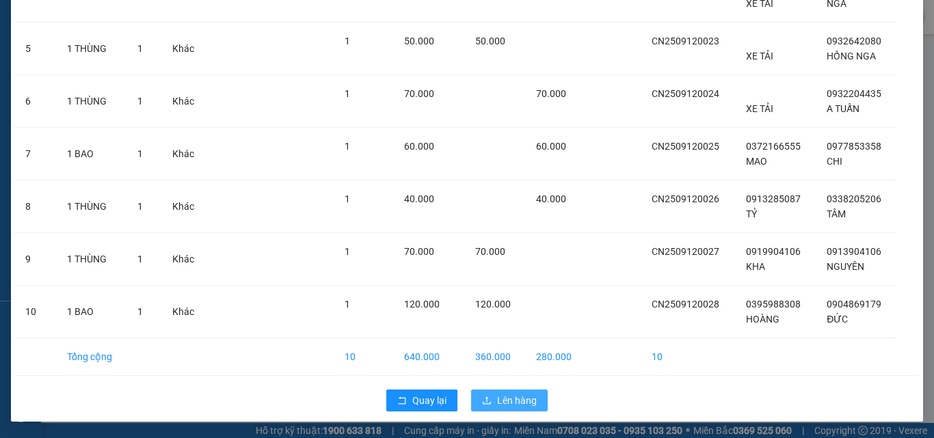
click at [512, 405] on span "Lên hàng" at bounding box center [517, 400] width 40 height 15
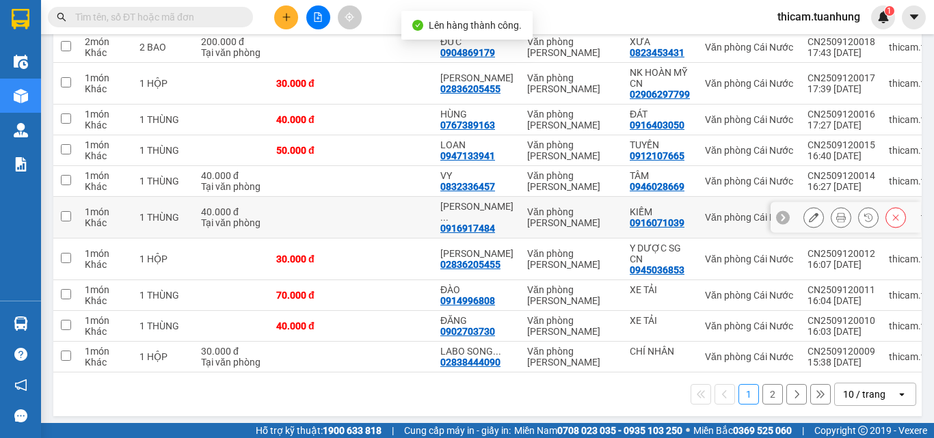
scroll to position [60, 0]
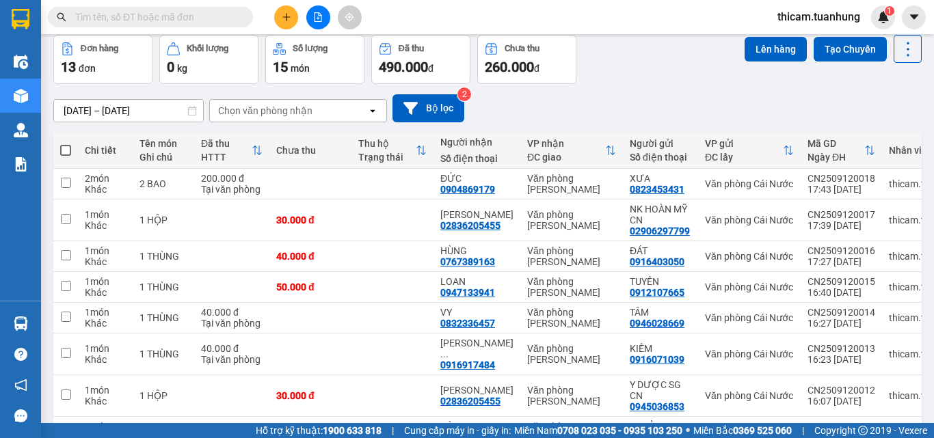
click at [66, 152] on span at bounding box center [65, 150] width 11 height 11
click at [66, 144] on input "checkbox" at bounding box center [66, 144] width 0 height 0
checkbox input "true"
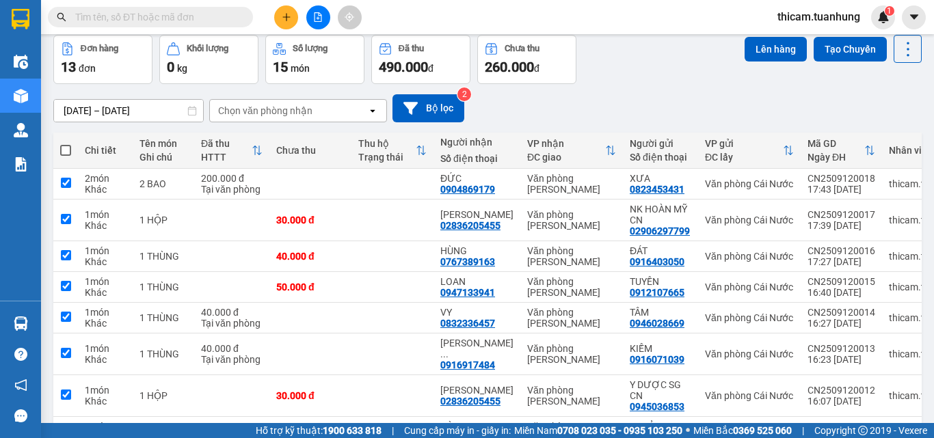
checkbox input "true"
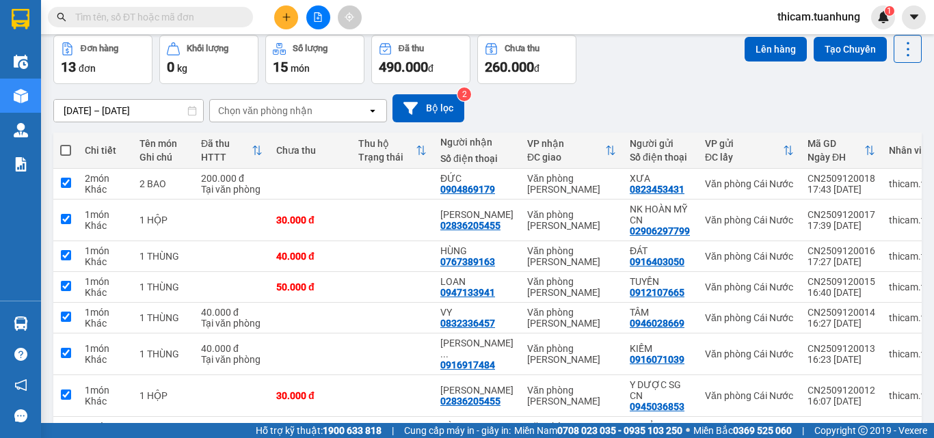
checkbox input "true"
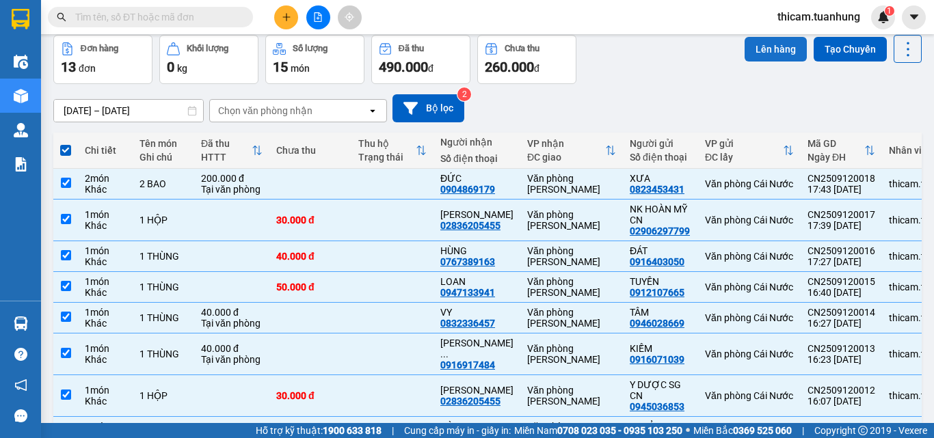
click at [767, 53] on button "Lên hàng" at bounding box center [776, 49] width 62 height 25
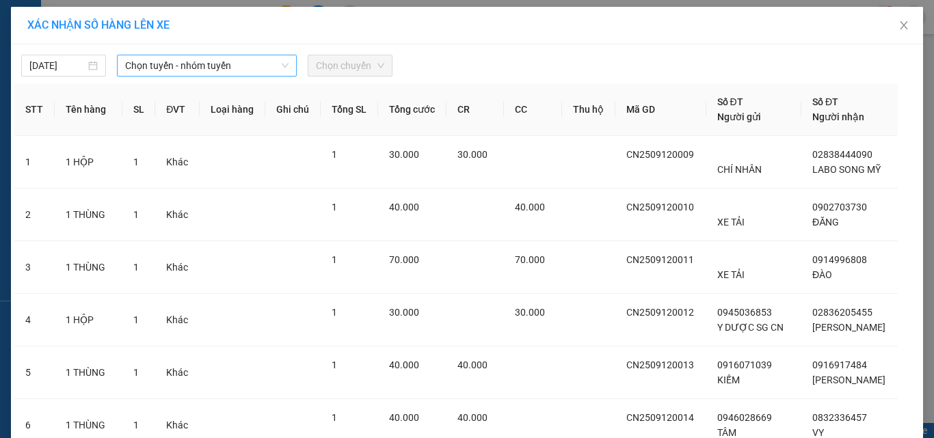
click at [281, 68] on icon "down" at bounding box center [285, 66] width 8 height 8
click at [259, 66] on span "Chọn tuyến - nhóm tuyến" at bounding box center [206, 65] width 163 height 21
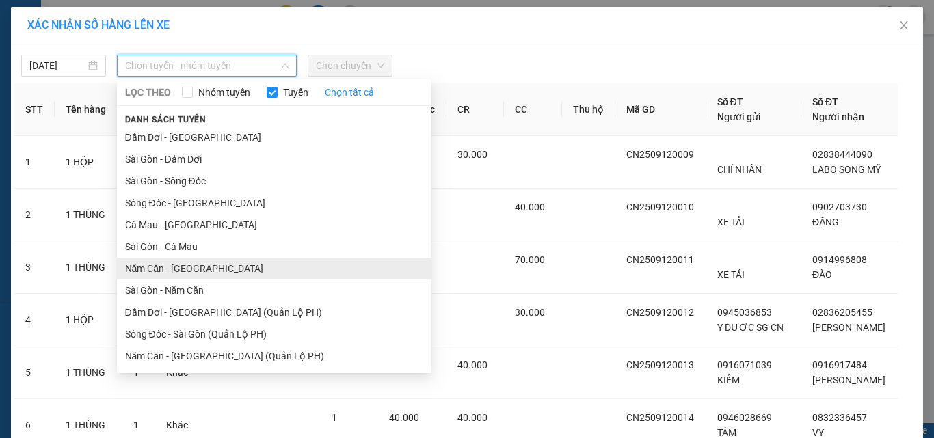
click at [169, 260] on li "Năm Căn - Sài Gòn" at bounding box center [274, 269] width 314 height 22
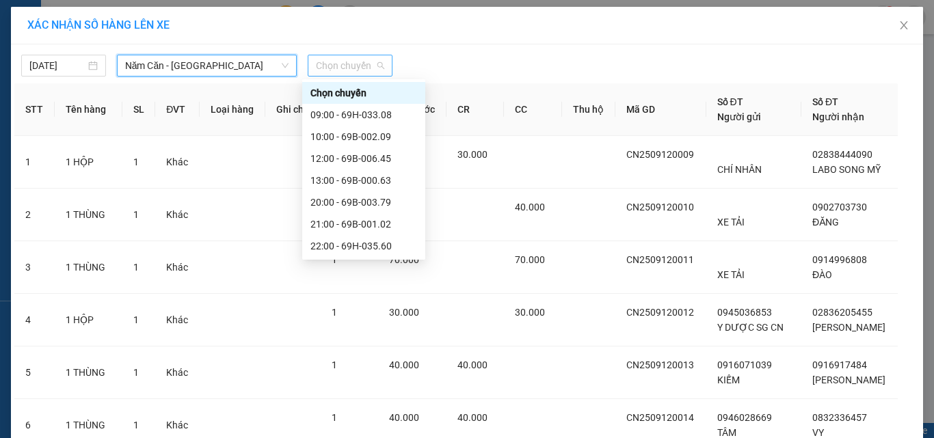
click at [369, 55] on span "Chọn chuyến" at bounding box center [350, 65] width 68 height 21
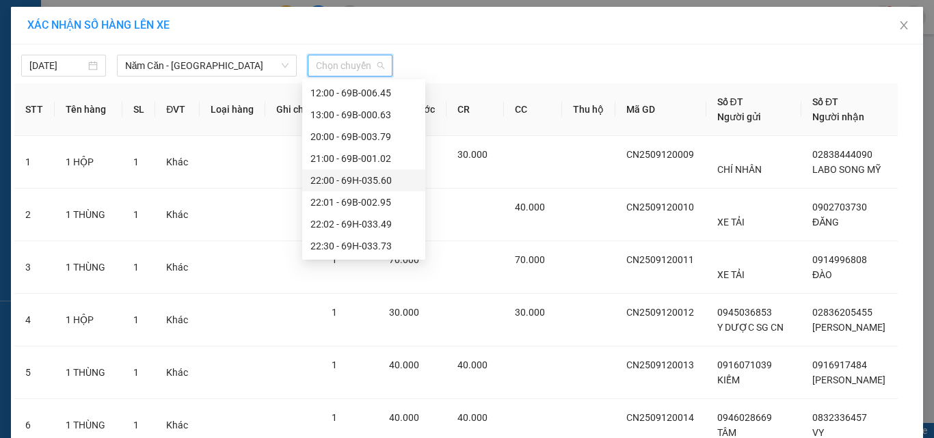
click at [381, 178] on div "22:00 - 69H-035.60" at bounding box center [363, 180] width 107 height 15
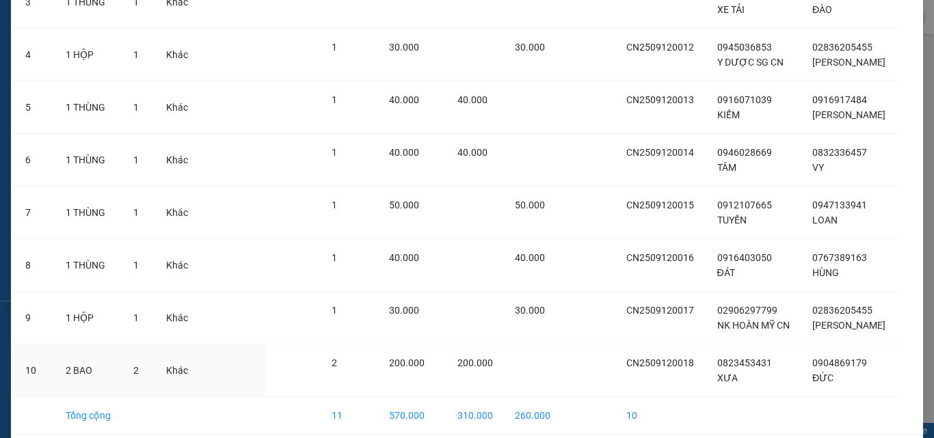
scroll to position [332, 0]
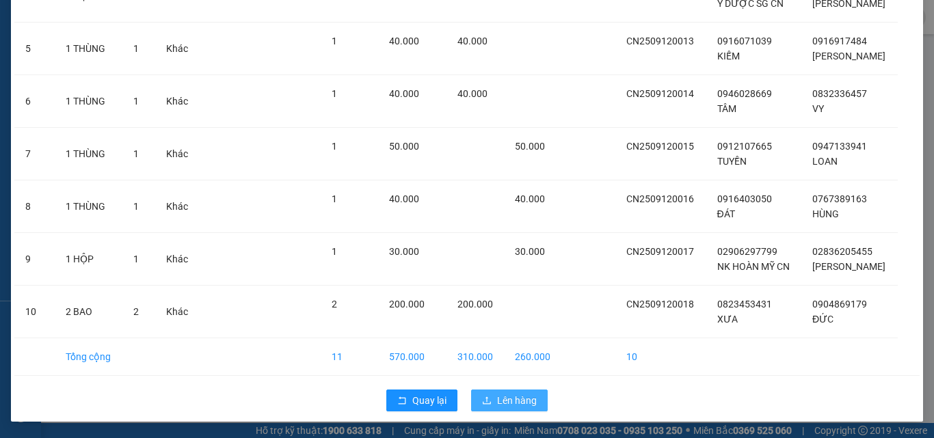
click at [501, 397] on span "Lên hàng" at bounding box center [517, 400] width 40 height 15
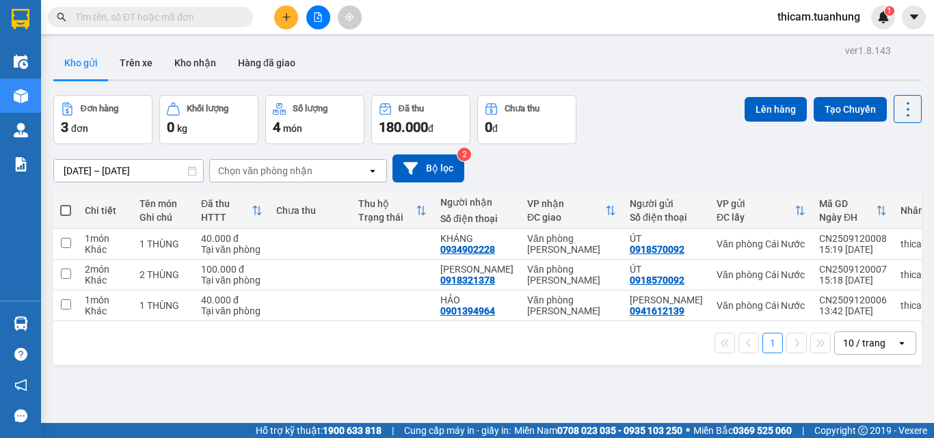
click at [66, 205] on span at bounding box center [65, 210] width 11 height 11
click at [66, 204] on input "checkbox" at bounding box center [66, 204] width 0 height 0
checkbox input "true"
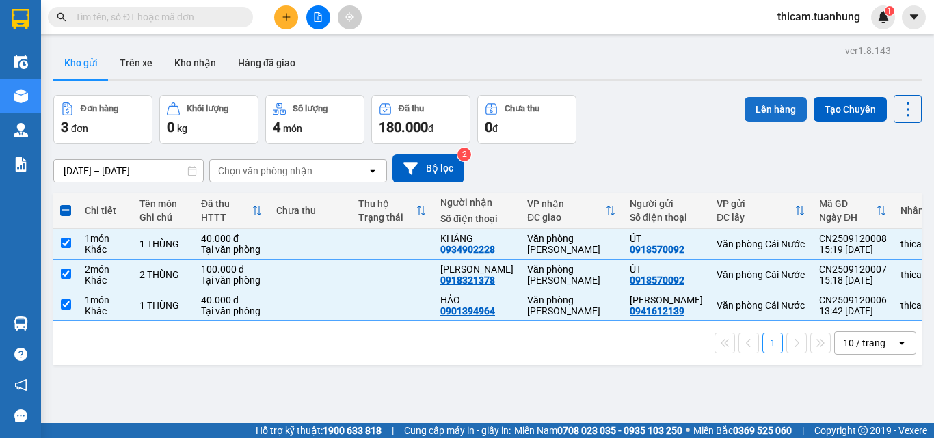
click at [747, 105] on button "Lên hàng" at bounding box center [776, 109] width 62 height 25
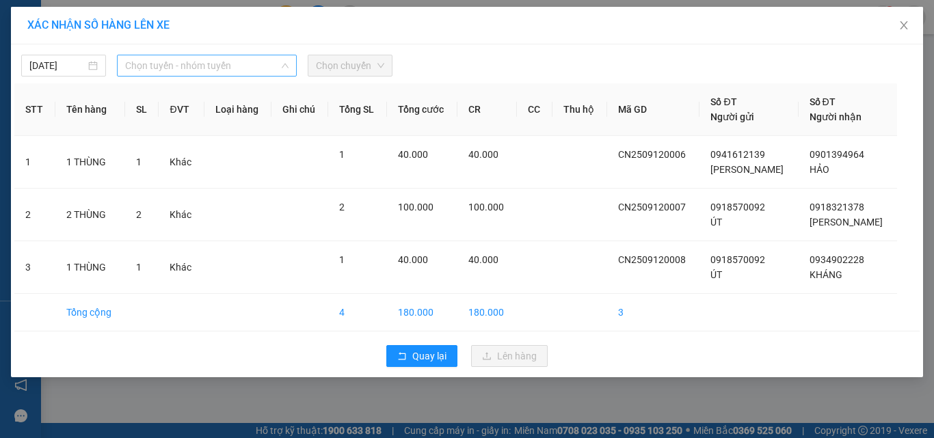
click at [271, 68] on span "Chọn tuyến - nhóm tuyến" at bounding box center [206, 65] width 163 height 21
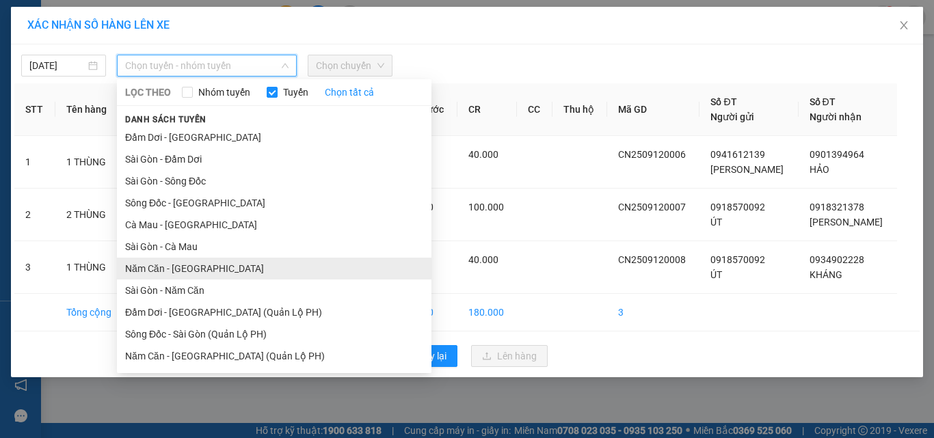
click at [186, 269] on li "Năm Căn - Sài Gòn" at bounding box center [274, 269] width 314 height 22
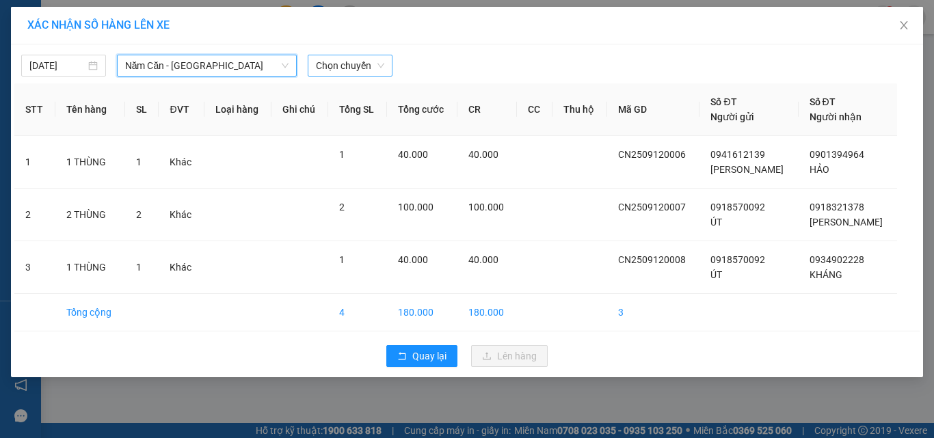
click at [376, 62] on span "Chọn chuyến" at bounding box center [350, 65] width 68 height 21
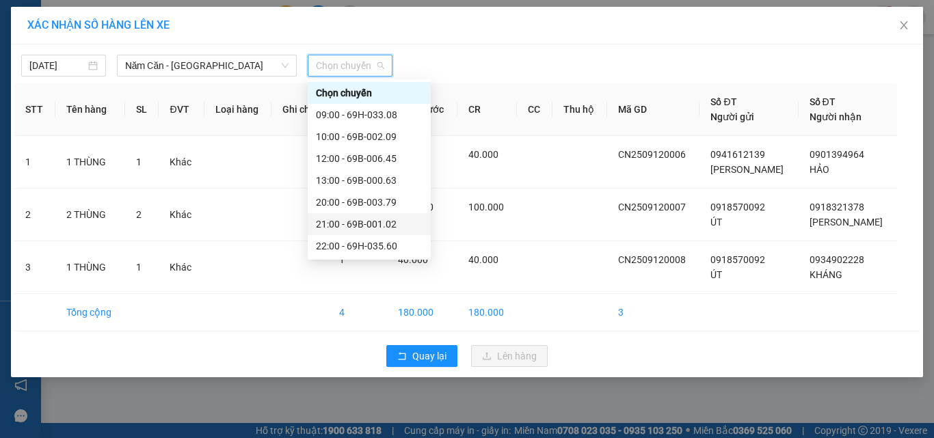
click at [366, 219] on div "21:00 - 69B-001.02" at bounding box center [369, 224] width 107 height 15
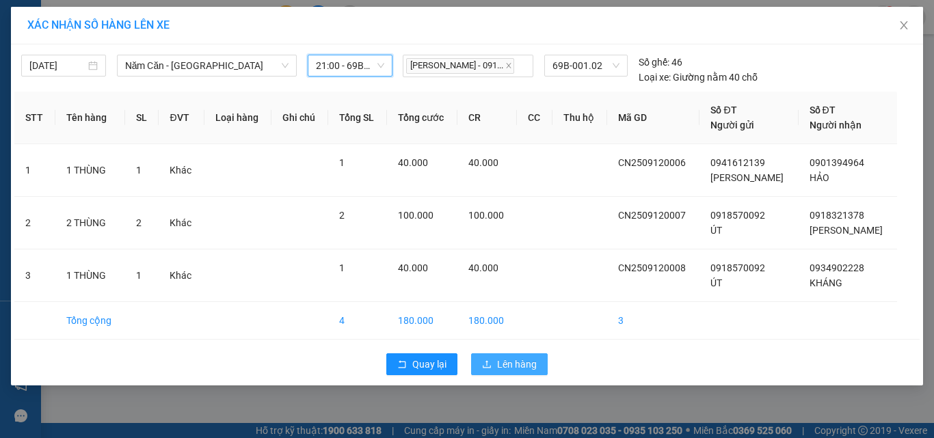
click at [508, 366] on span "Lên hàng" at bounding box center [517, 364] width 40 height 15
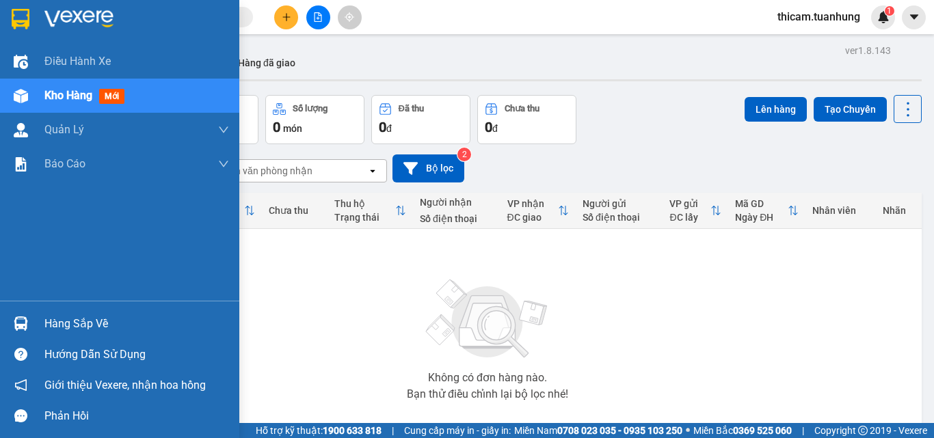
click at [77, 323] on div "Hàng sắp về" at bounding box center [136, 324] width 185 height 21
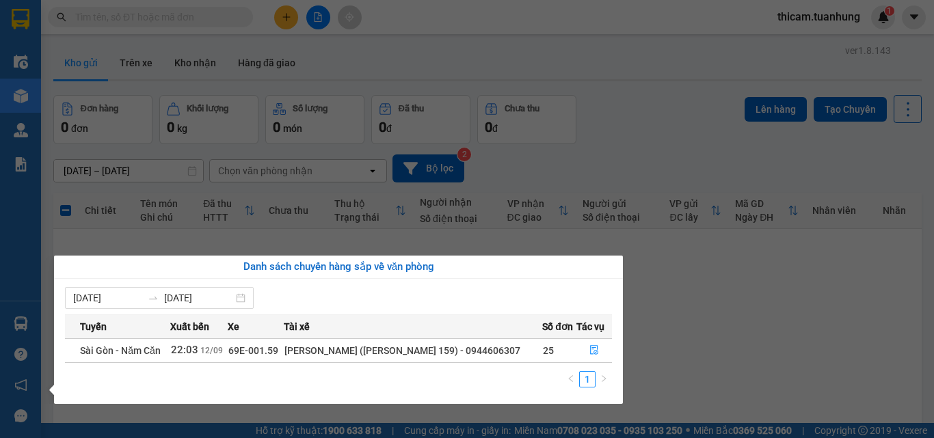
click at [557, 350] on td "25" at bounding box center [559, 350] width 34 height 24
click at [595, 348] on icon "file-done" at bounding box center [594, 350] width 10 height 10
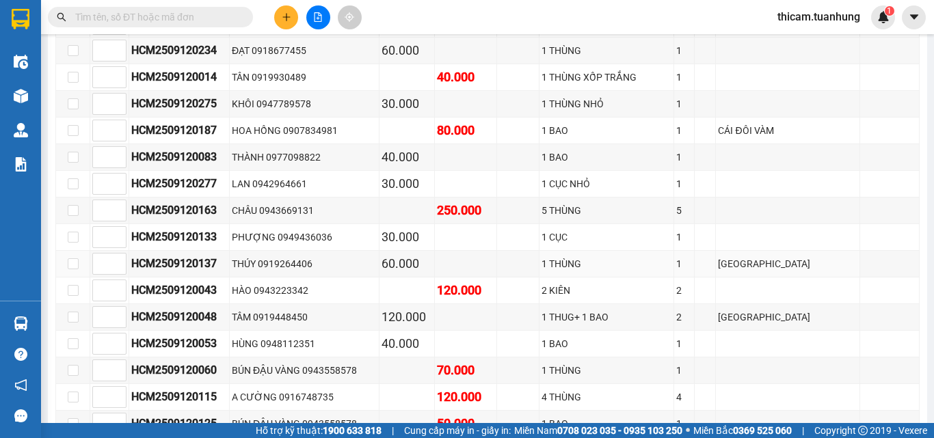
scroll to position [6153, 0]
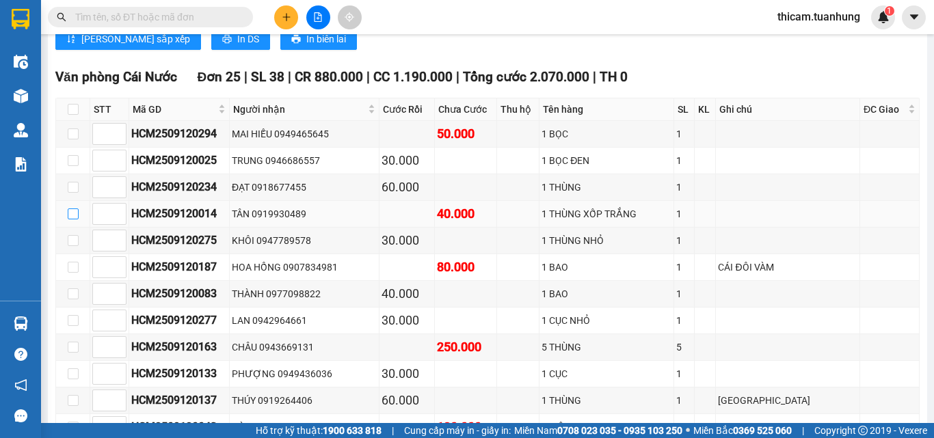
click at [72, 219] on input "checkbox" at bounding box center [73, 214] width 11 height 11
checkbox input "true"
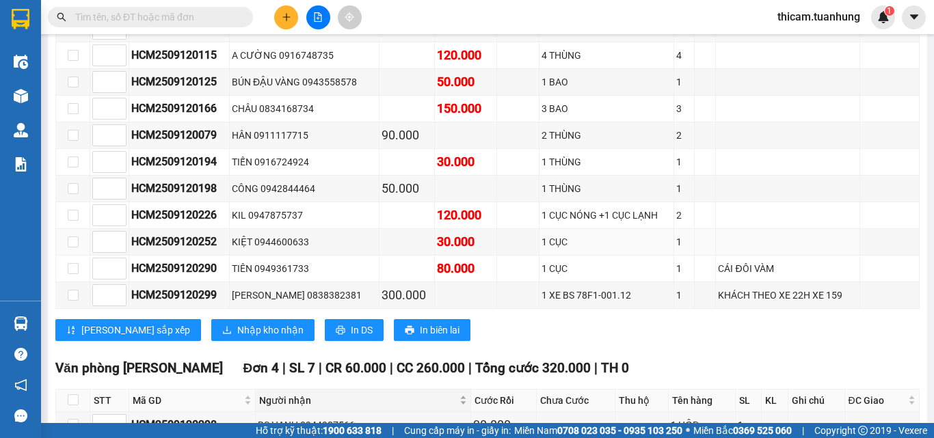
scroll to position [6769, 0]
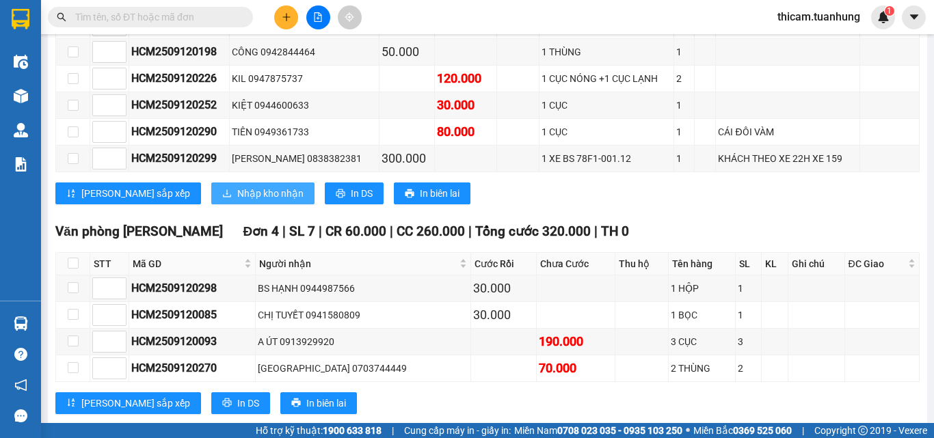
click at [237, 201] on span "Nhập kho nhận" at bounding box center [270, 193] width 66 height 15
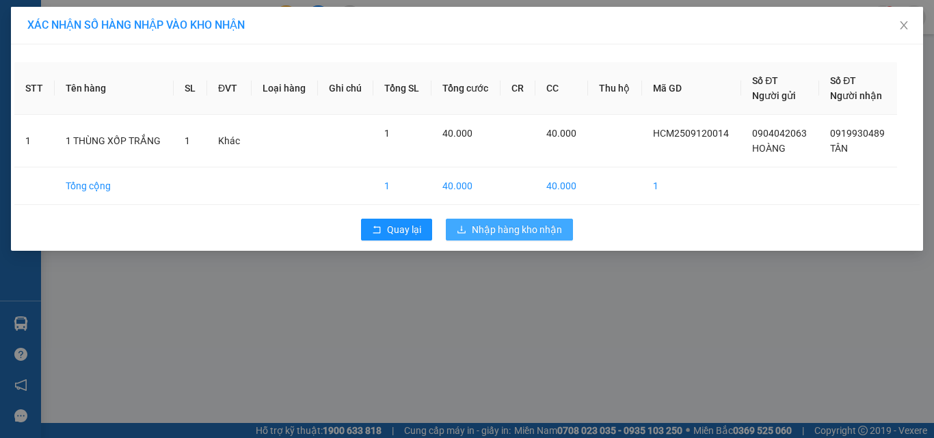
click at [519, 229] on span "Nhập hàng kho nhận" at bounding box center [517, 229] width 90 height 15
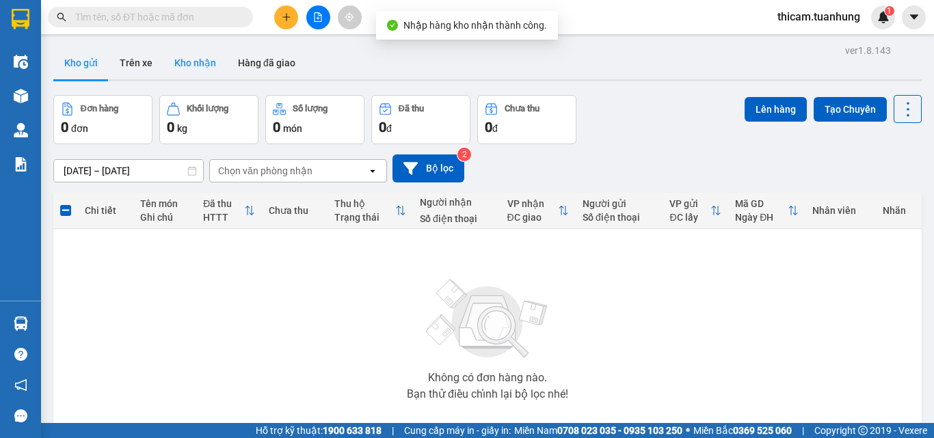
click at [213, 63] on button "Kho nhận" at bounding box center [195, 62] width 64 height 33
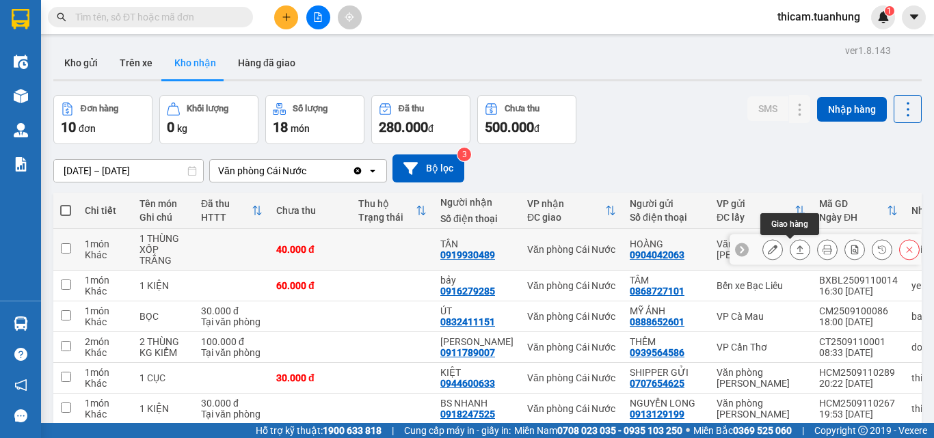
click at [795, 248] on icon at bounding box center [800, 250] width 10 height 10
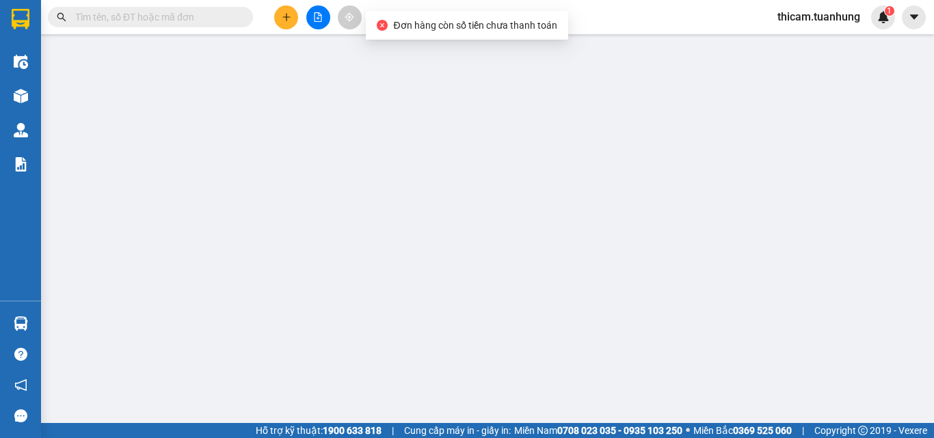
type input "0904042063"
type input "HOÀNG"
type input "0919930489"
type input "TÂN"
type input "40.000"
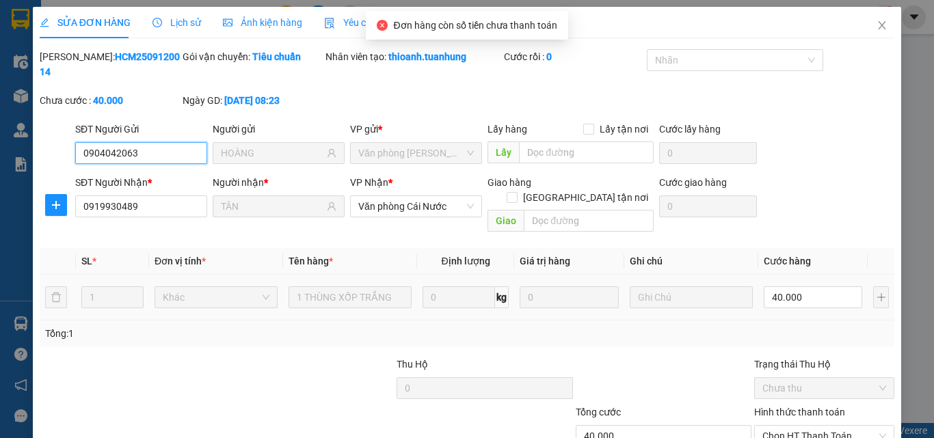
scroll to position [70, 0]
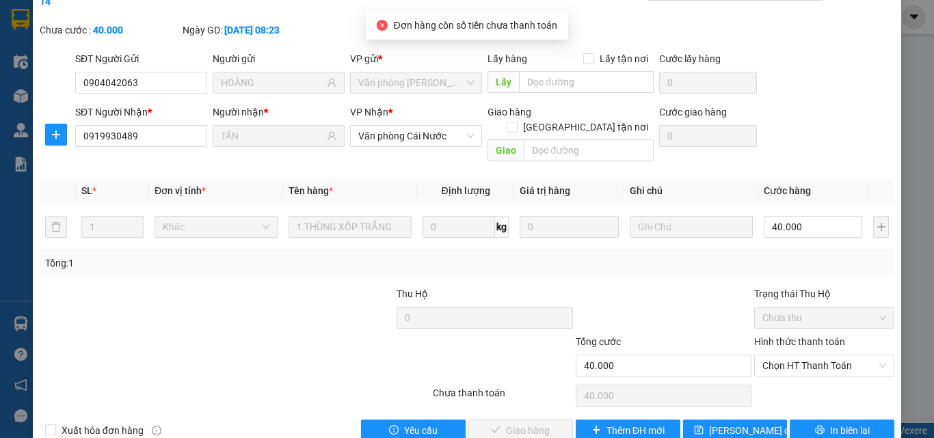
click at [787, 334] on div "Hình thức thanh toán" at bounding box center [824, 344] width 140 height 21
click at [790, 356] on span "Chọn HT Thanh Toán" at bounding box center [824, 366] width 124 height 21
click at [786, 353] on div "Tại văn phòng" at bounding box center [816, 363] width 139 height 22
type input "0"
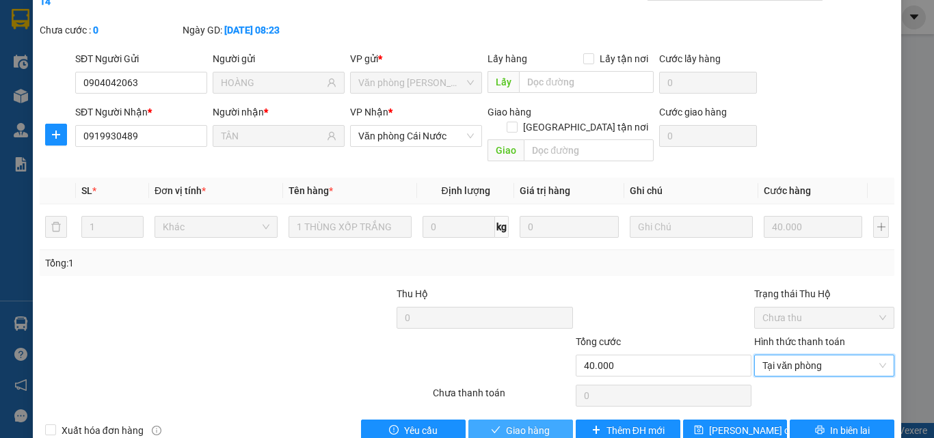
click at [509, 414] on span "Giao hàng" at bounding box center [528, 430] width 44 height 15
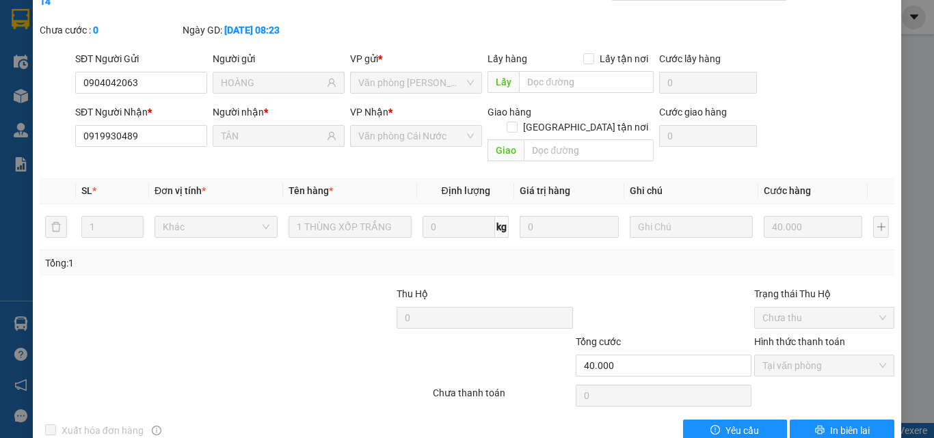
scroll to position [0, 0]
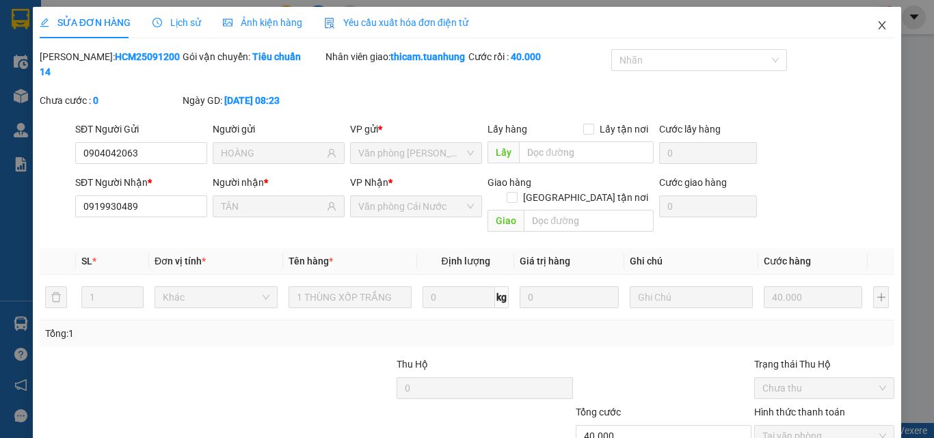
click at [876, 25] on icon "close" at bounding box center [881, 25] width 11 height 11
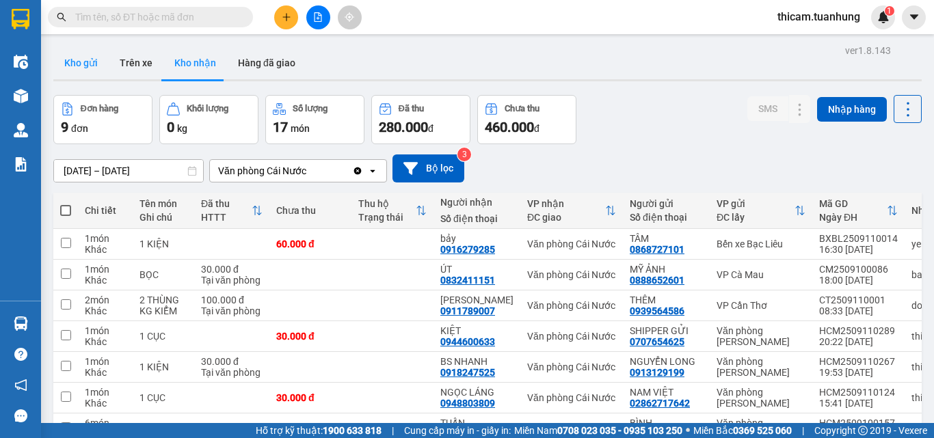
click at [102, 65] on button "Kho gửi" at bounding box center [80, 62] width 55 height 33
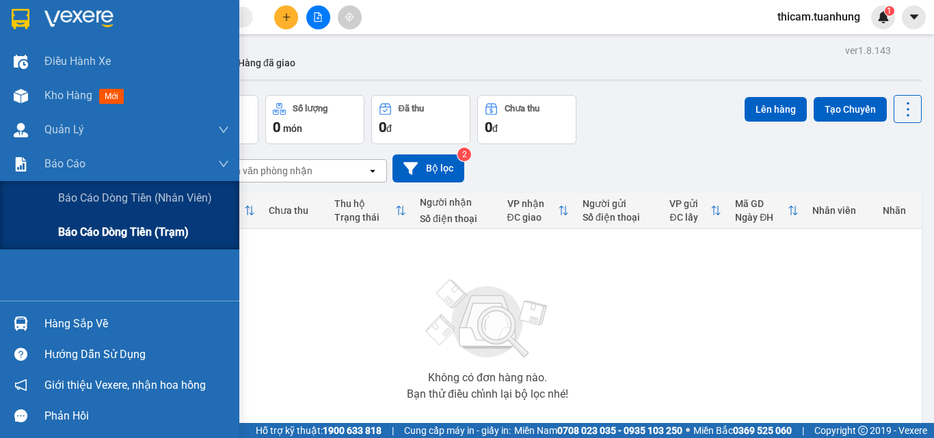
click at [77, 229] on span "Báo cáo dòng tiền (trạm)" at bounding box center [123, 232] width 131 height 17
